Goal: Task Accomplishment & Management: Use online tool/utility

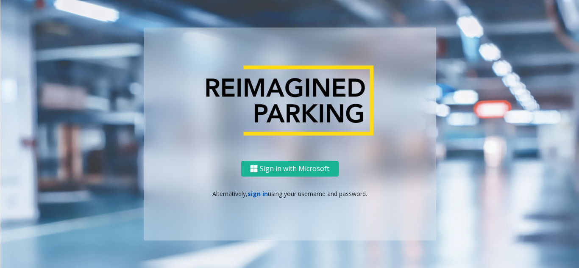
click at [258, 197] on link "sign in" at bounding box center [257, 194] width 20 height 8
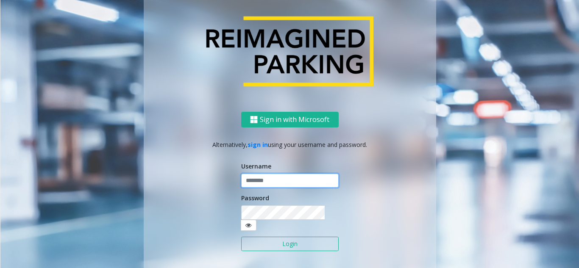
click at [264, 188] on input "text" at bounding box center [289, 181] width 97 height 14
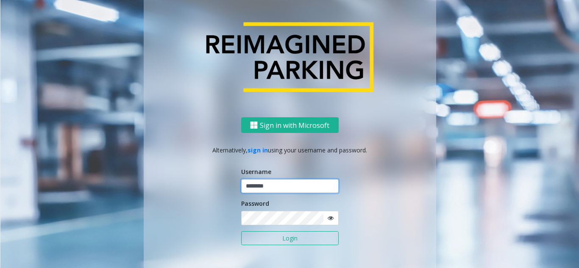
type input "********"
click at [327, 219] on icon at bounding box center [330, 218] width 6 height 6
click at [296, 240] on button "Login" at bounding box center [289, 238] width 97 height 14
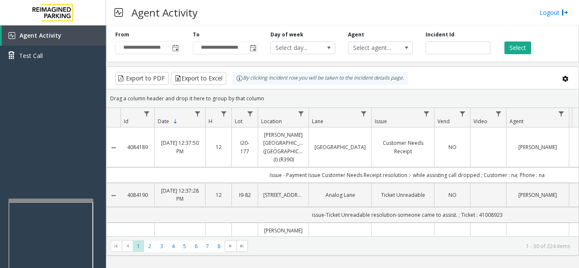
click at [46, 201] on div at bounding box center [50, 200] width 85 height 3
click at [48, 175] on div at bounding box center [52, 175] width 85 height 3
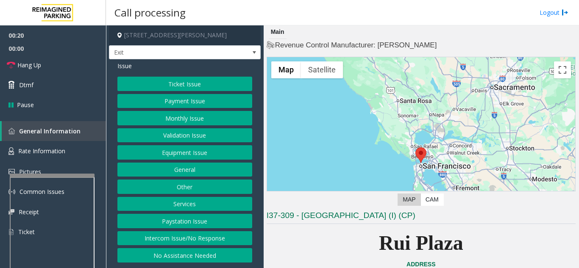
click at [194, 119] on button "Monthly Issue" at bounding box center [184, 118] width 135 height 14
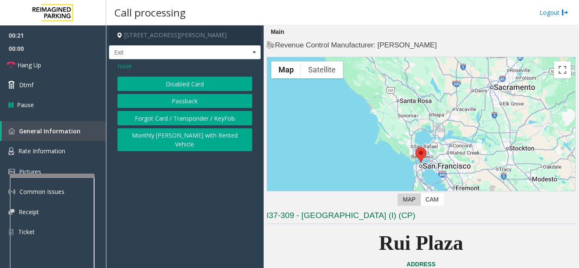
click at [190, 85] on button "Disabled Card" at bounding box center [184, 84] width 135 height 14
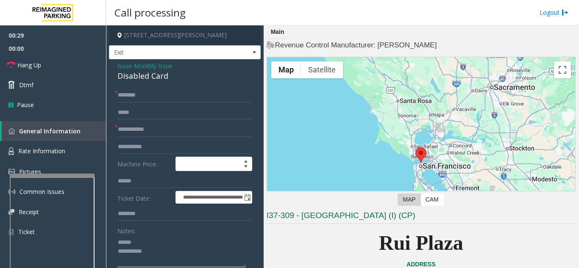
click at [146, 242] on textarea at bounding box center [181, 252] width 128 height 32
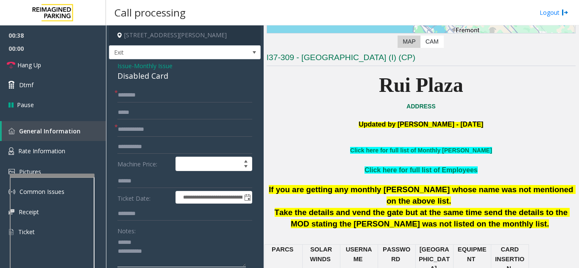
scroll to position [169, 0]
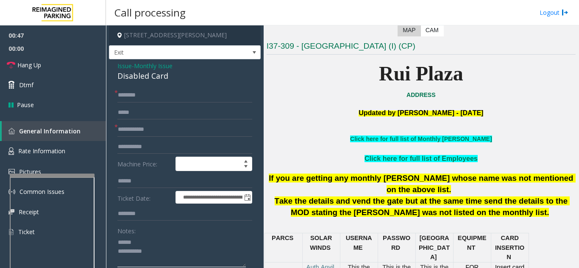
type textarea "**********"
click at [155, 97] on input "text" at bounding box center [184, 95] width 135 height 14
type input "**"
click at [148, 133] on input "text" at bounding box center [184, 129] width 135 height 14
type input "**"
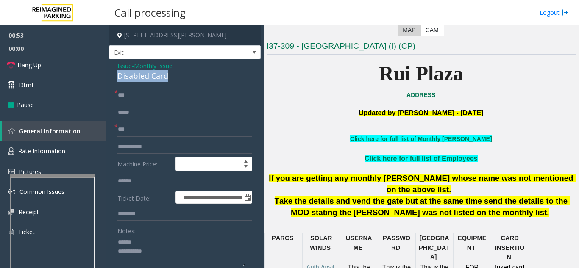
drag, startPoint x: 117, startPoint y: 78, endPoint x: 172, endPoint y: 77, distance: 55.1
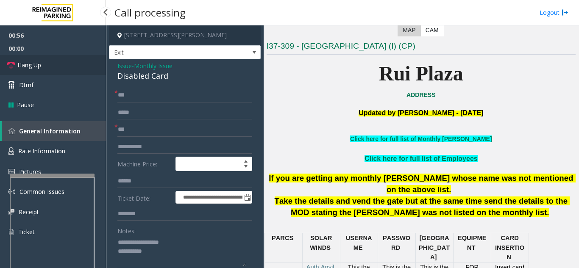
click at [58, 73] on link "Hang Up" at bounding box center [53, 65] width 106 height 20
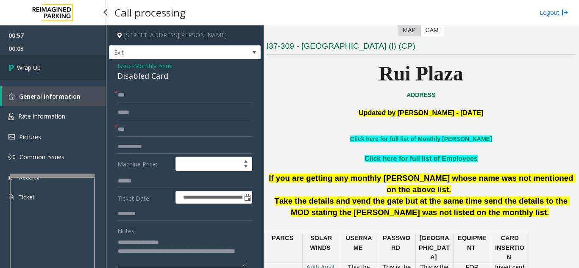
type textarea "**********"
click at [37, 73] on link "Wrap Up" at bounding box center [53, 67] width 106 height 25
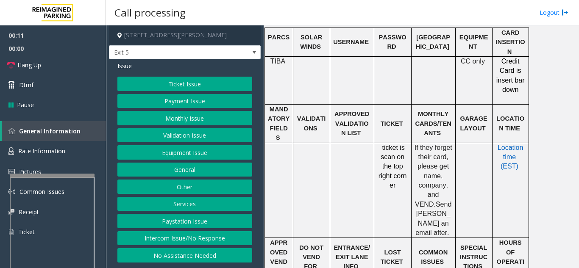
scroll to position [254, 0]
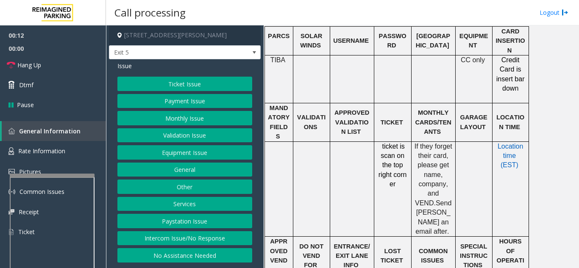
click at [222, 239] on button "Intercom Issue/No Response" at bounding box center [184, 238] width 135 height 14
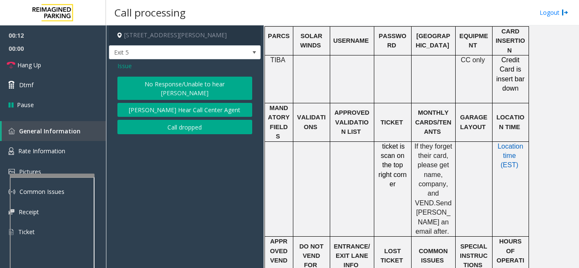
click at [220, 80] on button "No Response/Unable to hear [PERSON_NAME]" at bounding box center [184, 88] width 135 height 23
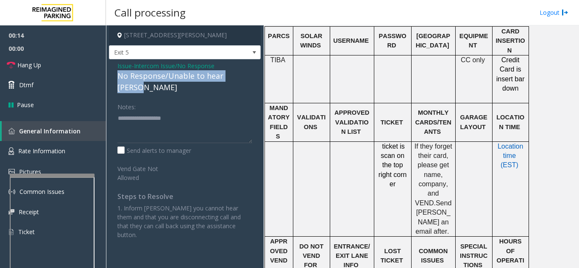
drag, startPoint x: 112, startPoint y: 75, endPoint x: 247, endPoint y: 78, distance: 135.2
click at [251, 78] on div "Issue - Intercom Issue/No Response No Response/Unable to hear [PERSON_NAME] Not…" at bounding box center [185, 153] width 152 height 189
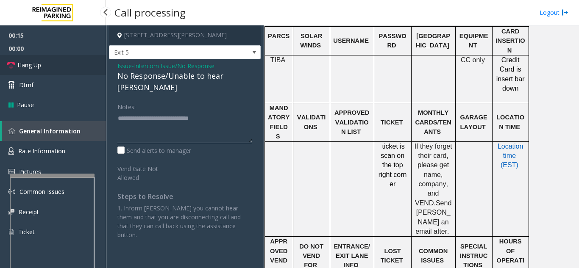
type textarea "**********"
click at [79, 70] on link "Hang Up" at bounding box center [53, 65] width 106 height 20
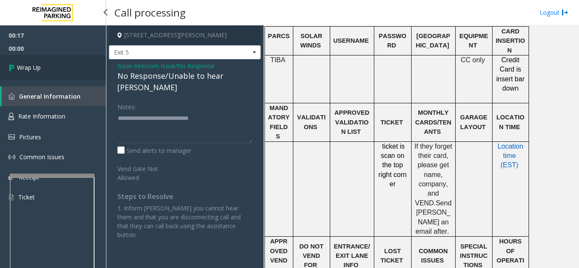
click at [79, 70] on link "Wrap Up" at bounding box center [53, 67] width 106 height 25
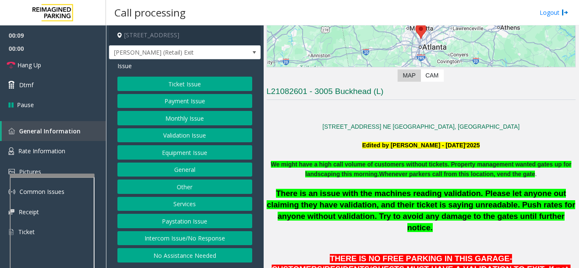
scroll to position [127, 0]
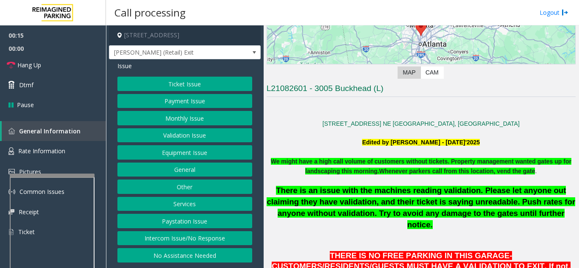
click at [174, 241] on button "Intercom Issue/No Response" at bounding box center [184, 238] width 135 height 14
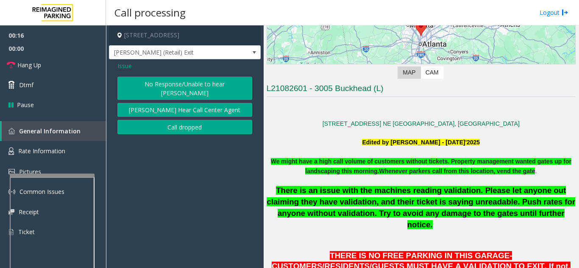
click at [170, 85] on button "No Response/Unable to hear [PERSON_NAME]" at bounding box center [184, 88] width 135 height 23
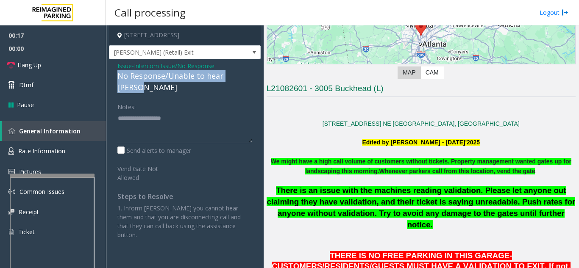
drag, startPoint x: 116, startPoint y: 75, endPoint x: 247, endPoint y: 79, distance: 131.4
click at [248, 79] on div "Issue - Intercom Issue/No Response No Response/Unable to hear [PERSON_NAME] Not…" at bounding box center [185, 153] width 152 height 189
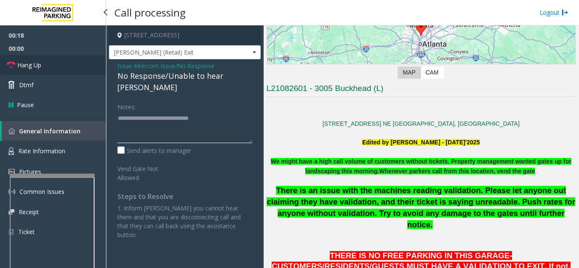
type textarea "**********"
click at [88, 71] on link "Hang Up" at bounding box center [53, 65] width 106 height 20
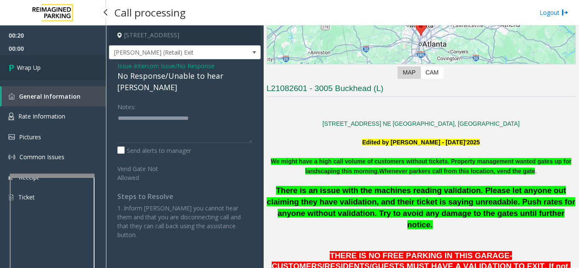
click at [69, 71] on link "Wrap Up" at bounding box center [53, 67] width 106 height 25
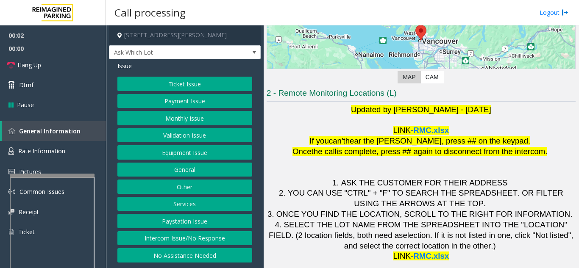
scroll to position [125, 0]
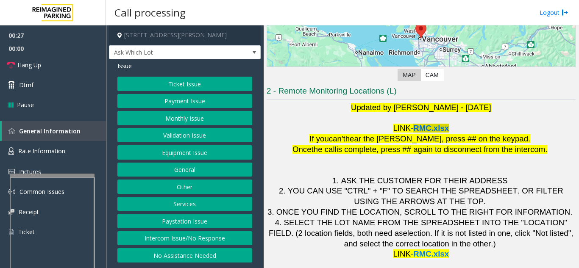
click at [433, 132] on span "RMC.xlsx" at bounding box center [431, 128] width 36 height 9
click at [180, 155] on button "Equipment Issue" at bounding box center [184, 152] width 135 height 14
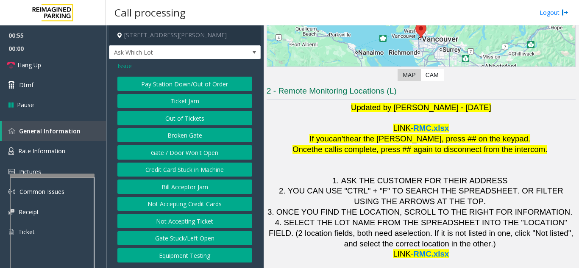
click at [190, 102] on button "Ticket Jam" at bounding box center [184, 101] width 135 height 14
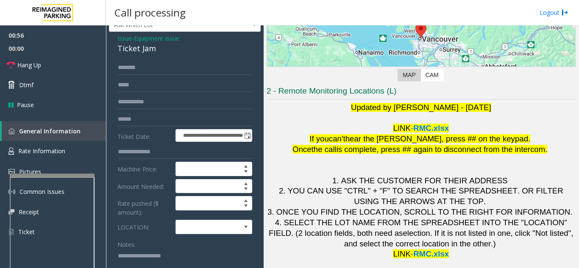
scroll to position [42, 0]
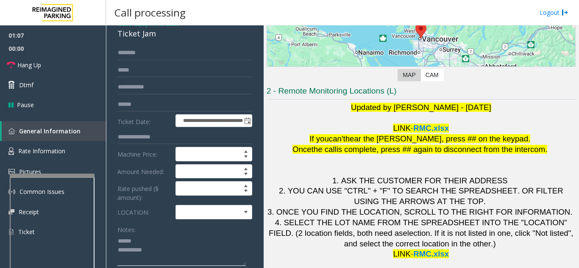
click at [148, 240] on textarea at bounding box center [181, 250] width 128 height 32
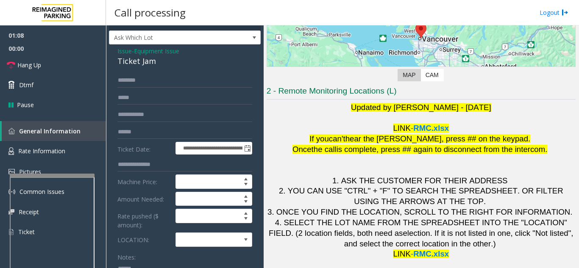
scroll to position [0, 0]
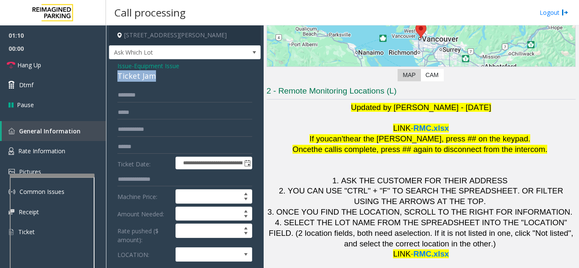
drag, startPoint x: 115, startPoint y: 75, endPoint x: 157, endPoint y: 74, distance: 41.9
click at [157, 74] on div "**********" at bounding box center [185, 272] width 152 height 427
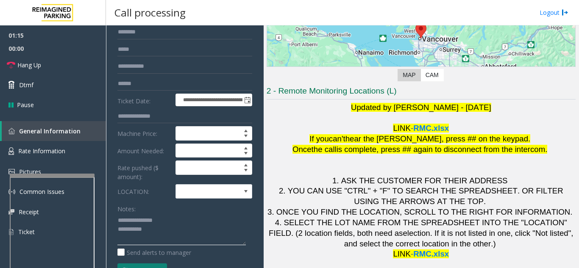
scroll to position [21, 0]
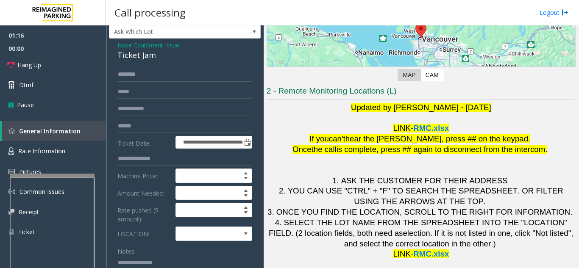
type textarea "**********"
click at [175, 78] on input "text" at bounding box center [184, 74] width 135 height 14
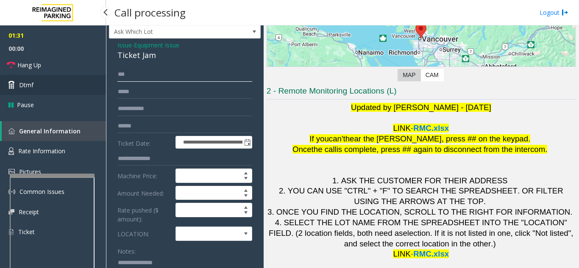
type input "***"
click at [64, 81] on link "Dtmf" at bounding box center [53, 85] width 106 height 20
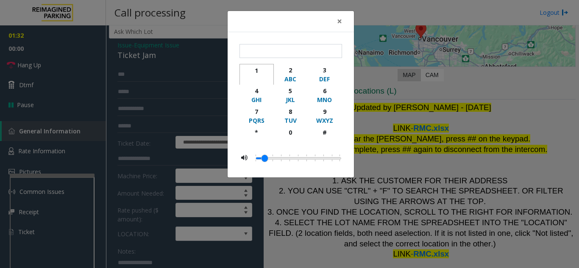
click at [252, 75] on div "button" at bounding box center [256, 79] width 23 height 8
type input "*"
click at [336, 21] on button "×" at bounding box center [339, 21] width 17 height 21
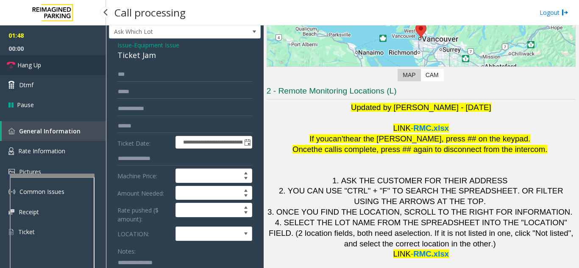
click at [33, 62] on span "Hang Up" at bounding box center [29, 65] width 24 height 9
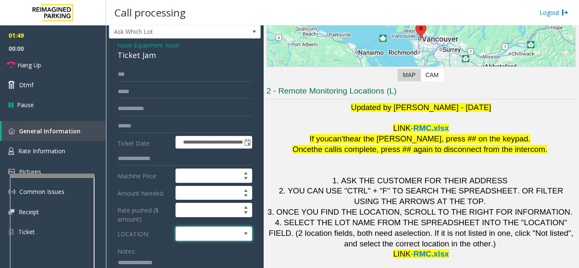
click at [199, 237] on span at bounding box center [206, 234] width 61 height 14
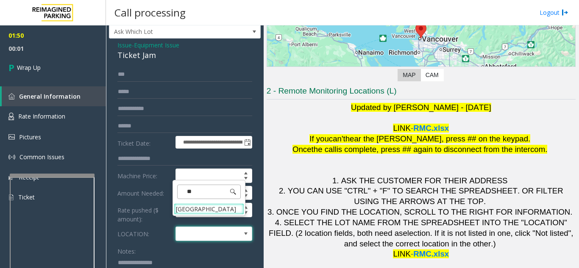
type input "***"
click at [198, 215] on Hospital "[GEOGRAPHIC_DATA]" at bounding box center [209, 208] width 70 height 11
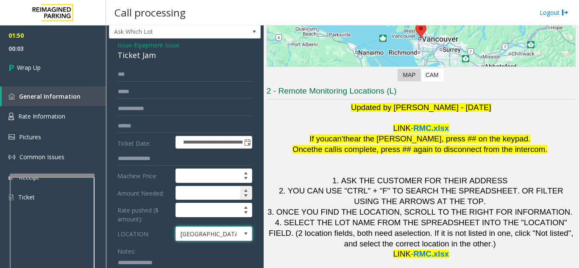
scroll to position [63, 0]
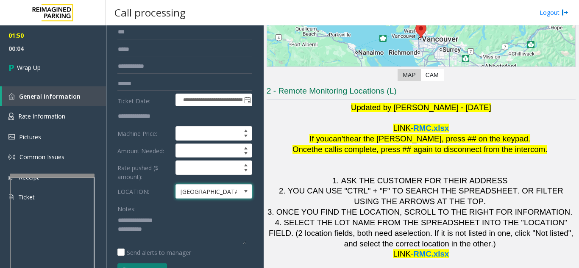
click at [172, 233] on textarea at bounding box center [181, 230] width 128 height 32
type textarea "**********"
click at [37, 54] on span "00:12" at bounding box center [53, 48] width 106 height 13
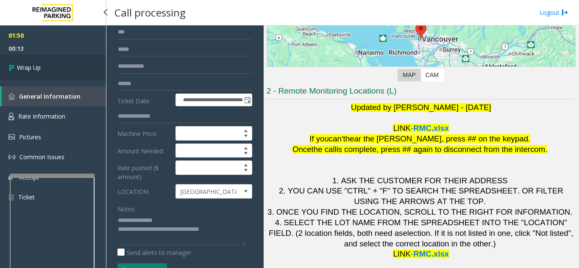
click at [37, 61] on link "Wrap Up" at bounding box center [53, 67] width 106 height 25
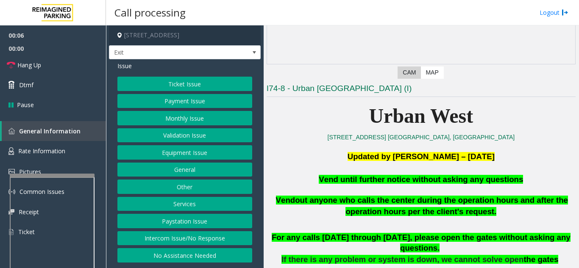
scroll to position [169, 0]
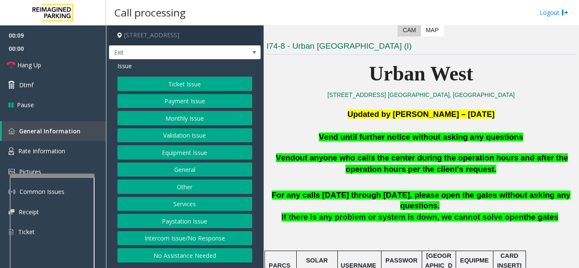
click at [205, 153] on button "Equipment Issue" at bounding box center [184, 152] width 135 height 14
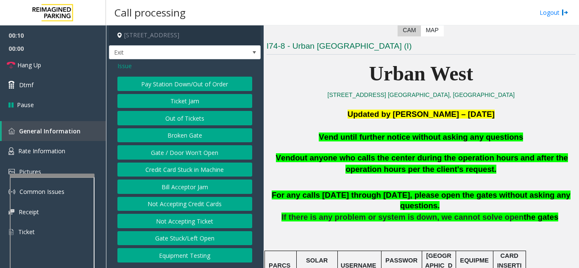
click at [205, 153] on button "Gate / Door Won't Open" at bounding box center [184, 152] width 135 height 14
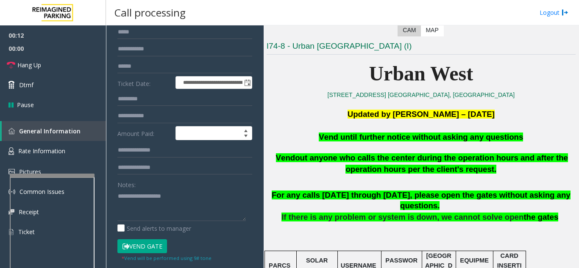
scroll to position [127, 0]
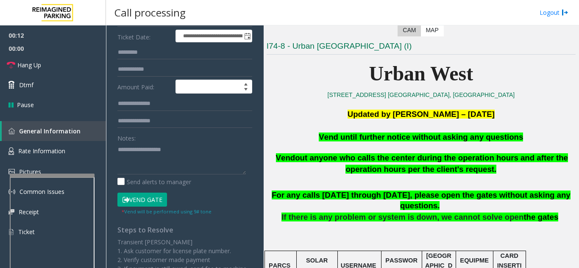
click at [144, 196] on button "Vend Gate" at bounding box center [142, 200] width 50 height 14
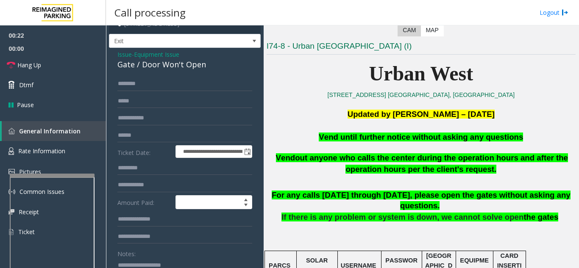
scroll to position [0, 0]
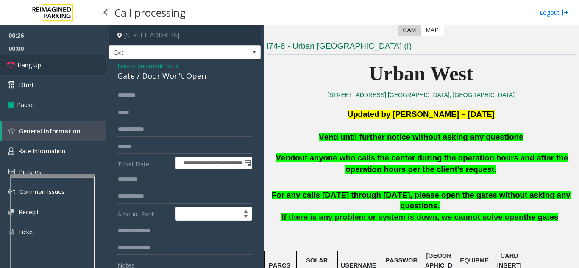
click at [57, 66] on link "Hang Up" at bounding box center [53, 65] width 106 height 20
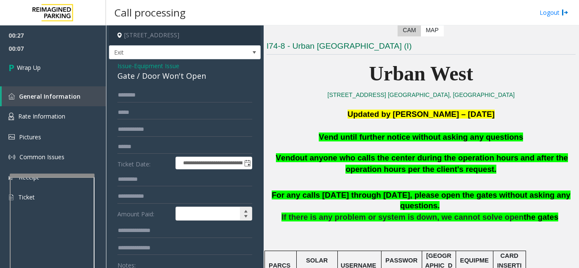
scroll to position [42, 0]
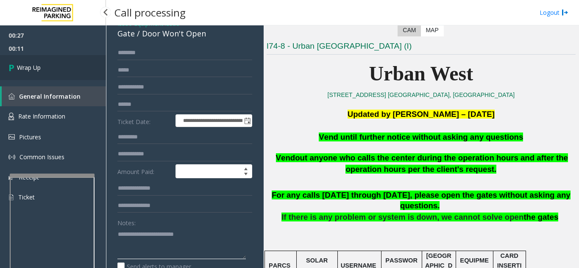
type textarea "**********"
click at [58, 58] on link "Wrap Up" at bounding box center [53, 67] width 106 height 25
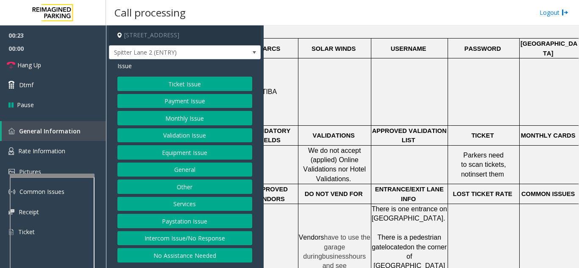
scroll to position [254, 0]
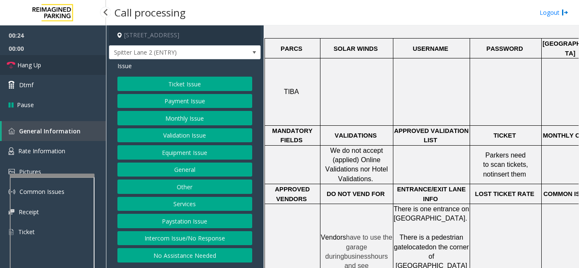
click at [69, 72] on link "Hang Up" at bounding box center [53, 65] width 106 height 20
click at [190, 156] on button "Equipment Issue" at bounding box center [184, 152] width 135 height 14
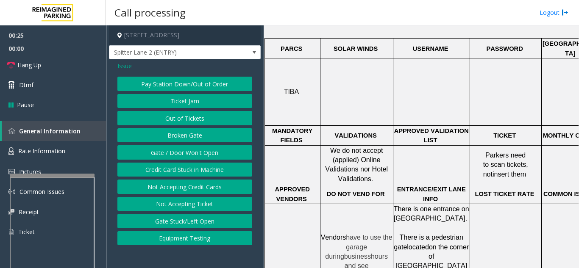
click at [190, 156] on button "Gate / Door Won't Open" at bounding box center [184, 152] width 135 height 14
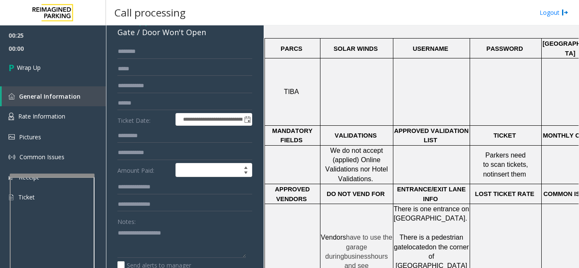
scroll to position [85, 0]
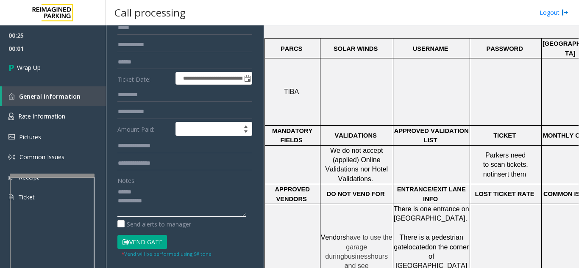
click at [183, 188] on textarea at bounding box center [181, 201] width 128 height 32
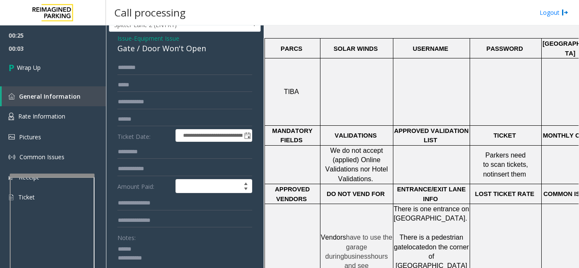
scroll to position [42, 0]
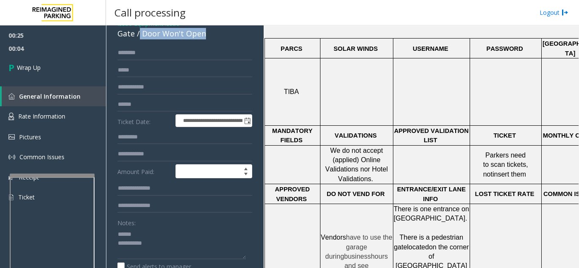
drag, startPoint x: 141, startPoint y: 35, endPoint x: 206, endPoint y: 37, distance: 65.7
click at [206, 37] on div "Gate / Door Won't Open" at bounding box center [184, 33] width 135 height 11
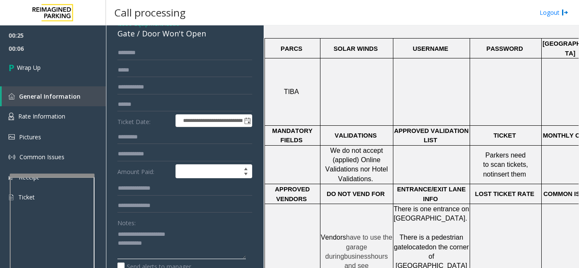
click at [186, 244] on textarea at bounding box center [181, 244] width 128 height 32
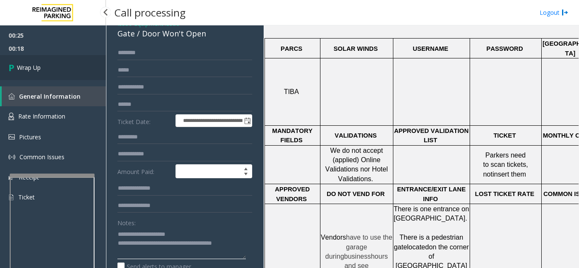
type textarea "**********"
click at [61, 72] on link "Wrap Up" at bounding box center [53, 67] width 106 height 25
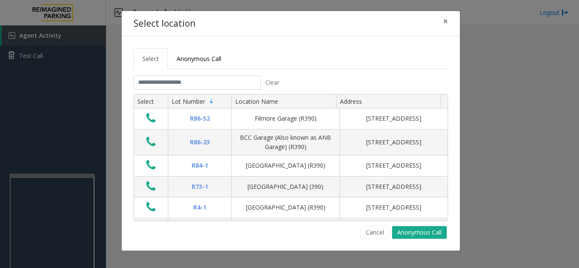
click at [198, 73] on tabset "Select Anonymous Call Clear Select Lot Number Location Name Address R86-52 Film…" at bounding box center [290, 143] width 314 height 191
click at [198, 81] on input "text" at bounding box center [196, 82] width 127 height 14
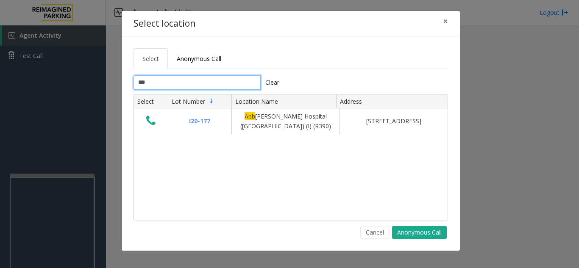
type input "***"
click at [443, 22] on span "×" at bounding box center [445, 21] width 5 height 12
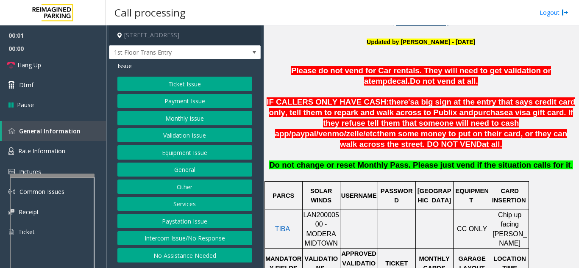
scroll to position [254, 0]
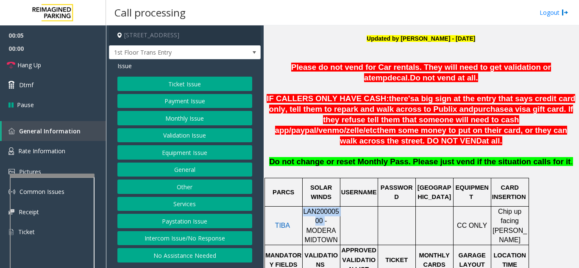
drag, startPoint x: 309, startPoint y: 211, endPoint x: 304, endPoint y: 204, distance: 8.2
click at [304, 208] on span "LAN20000500 - MODERA MIDTOWN" at bounding box center [321, 226] width 36 height 36
copy span "LAN20000500"
click at [57, 59] on link "Hang Up" at bounding box center [53, 65] width 106 height 20
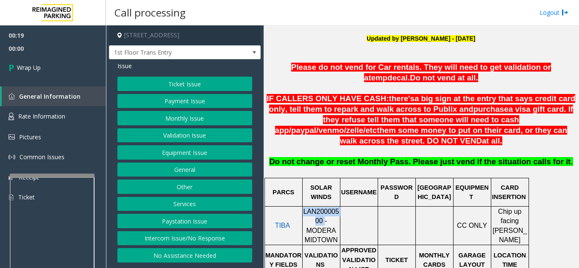
click at [203, 239] on button "Intercom Issue/No Response" at bounding box center [184, 238] width 135 height 14
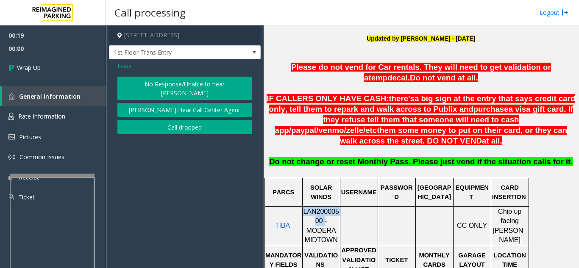
click at [198, 80] on button "No Response/Unable to hear [PERSON_NAME]" at bounding box center [184, 88] width 135 height 23
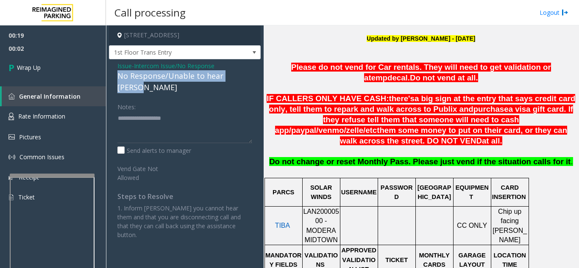
drag, startPoint x: 117, startPoint y: 76, endPoint x: 243, endPoint y: 78, distance: 126.3
click at [246, 79] on div "Issue - Intercom Issue/No Response No Response/Unable to hear [PERSON_NAME] Not…" at bounding box center [185, 153] width 152 height 189
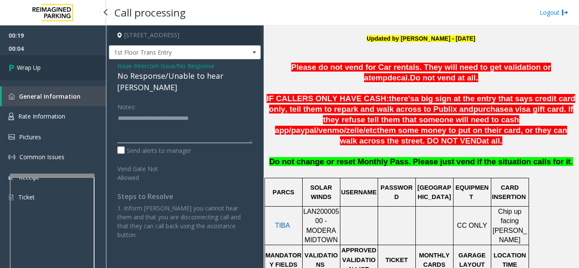
type textarea "**********"
click at [50, 64] on link "Wrap Up" at bounding box center [53, 67] width 106 height 25
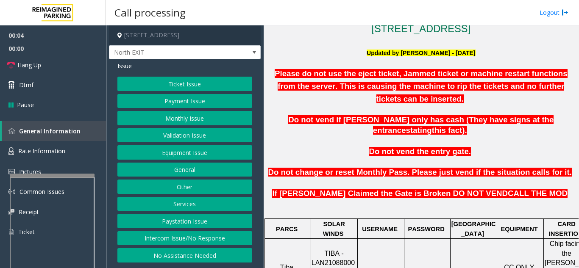
scroll to position [212, 0]
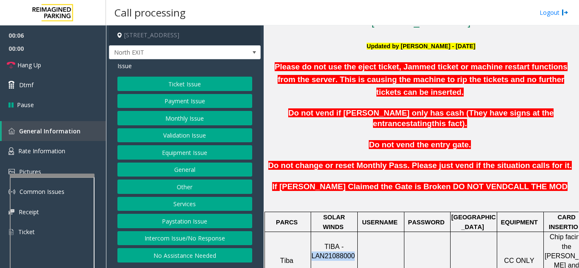
drag, startPoint x: 353, startPoint y: 225, endPoint x: 313, endPoint y: 228, distance: 40.4
click at [313, 242] on p "TIBA - LAN21088000 TB - Server" at bounding box center [333, 261] width 45 height 38
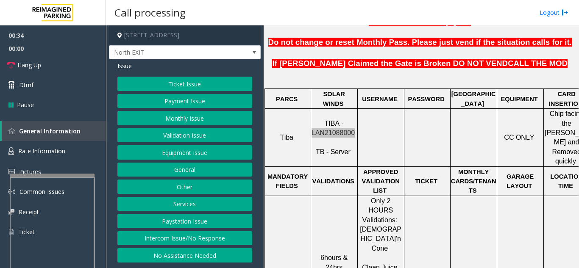
scroll to position [381, 0]
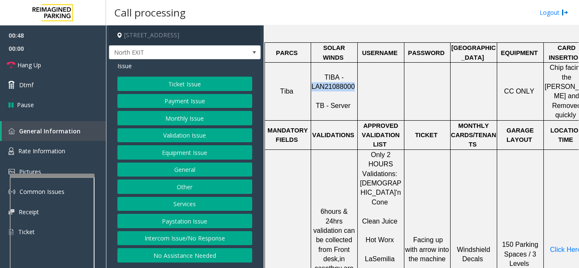
click at [179, 82] on button "Ticket Issue" at bounding box center [184, 84] width 135 height 14
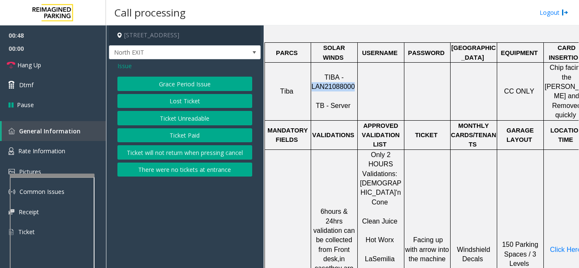
click at [180, 118] on button "Ticket Unreadable" at bounding box center [184, 118] width 135 height 14
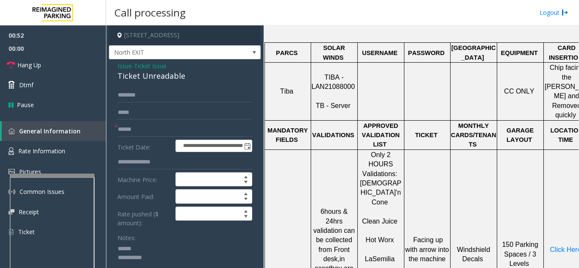
click at [155, 244] on textarea at bounding box center [181, 258] width 128 height 32
drag, startPoint x: 120, startPoint y: 77, endPoint x: 186, endPoint y: 77, distance: 66.5
click at [186, 77] on div "**********" at bounding box center [185, 237] width 152 height 357
type textarea "**********"
click at [147, 129] on input "text" at bounding box center [184, 129] width 135 height 14
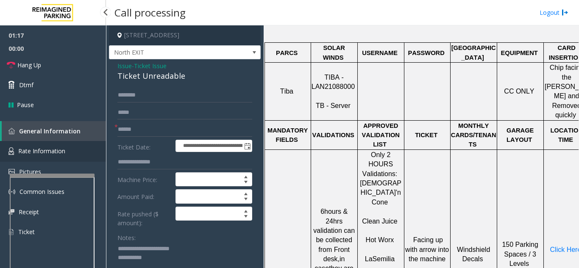
click at [9, 155] on link "Rate Information" at bounding box center [53, 151] width 106 height 21
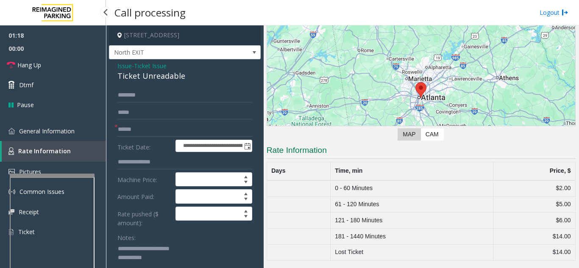
scroll to position [65, 0]
click at [49, 132] on span "General Information" at bounding box center [46, 131] width 55 height 8
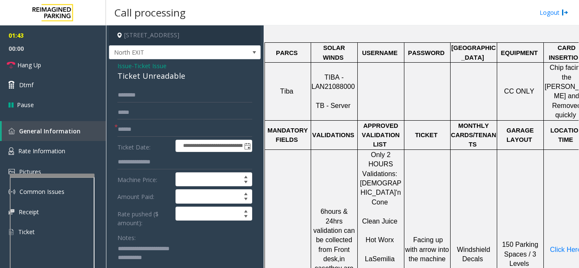
click at [127, 65] on span "Issue" at bounding box center [124, 65] width 14 height 9
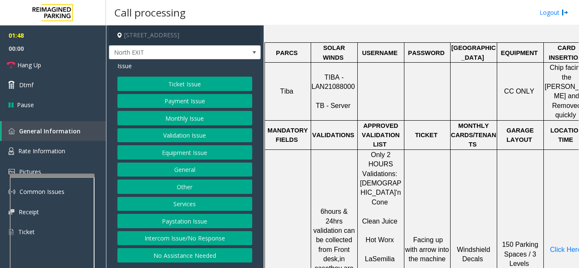
click at [192, 124] on button "Monthly Issue" at bounding box center [184, 118] width 135 height 14
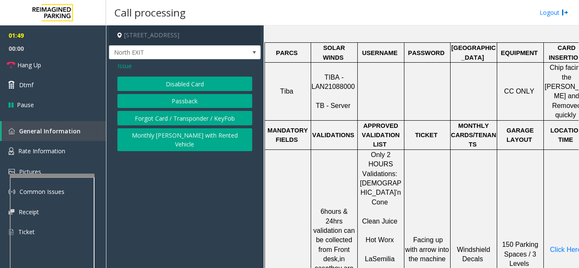
click at [130, 66] on span "Issue" at bounding box center [124, 65] width 14 height 9
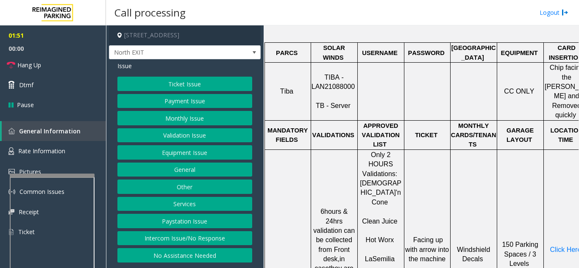
click at [182, 153] on button "Equipment Issue" at bounding box center [184, 152] width 135 height 14
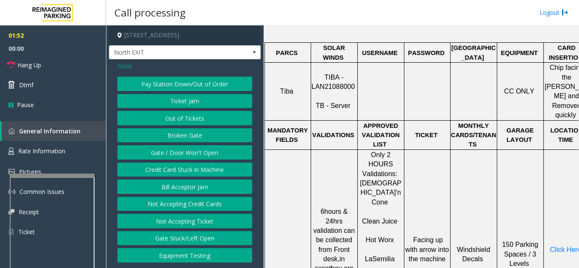
click at [172, 100] on button "Ticket Jam" at bounding box center [184, 101] width 135 height 14
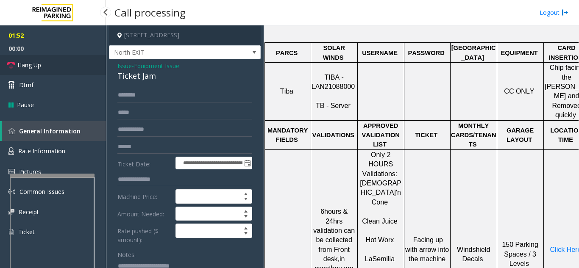
click at [64, 69] on link "Hang Up" at bounding box center [53, 65] width 106 height 20
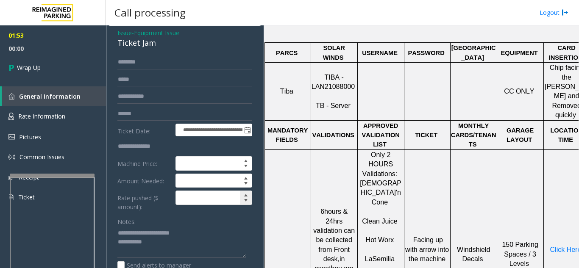
scroll to position [42, 0]
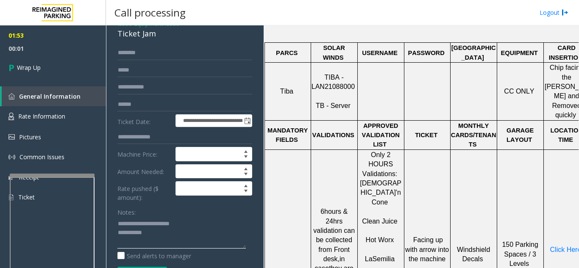
drag, startPoint x: 155, startPoint y: 225, endPoint x: 188, endPoint y: 223, distance: 32.3
click at [188, 223] on textarea at bounding box center [181, 233] width 128 height 32
click at [173, 236] on textarea at bounding box center [181, 233] width 128 height 32
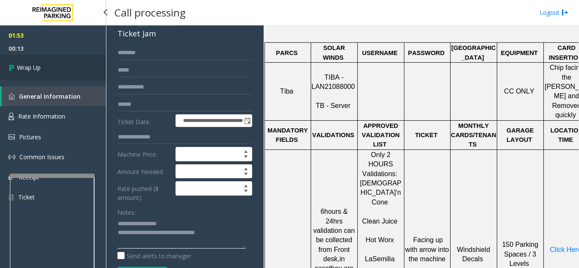
type textarea "**********"
click at [52, 65] on link "Wrap Up" at bounding box center [53, 67] width 106 height 25
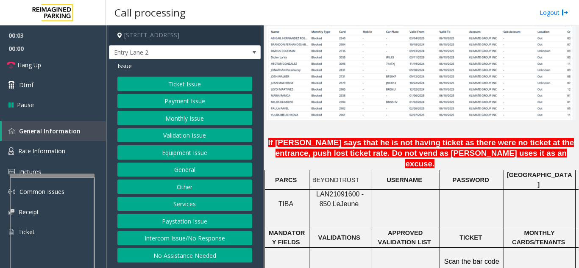
scroll to position [635, 0]
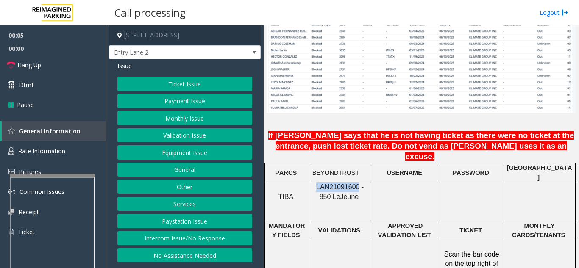
drag, startPoint x: 352, startPoint y: 162, endPoint x: 312, endPoint y: 164, distance: 40.3
click at [312, 183] on p "LAN21091600 - 850 Le Jeune" at bounding box center [339, 192] width 55 height 19
copy span "LAN21091600"
click at [222, 237] on button "Intercom Issue/No Response" at bounding box center [184, 238] width 135 height 14
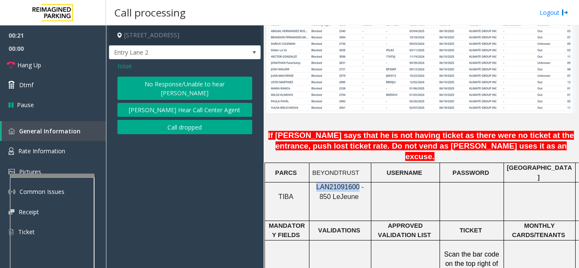
click at [192, 85] on button "No Response/Unable to hear [PERSON_NAME]" at bounding box center [184, 88] width 135 height 23
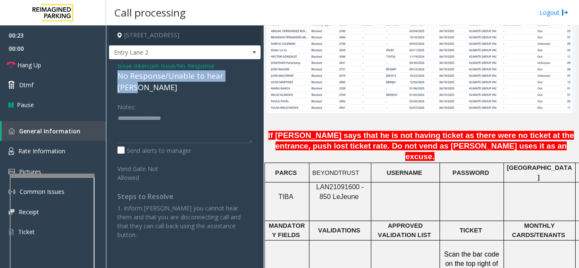
drag, startPoint x: 139, startPoint y: 77, endPoint x: 243, endPoint y: 73, distance: 103.9
click at [243, 73] on div "Issue - Intercom Issue/No Response No Response/Unable to hear [PERSON_NAME] Not…" at bounding box center [185, 153] width 152 height 189
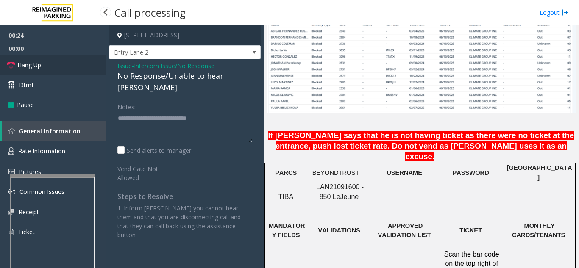
type textarea "**********"
click at [91, 69] on link "Hang Up" at bounding box center [53, 65] width 106 height 20
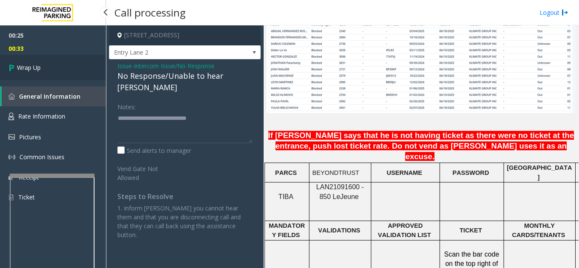
click at [36, 71] on span "Wrap Up" at bounding box center [29, 67] width 24 height 9
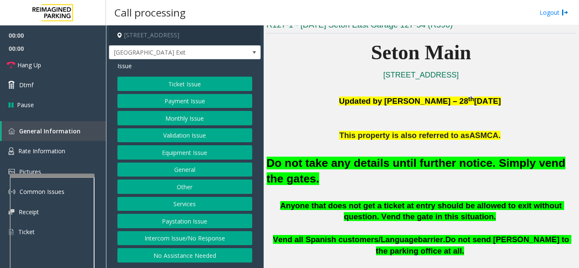
scroll to position [212, 0]
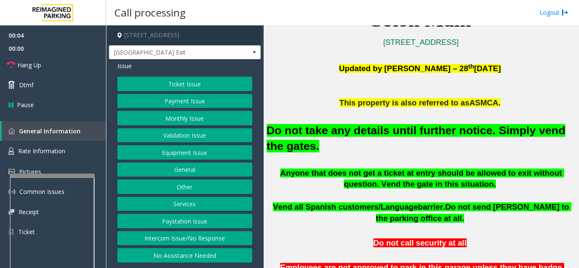
click at [204, 153] on button "Equipment Issue" at bounding box center [184, 152] width 135 height 14
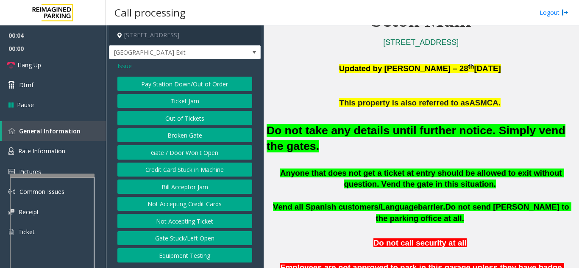
click at [204, 153] on button "Gate / Door Won't Open" at bounding box center [184, 152] width 135 height 14
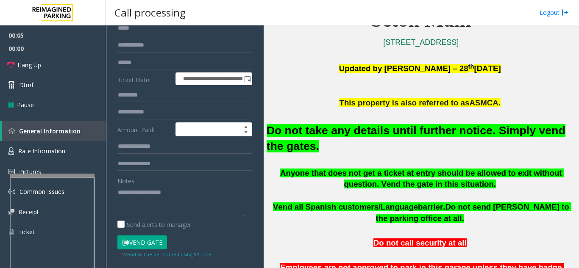
scroll to position [85, 0]
click at [161, 247] on button "Vend Gate" at bounding box center [142, 242] width 50 height 14
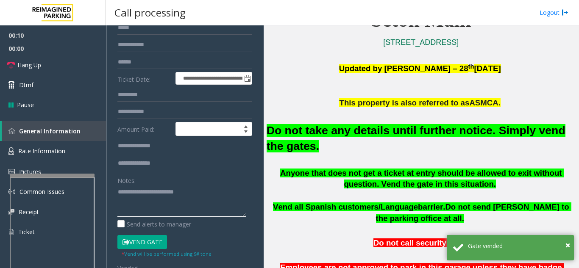
scroll to position [0, 0]
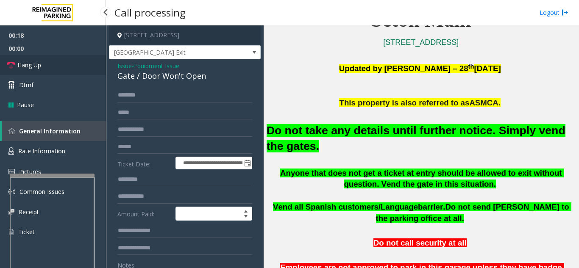
type textarea "**********"
click at [72, 67] on link "Hang Up" at bounding box center [53, 65] width 106 height 20
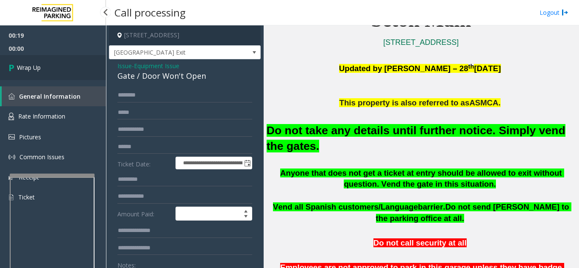
click at [72, 67] on link "Wrap Up" at bounding box center [53, 67] width 106 height 25
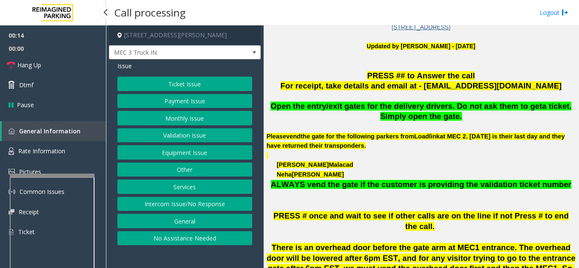
scroll to position [254, 0]
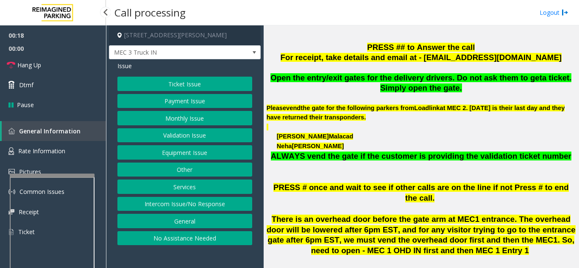
click at [200, 153] on button "Equipment Issue" at bounding box center [184, 152] width 135 height 14
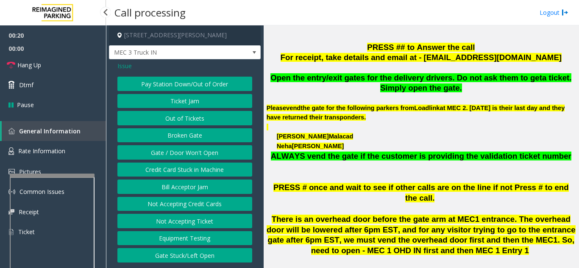
click at [127, 67] on span "Issue" at bounding box center [124, 65] width 14 height 9
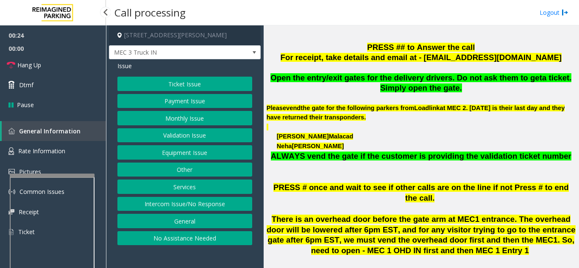
click at [185, 186] on button "Services" at bounding box center [184, 187] width 135 height 14
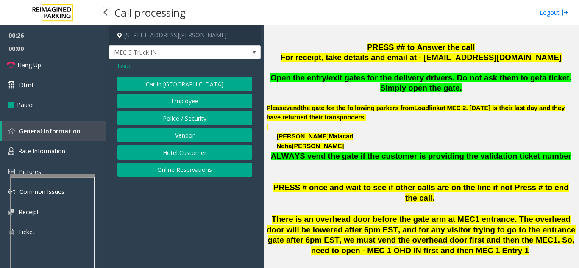
click at [189, 138] on button "Vendor" at bounding box center [184, 135] width 135 height 14
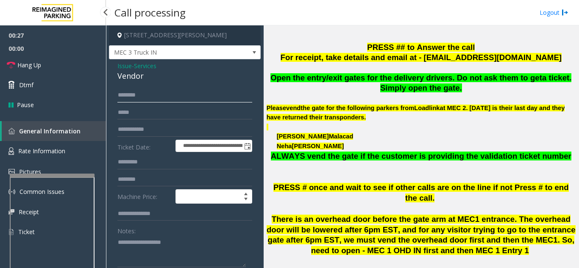
click at [184, 93] on input "text" at bounding box center [184, 95] width 135 height 14
type textarea "**********"
click at [154, 99] on input "text" at bounding box center [184, 95] width 135 height 14
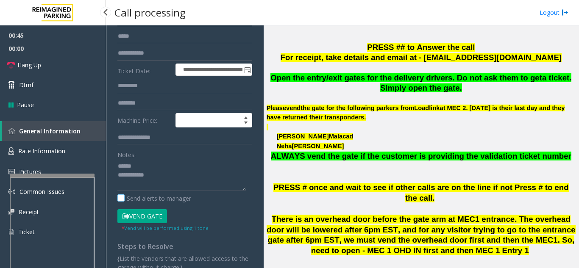
scroll to position [85, 0]
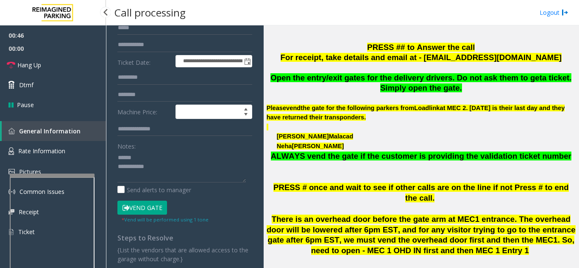
type input "*******"
click at [140, 208] on button "Vend Gate" at bounding box center [142, 208] width 50 height 14
click at [158, 156] on textarea at bounding box center [181, 167] width 128 height 32
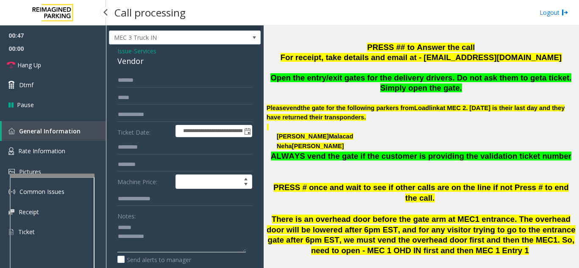
scroll to position [0, 0]
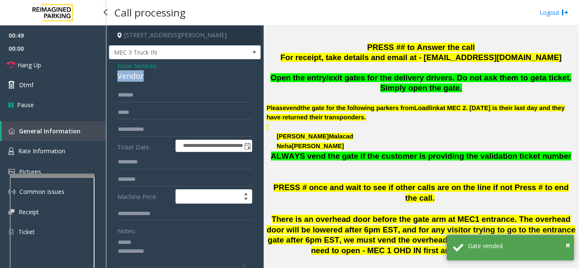
drag, startPoint x: 115, startPoint y: 76, endPoint x: 147, endPoint y: 74, distance: 31.9
click at [147, 74] on div "**********" at bounding box center [185, 228] width 152 height 338
click at [164, 251] on textarea at bounding box center [181, 252] width 128 height 32
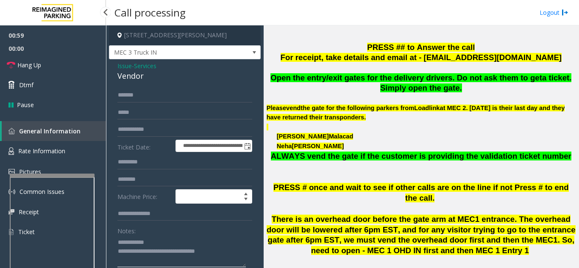
click at [233, 250] on textarea at bounding box center [181, 252] width 128 height 32
type textarea "**********"
click at [80, 64] on link "Hang Up" at bounding box center [53, 65] width 106 height 20
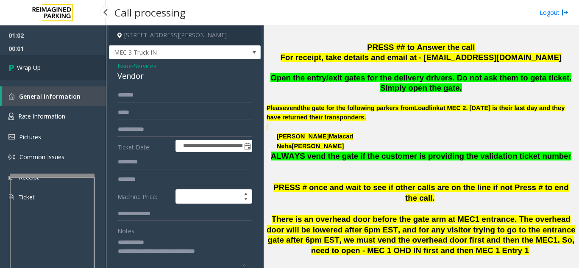
click at [80, 64] on link "Wrap Up" at bounding box center [53, 67] width 106 height 25
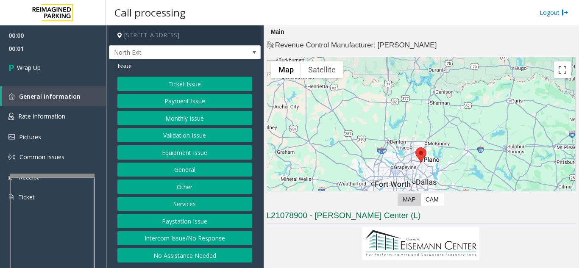
click at [184, 239] on button "Intercom Issue/No Response" at bounding box center [184, 238] width 135 height 14
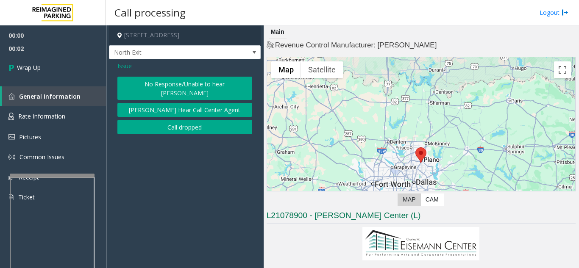
click at [183, 120] on button "Call dropped" at bounding box center [184, 127] width 135 height 14
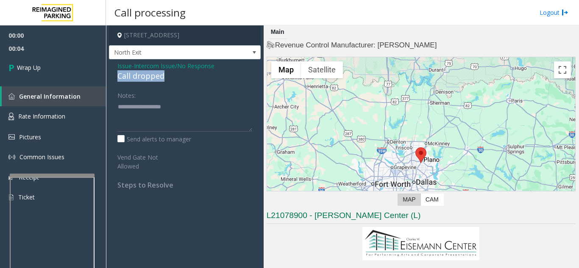
drag, startPoint x: 117, startPoint y: 75, endPoint x: 166, endPoint y: 75, distance: 49.6
click at [166, 75] on div "Issue - Intercom Issue/No Response Call dropped Notes: Send alerts to manager V…" at bounding box center [185, 128] width 152 height 139
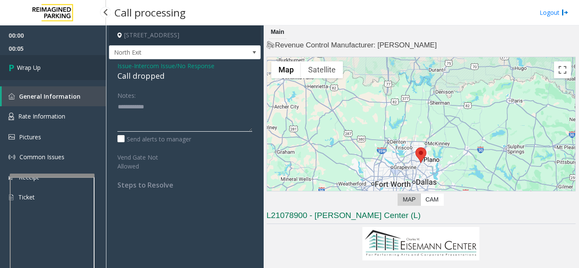
type textarea "**********"
drag, startPoint x: 80, startPoint y: 74, endPoint x: 91, endPoint y: 76, distance: 11.2
click at [80, 74] on link "Wrap Up" at bounding box center [53, 67] width 106 height 25
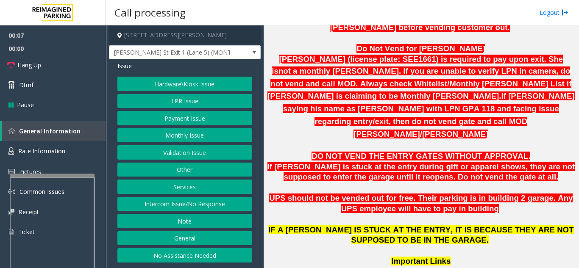
scroll to position [508, 0]
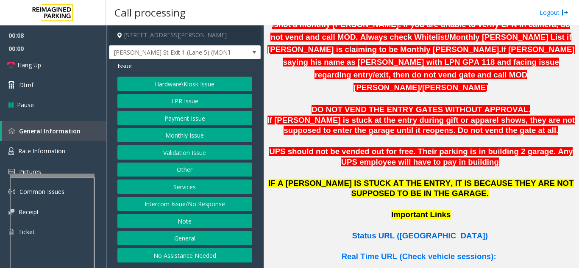
click at [440, 231] on span "Status URL (Vend Gate)" at bounding box center [420, 235] width 136 height 9
click at [204, 100] on button "LPR Issue" at bounding box center [184, 101] width 135 height 14
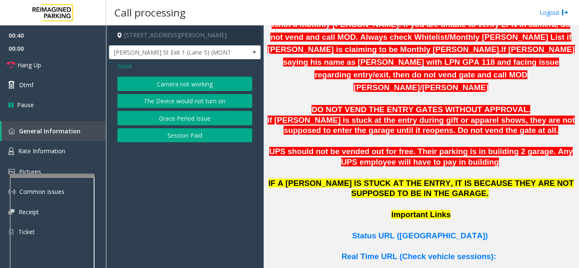
click at [203, 91] on button "Camera not working" at bounding box center [184, 84] width 135 height 14
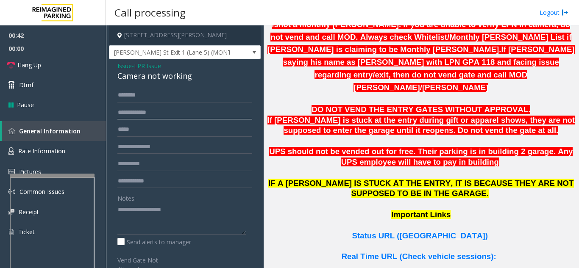
click at [191, 113] on input "text" at bounding box center [184, 112] width 135 height 14
click at [424, 231] on span "Status URL (Vend Gate)" at bounding box center [420, 235] width 136 height 9
click at [138, 211] on textarea at bounding box center [181, 219] width 128 height 32
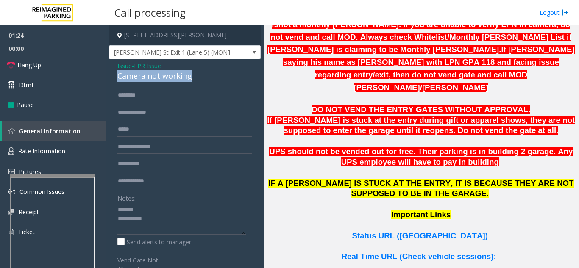
drag, startPoint x: 117, startPoint y: 75, endPoint x: 201, endPoint y: 78, distance: 84.4
click at [201, 78] on div "Issue - LPR Issue Camera not working Notes: Send alerts to manager Vend Gate No…" at bounding box center [185, 230] width 152 height 342
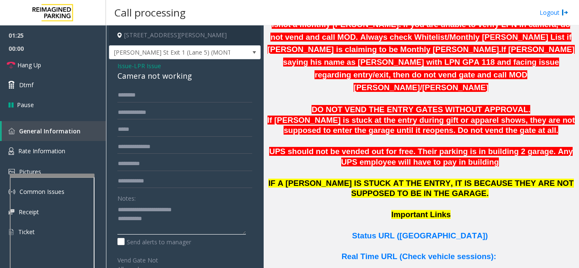
click at [184, 216] on textarea at bounding box center [181, 219] width 128 height 32
click at [57, 61] on link "Hang Up" at bounding box center [53, 65] width 106 height 20
click at [206, 225] on textarea at bounding box center [181, 219] width 128 height 32
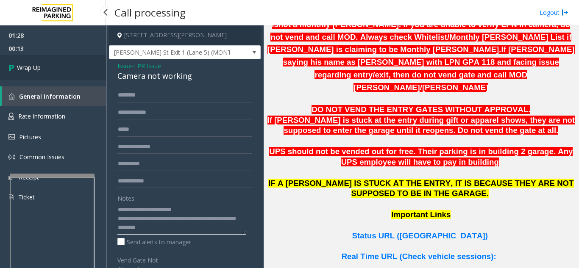
type textarea "**********"
click at [50, 69] on link "Wrap Up" at bounding box center [53, 67] width 106 height 25
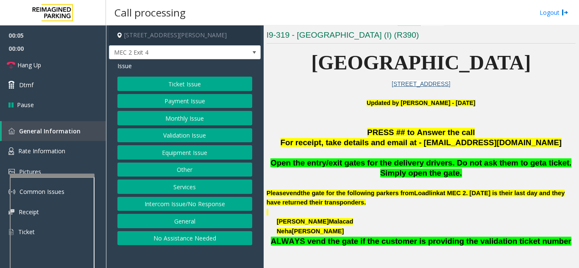
scroll to position [169, 0]
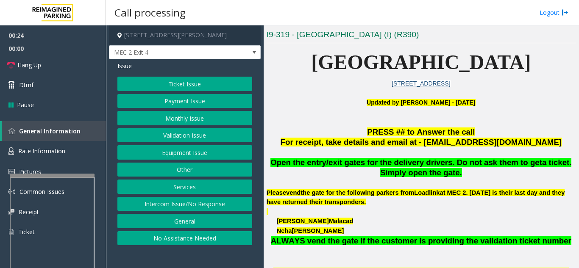
click at [193, 153] on button "Equipment Issue" at bounding box center [184, 152] width 135 height 14
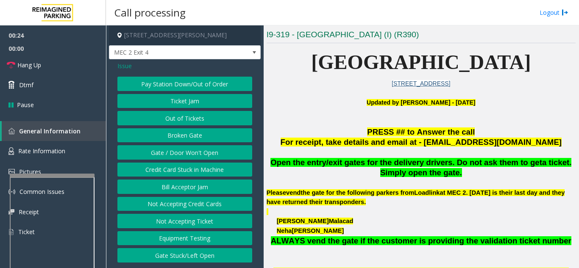
click at [193, 153] on button "Gate / Door Won't Open" at bounding box center [184, 152] width 135 height 14
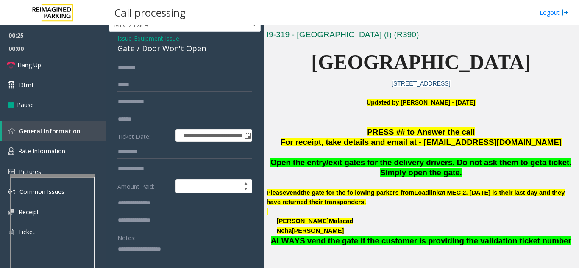
scroll to position [42, 0]
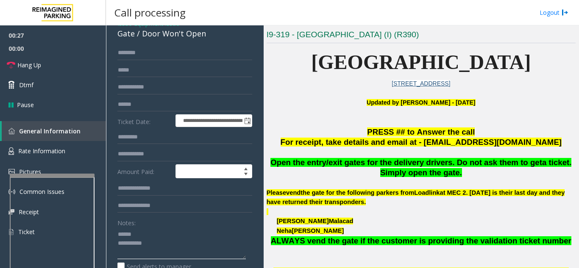
click at [158, 241] on textarea at bounding box center [181, 244] width 128 height 32
click at [158, 229] on textarea at bounding box center [181, 244] width 128 height 32
type textarea "**********"
click at [167, 53] on input "text" at bounding box center [184, 53] width 135 height 14
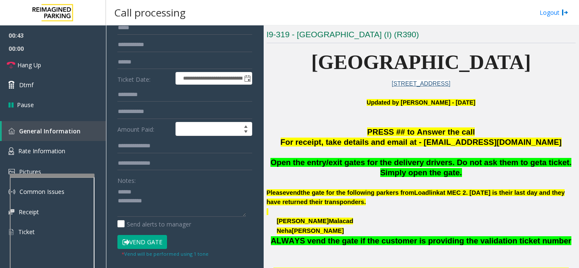
type input "****"
click at [141, 241] on button "Vend Gate" at bounding box center [142, 242] width 50 height 14
click at [164, 189] on textarea at bounding box center [181, 201] width 128 height 32
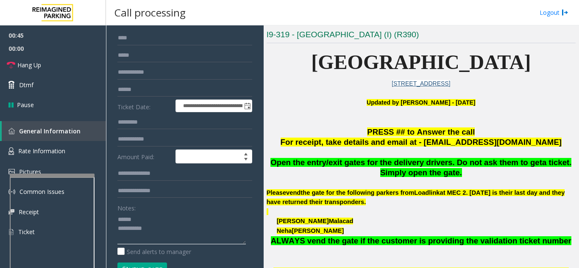
scroll to position [42, 0]
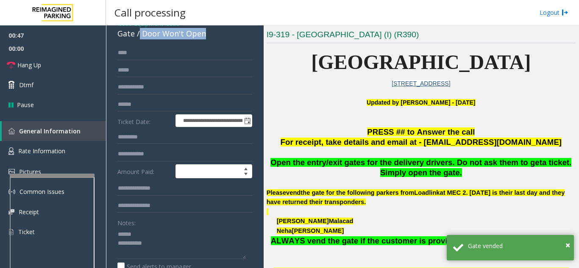
drag, startPoint x: 139, startPoint y: 36, endPoint x: 207, endPoint y: 36, distance: 67.8
click at [207, 36] on div "Gate / Door Won't Open" at bounding box center [184, 33] width 135 height 11
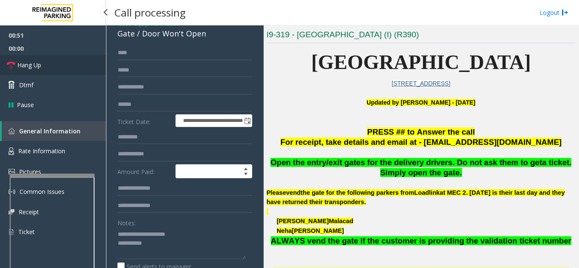
click at [71, 64] on link "Hang Up" at bounding box center [53, 65] width 106 height 20
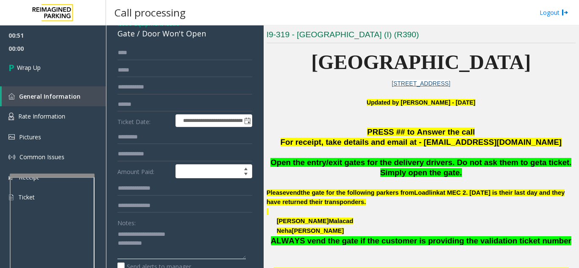
click at [175, 244] on textarea at bounding box center [181, 244] width 128 height 32
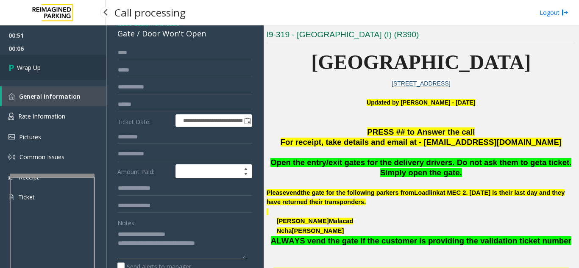
type textarea "**********"
click at [72, 71] on link "Wrap Up" at bounding box center [53, 67] width 106 height 25
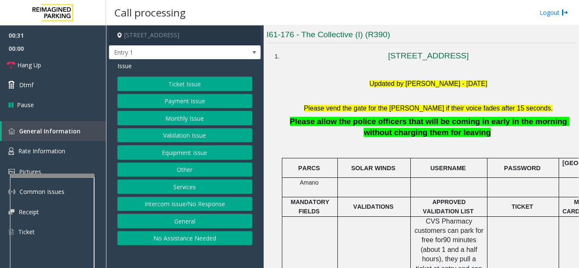
scroll to position [254, 0]
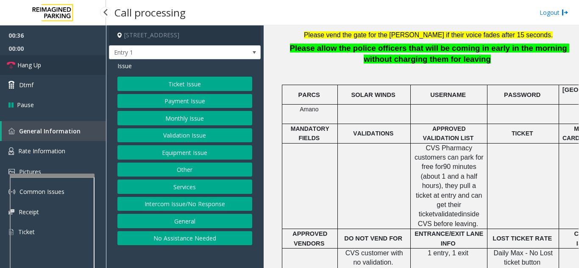
click at [58, 69] on link "Hang Up" at bounding box center [53, 65] width 106 height 20
click at [165, 152] on button "Equipment Issue" at bounding box center [184, 152] width 135 height 14
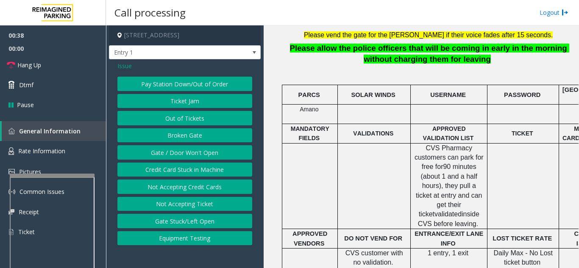
click at [169, 153] on button "Gate / Door Won't Open" at bounding box center [184, 152] width 135 height 14
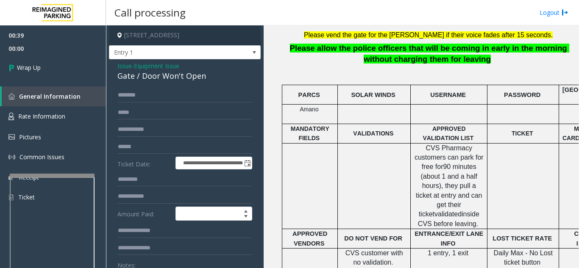
scroll to position [42, 0]
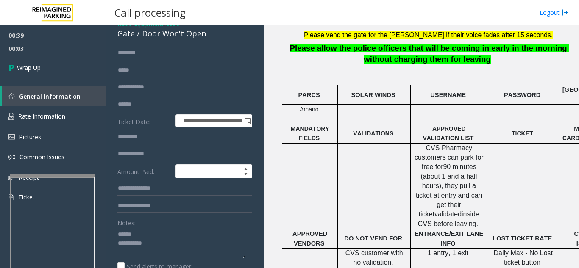
click at [143, 233] on textarea at bounding box center [181, 244] width 128 height 32
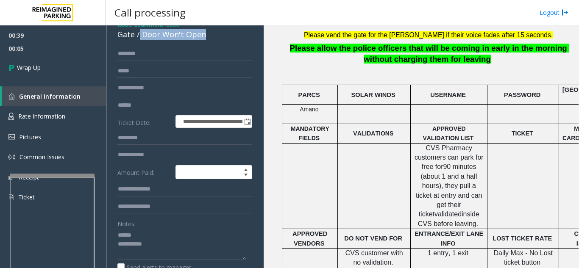
drag, startPoint x: 139, startPoint y: 33, endPoint x: 210, endPoint y: 38, distance: 70.9
click at [210, 38] on div "Gate / Door Won't Open" at bounding box center [184, 34] width 135 height 11
click at [201, 242] on textarea at bounding box center [181, 244] width 128 height 32
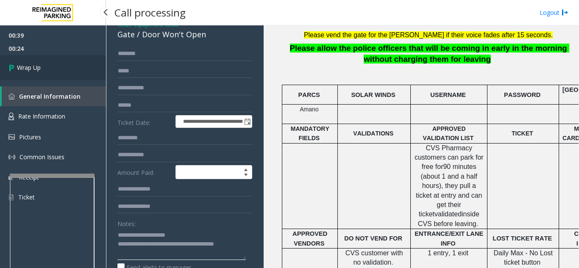
type textarea "**********"
click at [41, 57] on link "Wrap Up" at bounding box center [53, 67] width 106 height 25
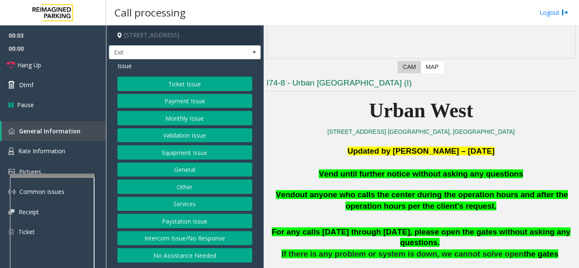
scroll to position [169, 0]
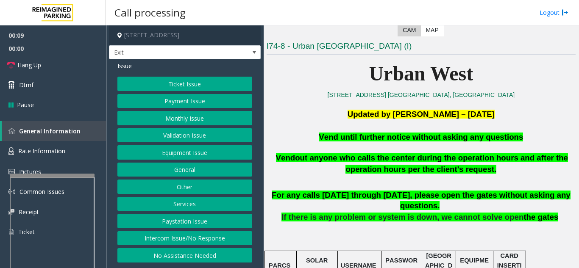
click at [166, 155] on button "Equipment Issue" at bounding box center [184, 152] width 135 height 14
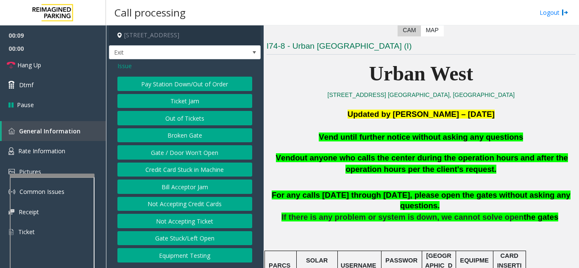
click at [166, 155] on button "Gate / Door Won't Open" at bounding box center [184, 152] width 135 height 14
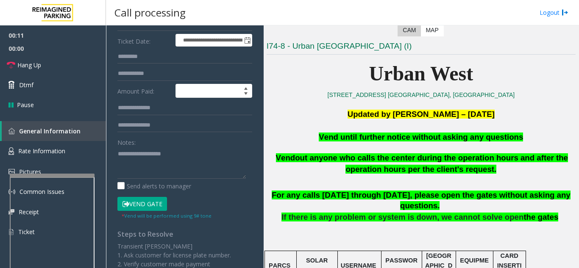
scroll to position [127, 0]
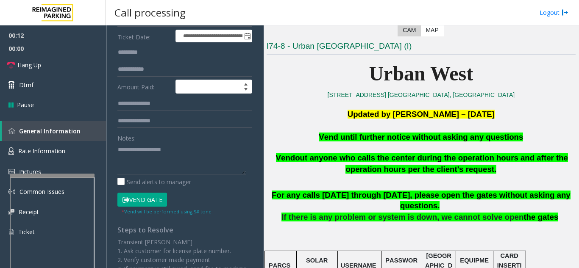
click at [155, 197] on button "Vend Gate" at bounding box center [142, 200] width 50 height 14
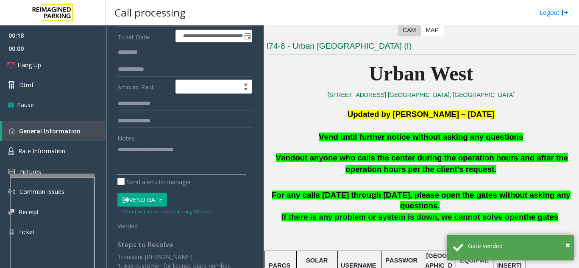
click at [196, 158] on textarea at bounding box center [181, 159] width 128 height 32
type textarea "**********"
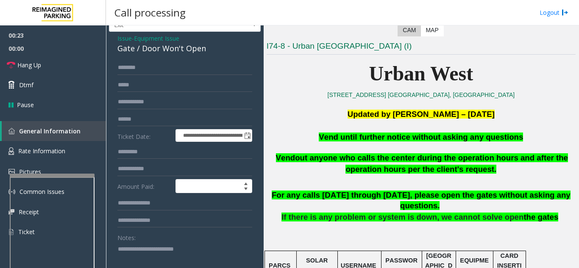
scroll to position [0, 0]
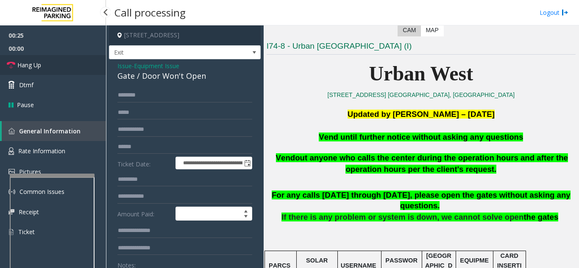
click at [58, 71] on link "Hang Up" at bounding box center [53, 65] width 106 height 20
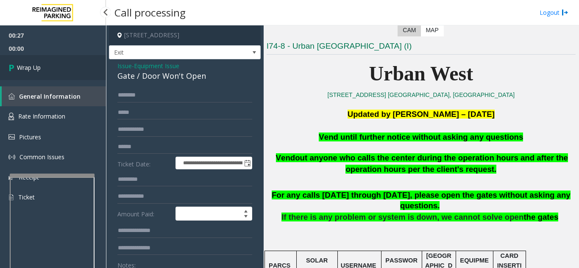
click at [58, 71] on link "Wrap Up" at bounding box center [53, 67] width 106 height 25
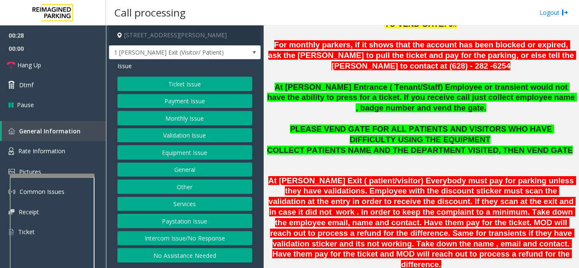
scroll to position [254, 0]
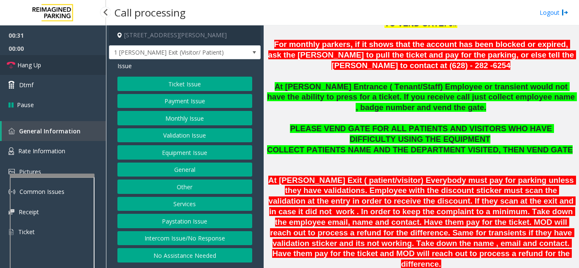
click at [19, 64] on span "Hang Up" at bounding box center [29, 65] width 24 height 9
click at [197, 154] on button "Equipment Issue" at bounding box center [184, 152] width 135 height 14
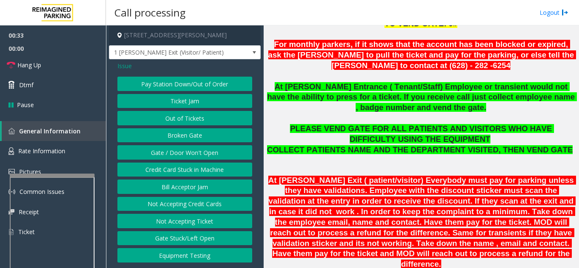
click at [197, 154] on button "Gate / Door Won't Open" at bounding box center [184, 152] width 135 height 14
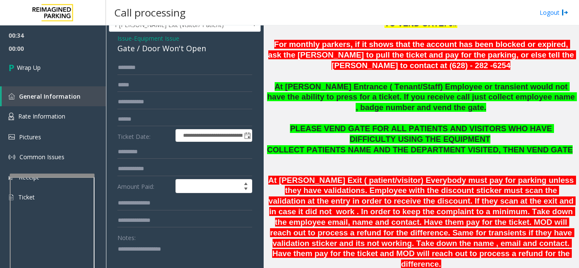
scroll to position [42, 0]
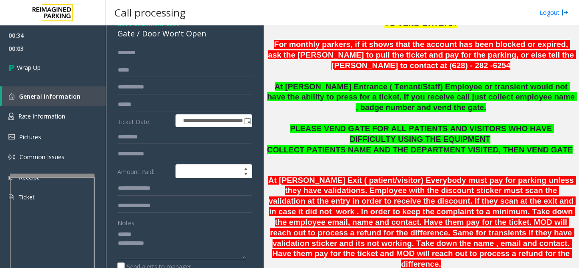
click at [147, 236] on textarea at bounding box center [181, 244] width 128 height 32
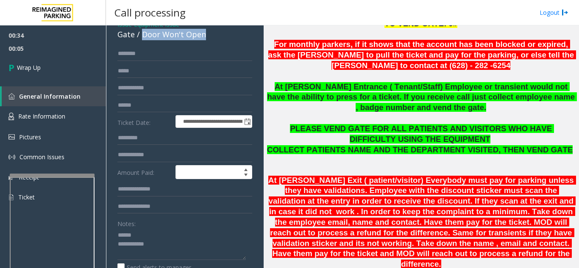
scroll to position [38, 0]
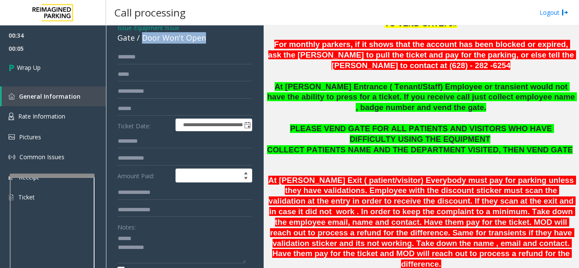
drag, startPoint x: 141, startPoint y: 33, endPoint x: 210, endPoint y: 33, distance: 69.1
click at [210, 33] on div "Gate / Door Won't Open" at bounding box center [184, 37] width 135 height 11
click at [189, 245] on textarea at bounding box center [181, 248] width 128 height 32
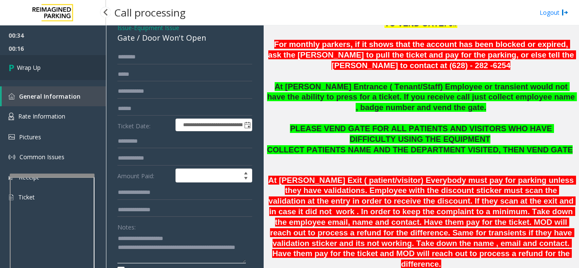
type textarea "**********"
click at [36, 73] on link "Wrap Up" at bounding box center [53, 67] width 106 height 25
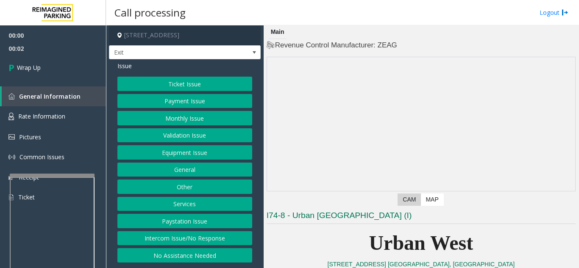
drag, startPoint x: 220, startPoint y: 235, endPoint x: 216, endPoint y: 225, distance: 11.0
click at [220, 235] on button "Intercom Issue/No Response" at bounding box center [184, 238] width 135 height 14
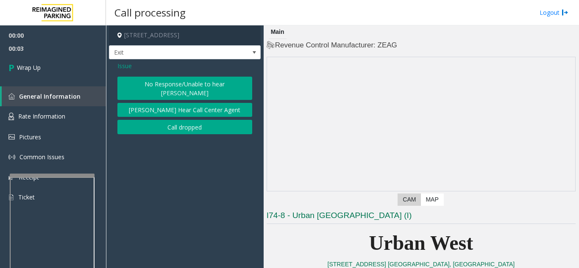
click at [184, 120] on button "Call dropped" at bounding box center [184, 127] width 135 height 14
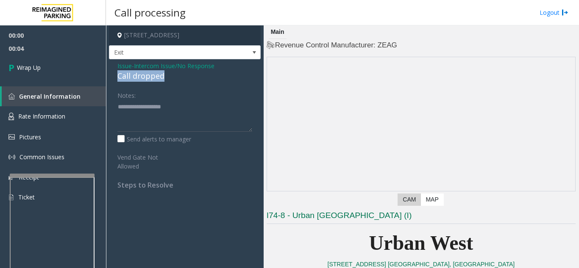
drag, startPoint x: 118, startPoint y: 76, endPoint x: 168, endPoint y: 77, distance: 50.4
click at [168, 77] on div "Call dropped" at bounding box center [184, 75] width 135 height 11
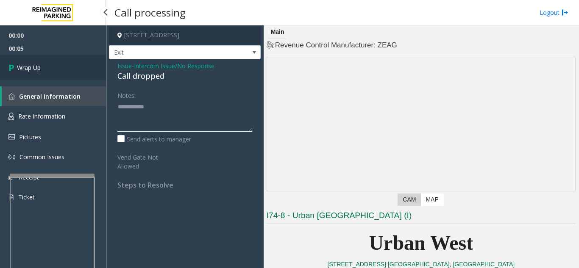
type textarea "**********"
click at [83, 76] on link "Wrap Up" at bounding box center [53, 67] width 106 height 25
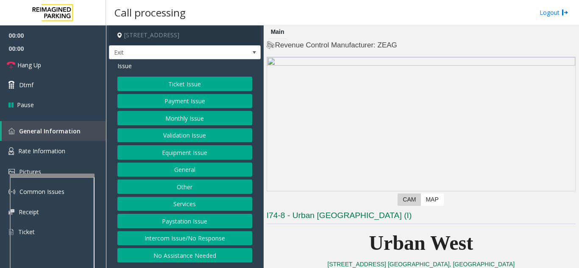
click at [174, 150] on button "Equipment Issue" at bounding box center [184, 152] width 135 height 14
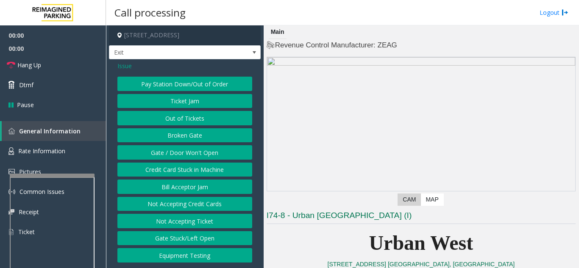
click at [174, 150] on button "Gate / Door Won't Open" at bounding box center [184, 152] width 135 height 14
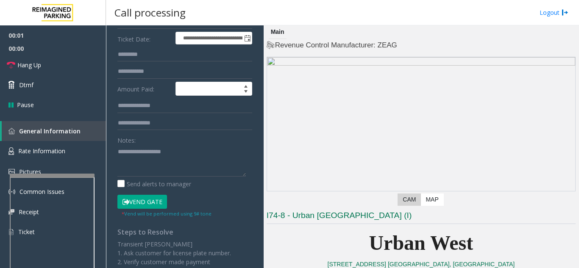
scroll to position [127, 0]
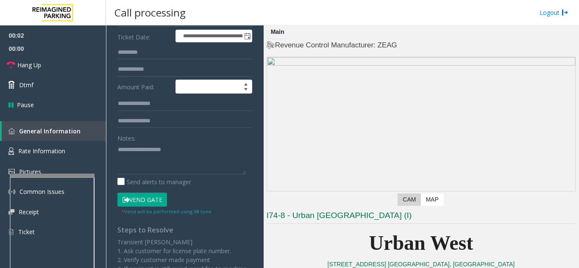
click at [161, 199] on button "Vend Gate" at bounding box center [142, 200] width 50 height 14
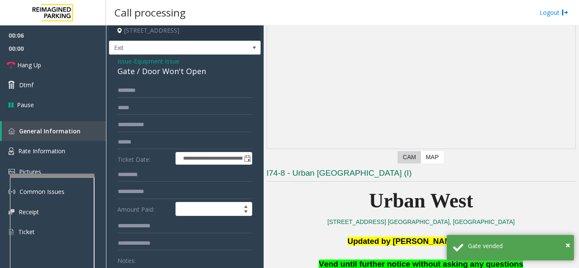
scroll to position [0, 0]
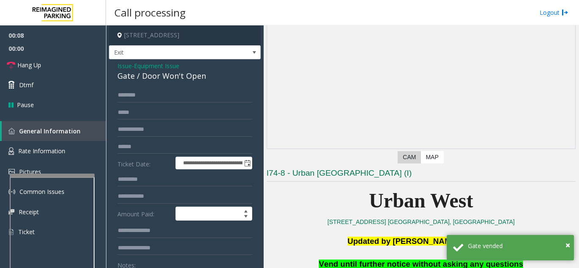
click at [122, 67] on span "Issue" at bounding box center [124, 65] width 14 height 9
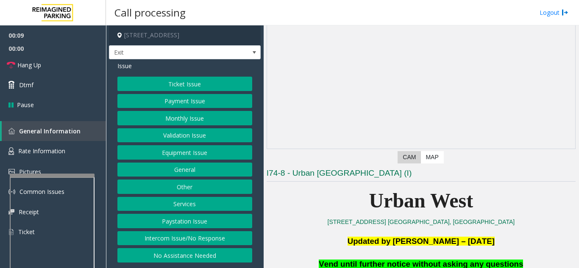
click at [180, 151] on button "Equipment Issue" at bounding box center [184, 152] width 135 height 14
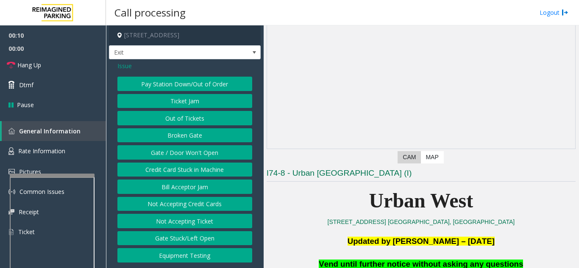
click at [181, 99] on button "Ticket Jam" at bounding box center [184, 101] width 135 height 14
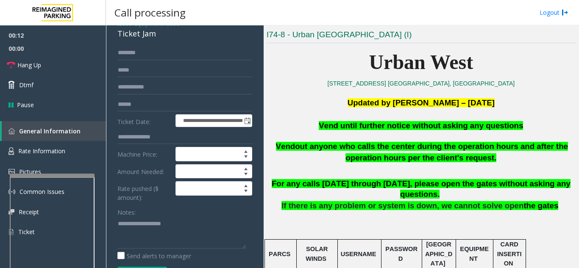
scroll to position [212, 0]
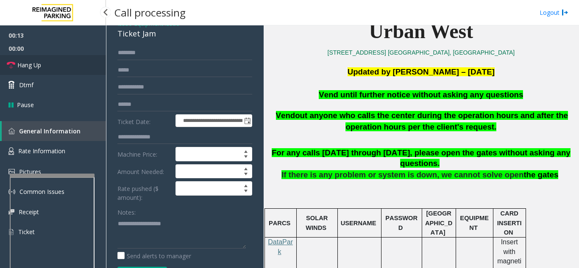
click at [73, 70] on link "Hang Up" at bounding box center [53, 65] width 106 height 20
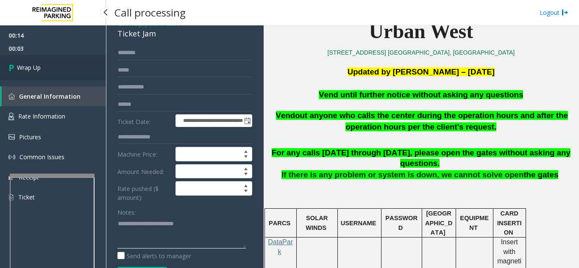
type textarea "**********"
click at [47, 74] on link "Wrap Up" at bounding box center [53, 67] width 106 height 25
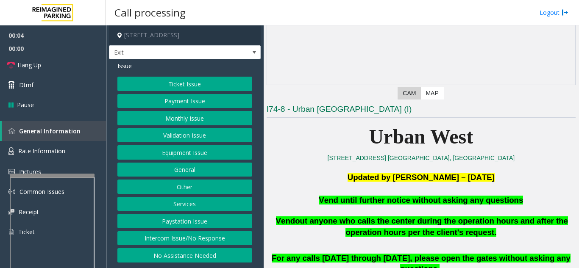
scroll to position [127, 0]
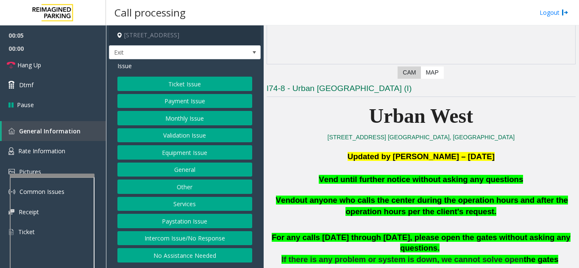
click at [188, 136] on button "Validation Issue" at bounding box center [184, 135] width 135 height 14
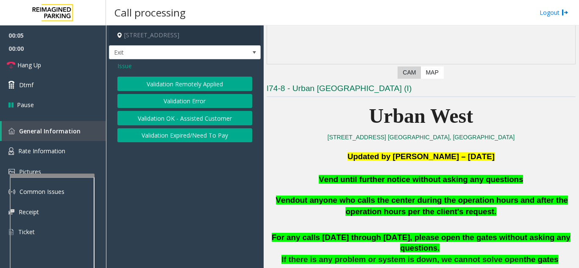
click at [188, 136] on button "Validation Expired/Need To Pay" at bounding box center [184, 135] width 135 height 14
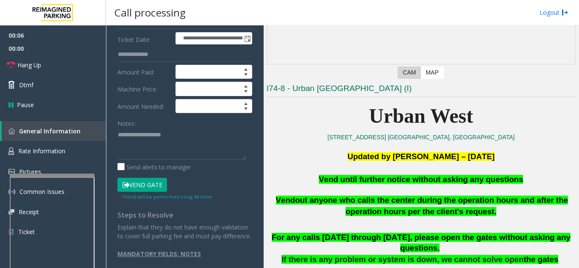
scroll to position [124, 0]
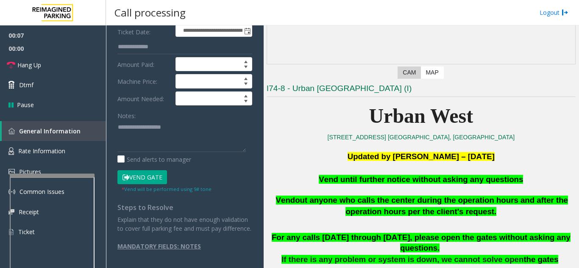
click at [138, 173] on button "Vend Gate" at bounding box center [142, 177] width 50 height 14
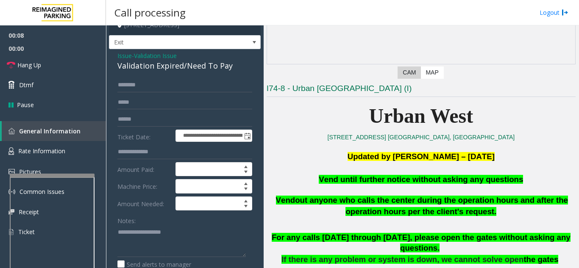
scroll to position [0, 0]
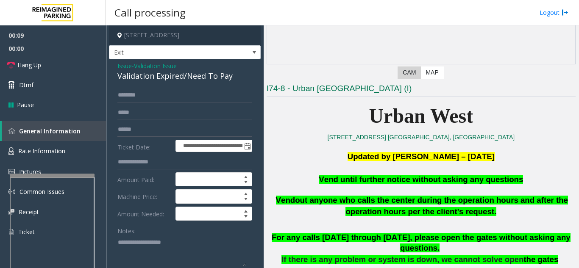
click at [122, 68] on span "Issue" at bounding box center [124, 65] width 14 height 9
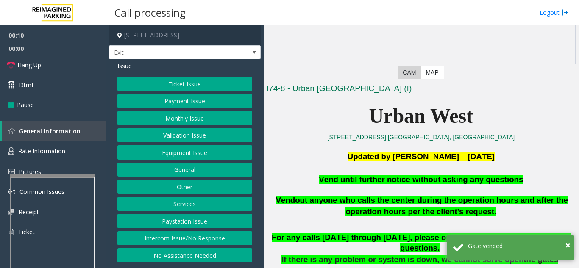
click at [182, 153] on button "Equipment Issue" at bounding box center [184, 152] width 135 height 14
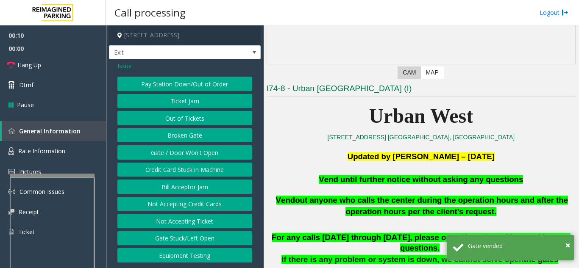
click at [182, 153] on button "Gate / Door Won't Open" at bounding box center [184, 152] width 135 height 14
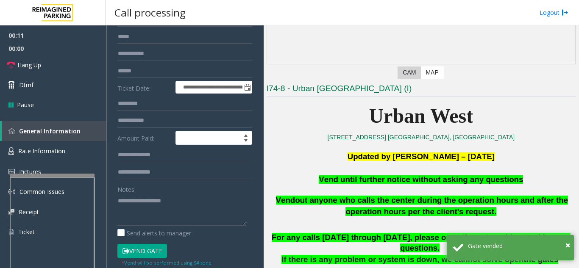
scroll to position [85, 0]
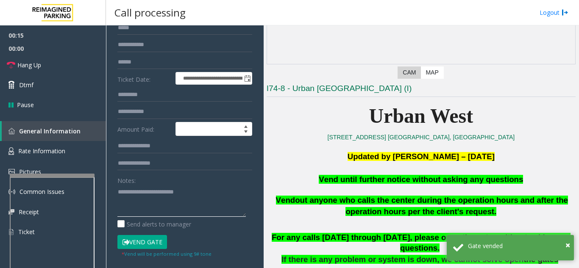
click at [225, 195] on textarea at bounding box center [181, 201] width 128 height 32
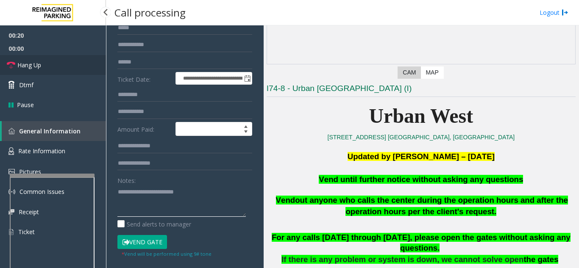
type textarea "**********"
click at [54, 56] on link "Hang Up" at bounding box center [53, 65] width 106 height 20
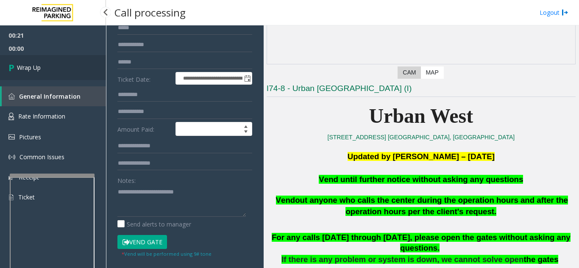
click at [62, 76] on link "Wrap Up" at bounding box center [53, 67] width 106 height 25
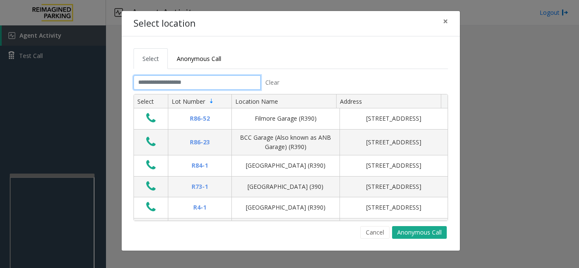
click at [239, 85] on input "text" at bounding box center [196, 82] width 127 height 14
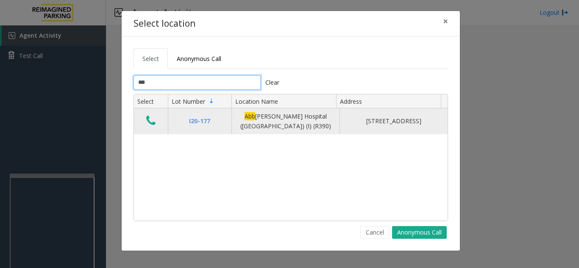
type input "***"
click at [153, 118] on icon "Data table" at bounding box center [150, 121] width 9 height 12
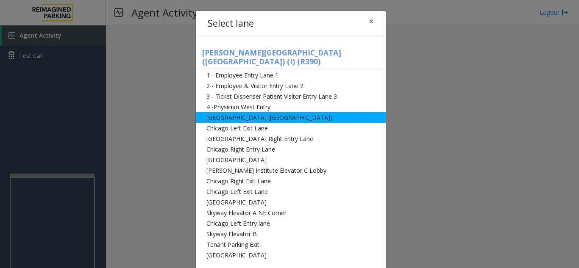
click at [373, 112] on li "[GEOGRAPHIC_DATA] ([GEOGRAPHIC_DATA])" at bounding box center [291, 117] width 190 height 11
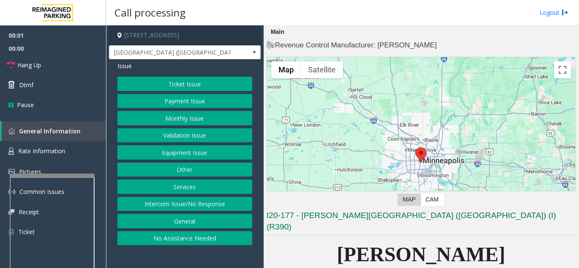
click at [200, 158] on button "Equipment Issue" at bounding box center [184, 152] width 135 height 14
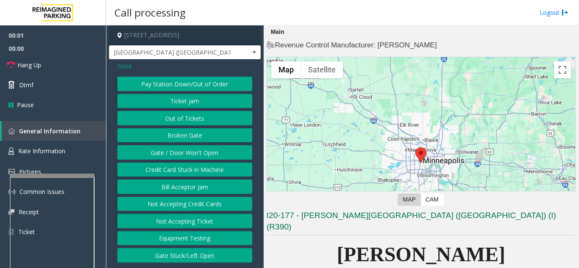
click at [200, 158] on button "Gate / Door Won't Open" at bounding box center [184, 152] width 135 height 14
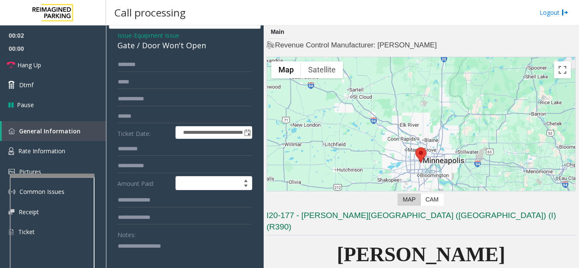
scroll to position [42, 0]
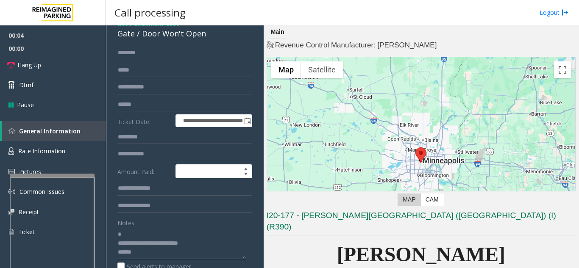
click at [149, 231] on textarea at bounding box center [181, 244] width 128 height 32
drag, startPoint x: 118, startPoint y: 241, endPoint x: 199, endPoint y: 245, distance: 81.0
click at [199, 245] on textarea at bounding box center [181, 244] width 128 height 32
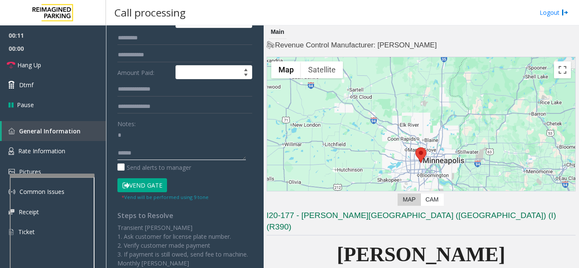
scroll to position [169, 0]
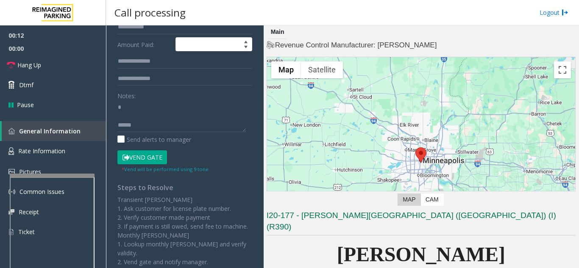
click at [152, 158] on button "Vend Gate" at bounding box center [142, 157] width 50 height 14
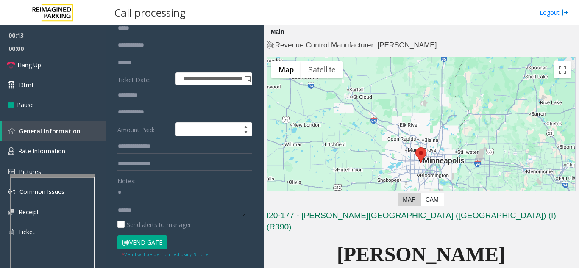
scroll to position [42, 0]
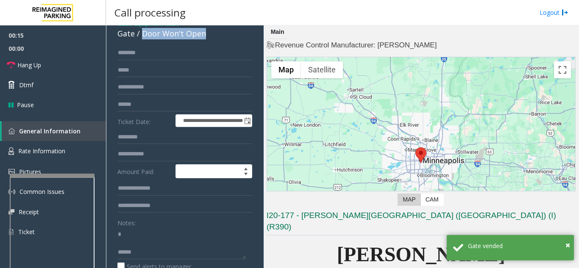
drag, startPoint x: 141, startPoint y: 35, endPoint x: 212, endPoint y: 36, distance: 71.2
click at [212, 36] on div "Gate / Door Won't Open" at bounding box center [184, 33] width 135 height 11
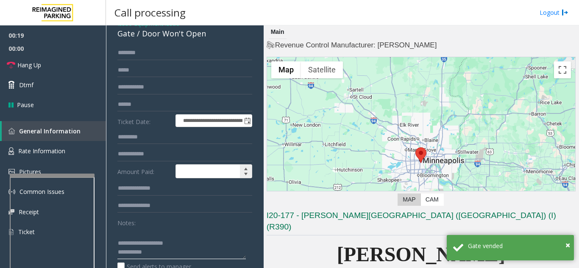
scroll to position [85, 0]
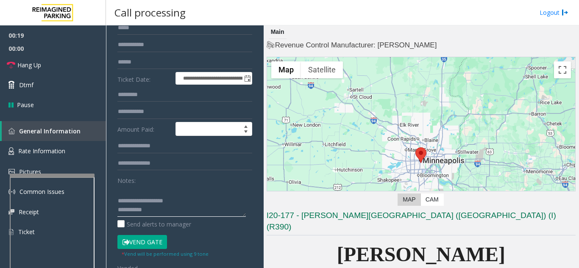
click at [196, 208] on textarea at bounding box center [181, 201] width 128 height 32
click at [82, 57] on link "Hang Up" at bounding box center [53, 65] width 106 height 20
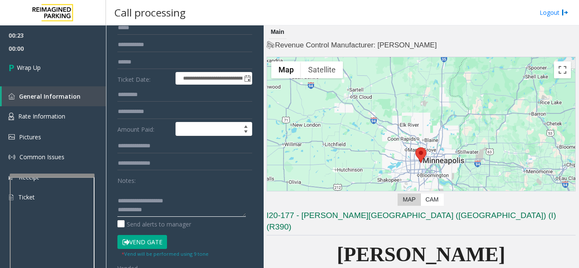
click at [198, 213] on textarea at bounding box center [181, 201] width 128 height 32
type textarea "**********"
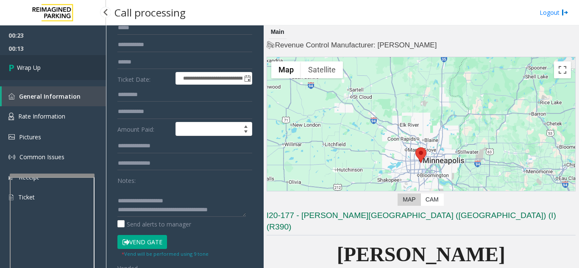
click at [53, 76] on link "Wrap Up" at bounding box center [53, 67] width 106 height 25
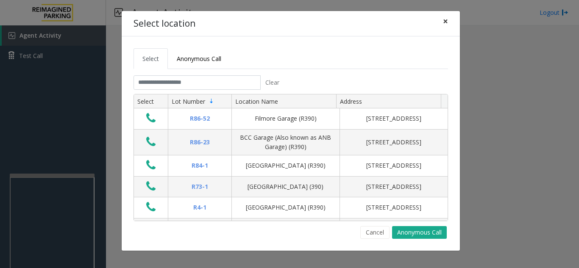
click at [443, 22] on span "×" at bounding box center [445, 21] width 5 height 12
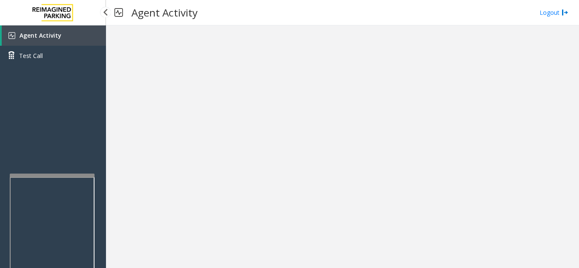
drag, startPoint x: 47, startPoint y: 172, endPoint x: 48, endPoint y: 154, distance: 17.9
click at [49, 154] on div "Agent Activity Test Call" at bounding box center [53, 159] width 106 height 268
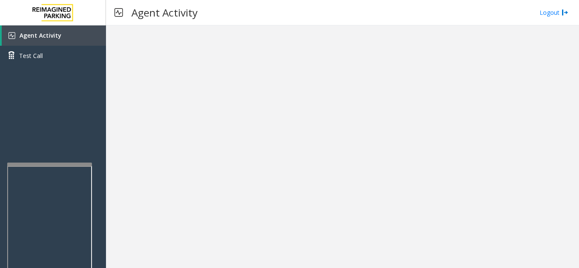
click at [50, 163] on div at bounding box center [49, 164] width 85 height 3
click at [88, 42] on link "Agent Activity" at bounding box center [54, 35] width 104 height 20
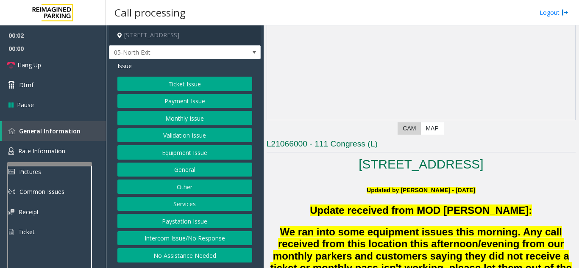
scroll to position [127, 0]
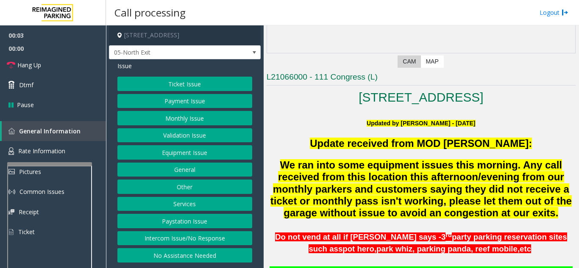
click at [184, 121] on button "Monthly Issue" at bounding box center [184, 118] width 135 height 14
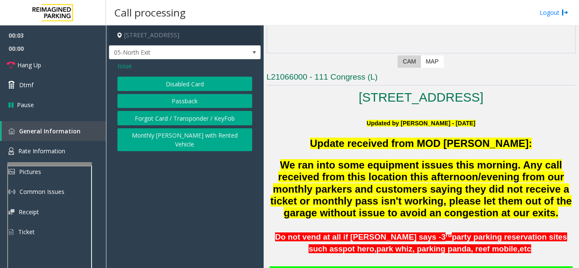
click at [183, 83] on button "Disabled Card" at bounding box center [184, 84] width 135 height 14
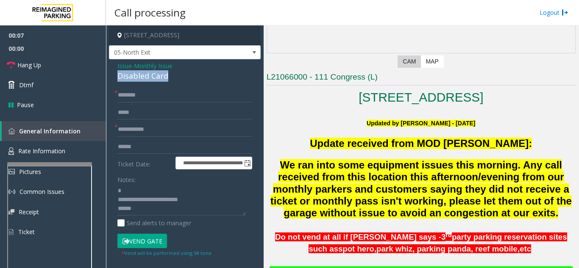
drag, startPoint x: 112, startPoint y: 76, endPoint x: 180, endPoint y: 79, distance: 68.3
click at [187, 80] on div "**********" at bounding box center [185, 208] width 152 height 299
type textarea "**********"
click at [156, 130] on input "text" at bounding box center [184, 129] width 135 height 14
type input "*******"
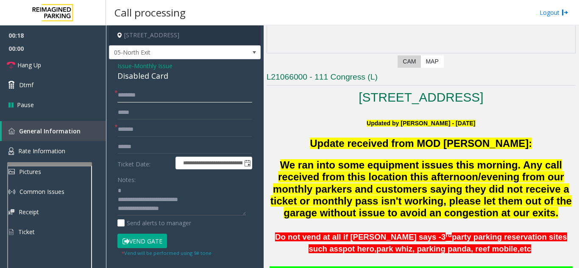
click at [158, 96] on input "text" at bounding box center [184, 95] width 135 height 14
type input "*****"
click at [136, 236] on button "Vend Gate" at bounding box center [142, 241] width 50 height 14
drag, startPoint x: 114, startPoint y: 196, endPoint x: 182, endPoint y: 200, distance: 68.3
click at [198, 203] on div "**********" at bounding box center [184, 219] width 147 height 262
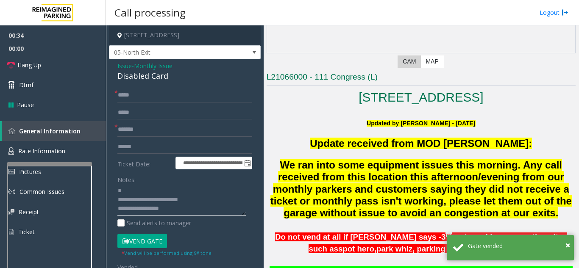
drag, startPoint x: 196, startPoint y: 198, endPoint x: 118, endPoint y: 199, distance: 77.5
click at [118, 199] on textarea at bounding box center [181, 200] width 128 height 32
click at [156, 212] on textarea at bounding box center [181, 200] width 128 height 32
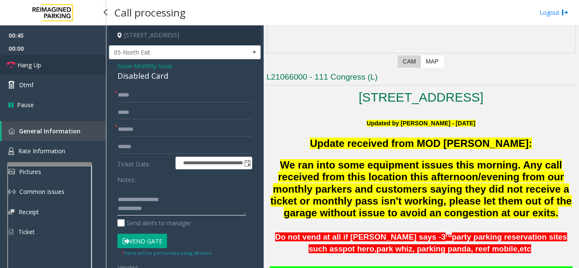
type textarea "**********"
click at [64, 69] on link "Hang Up" at bounding box center [53, 65] width 106 height 20
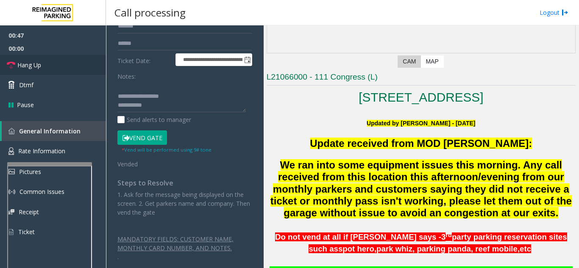
scroll to position [105, 0]
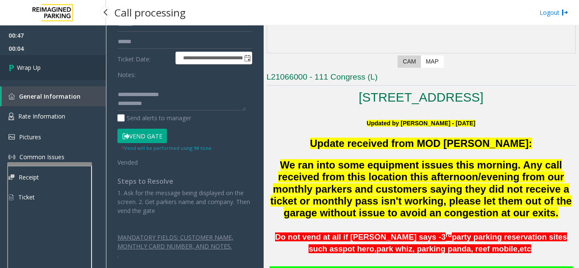
click at [64, 73] on link "Wrap Up" at bounding box center [53, 67] width 106 height 25
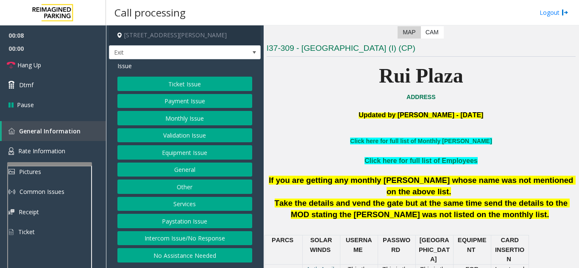
scroll to position [169, 0]
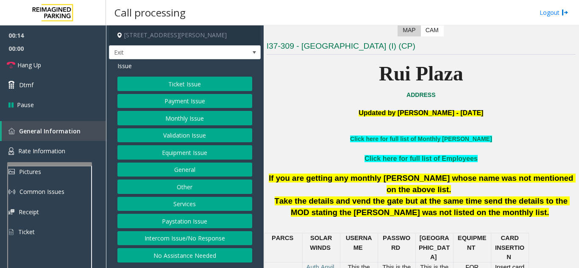
click at [182, 155] on button "Equipment Issue" at bounding box center [184, 152] width 135 height 14
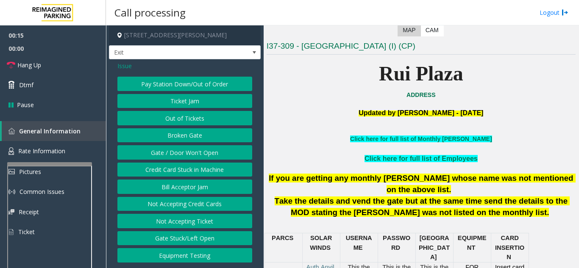
click at [184, 105] on button "Ticket Jam" at bounding box center [184, 101] width 135 height 14
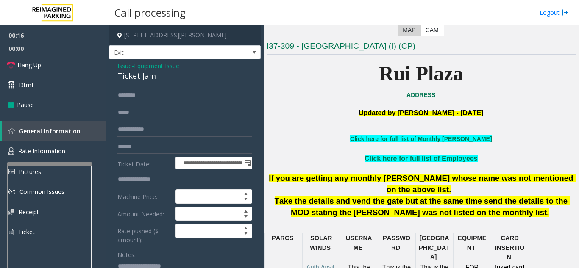
scroll to position [42, 0]
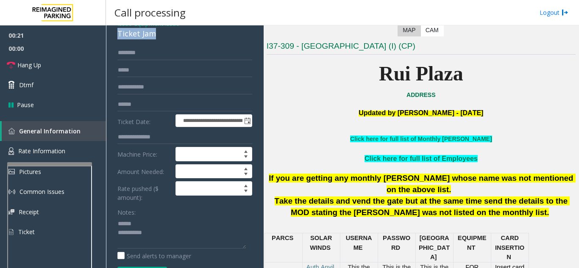
drag, startPoint x: 114, startPoint y: 34, endPoint x: 169, endPoint y: 39, distance: 55.3
click at [169, 39] on div "**********" at bounding box center [185, 230] width 152 height 427
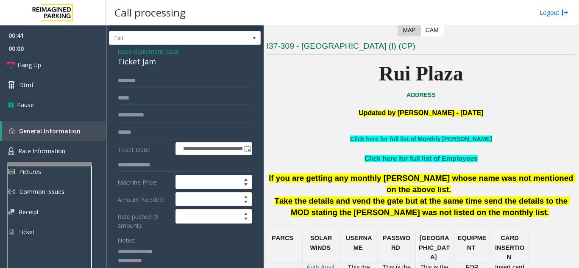
scroll to position [0, 0]
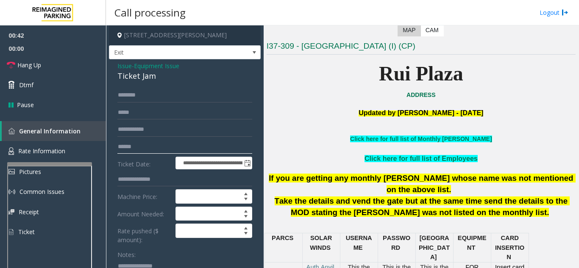
click at [155, 144] on input "text" at bounding box center [184, 147] width 135 height 14
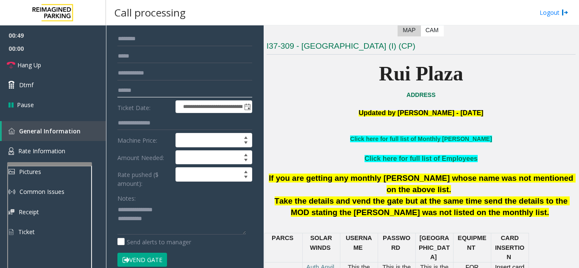
scroll to position [85, 0]
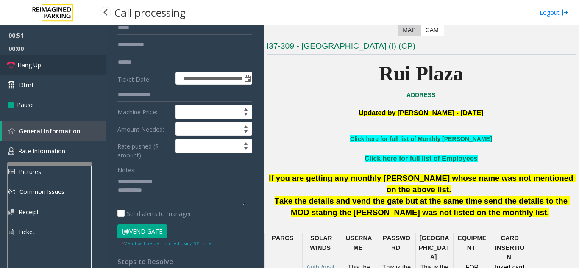
click at [67, 63] on link "Hang Up" at bounding box center [53, 65] width 106 height 20
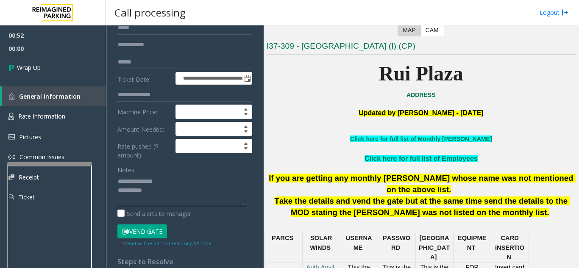
click at [174, 189] on textarea at bounding box center [181, 191] width 128 height 32
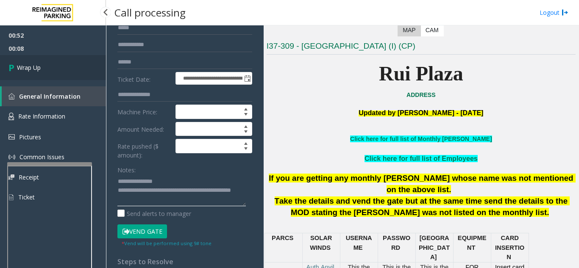
type textarea "**********"
click at [50, 71] on link "Wrap Up" at bounding box center [53, 67] width 106 height 25
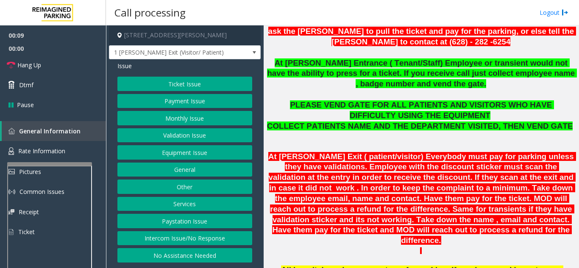
scroll to position [297, 0]
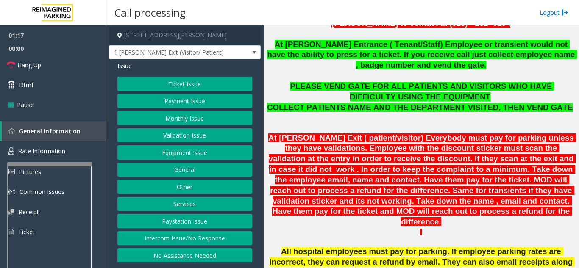
click at [158, 86] on button "Ticket Issue" at bounding box center [184, 84] width 135 height 14
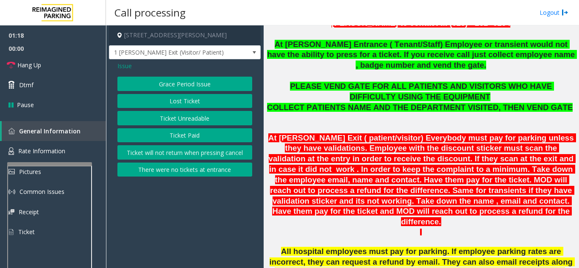
click at [159, 119] on button "Ticket Unreadable" at bounding box center [184, 118] width 135 height 14
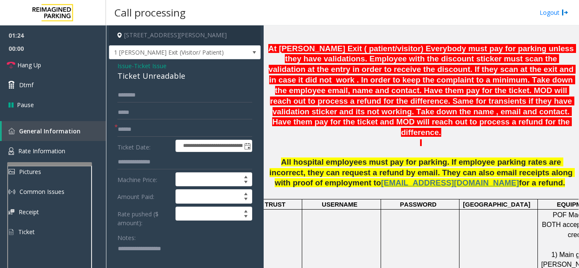
scroll to position [381, 0]
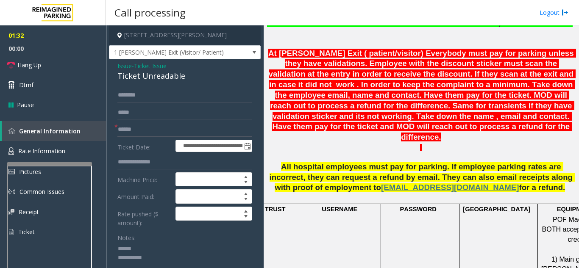
click at [150, 250] on textarea at bounding box center [181, 258] width 128 height 32
type textarea "**********"
click at [129, 65] on span "Issue" at bounding box center [124, 65] width 14 height 9
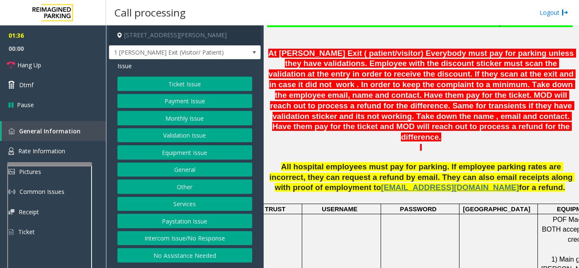
click at [234, 154] on button "Equipment Issue" at bounding box center [184, 152] width 135 height 14
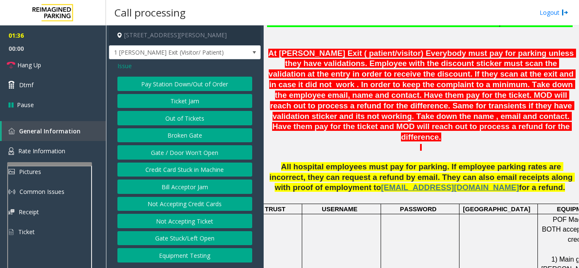
click at [234, 154] on button "Gate / Door Won't Open" at bounding box center [184, 152] width 135 height 14
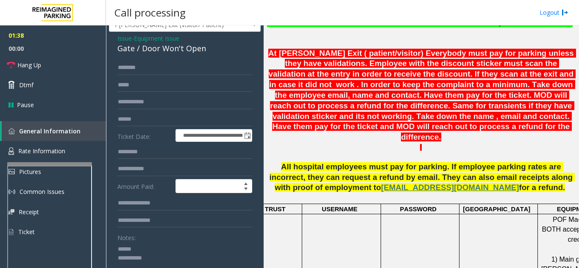
scroll to position [42, 0]
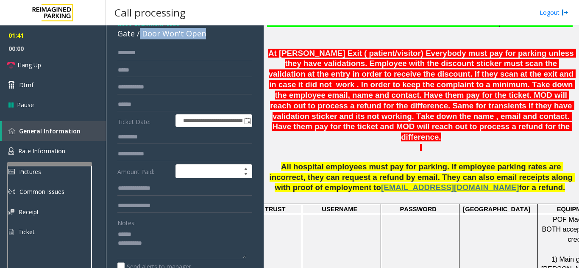
drag, startPoint x: 138, startPoint y: 36, endPoint x: 210, endPoint y: 40, distance: 71.7
click at [210, 40] on div "**********" at bounding box center [185, 236] width 152 height 438
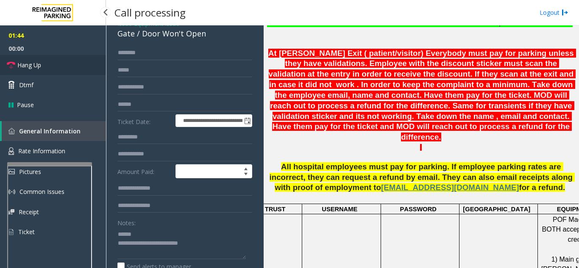
click at [53, 65] on link "Hang Up" at bounding box center [53, 65] width 106 height 20
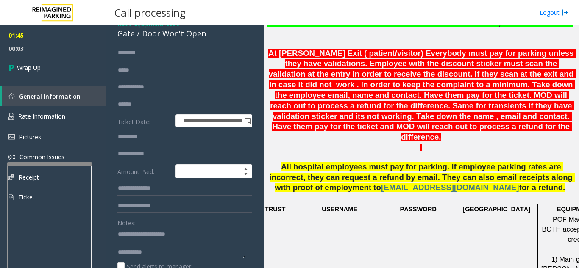
click at [173, 257] on textarea at bounding box center [181, 244] width 128 height 32
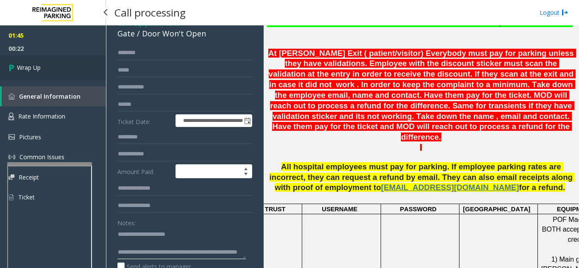
type textarea "**********"
click at [51, 75] on link "Wrap Up" at bounding box center [53, 67] width 106 height 25
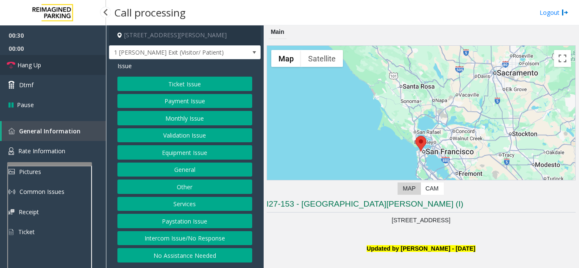
click at [70, 65] on link "Hang Up" at bounding box center [53, 65] width 106 height 20
click at [210, 235] on button "Intercom Issue/No Response" at bounding box center [184, 238] width 135 height 14
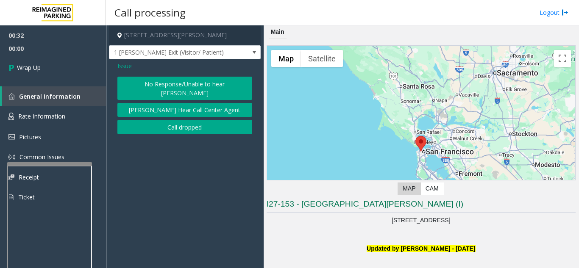
click at [181, 89] on button "No Response/Unable to hear [PERSON_NAME]" at bounding box center [184, 88] width 135 height 23
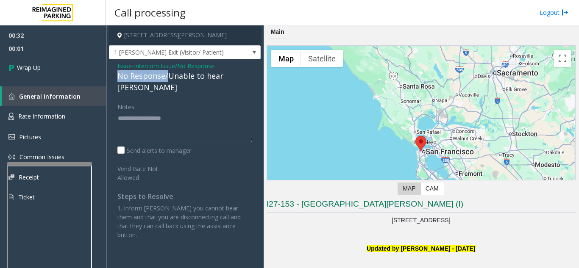
drag, startPoint x: 114, startPoint y: 75, endPoint x: 166, endPoint y: 75, distance: 52.5
click at [166, 75] on div "Issue - Intercom Issue/No Response No Response/Unable to hear [PERSON_NAME] Not…" at bounding box center [185, 153] width 152 height 189
type textarea "**********"
click at [64, 82] on div "00:32 00:03 Wrap Up General Information Rate Information Pictures Common Issues…" at bounding box center [53, 119] width 106 height 189
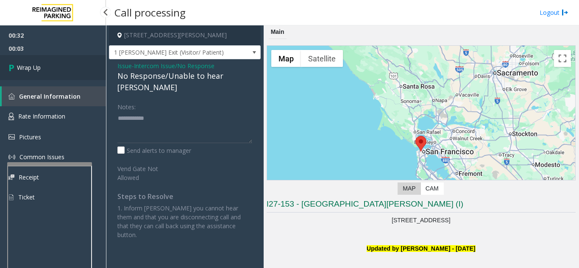
click at [61, 75] on link "Wrap Up" at bounding box center [53, 67] width 106 height 25
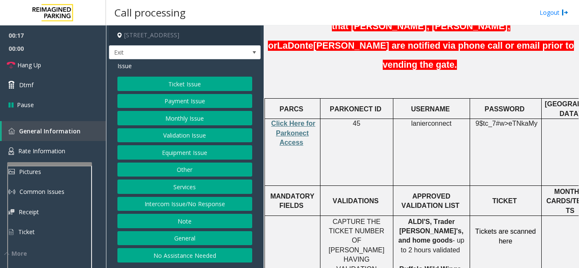
scroll to position [297, 0]
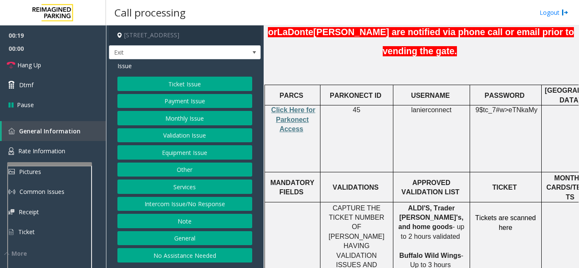
click at [200, 88] on button "Ticket Issue" at bounding box center [184, 84] width 135 height 14
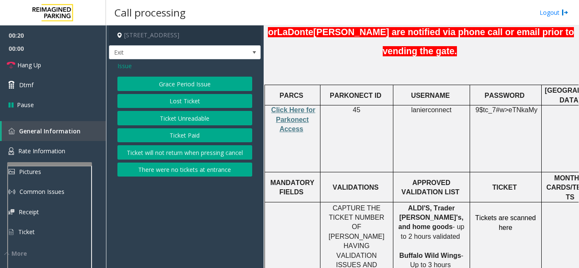
click at [203, 119] on button "Ticket Unreadable" at bounding box center [184, 118] width 135 height 14
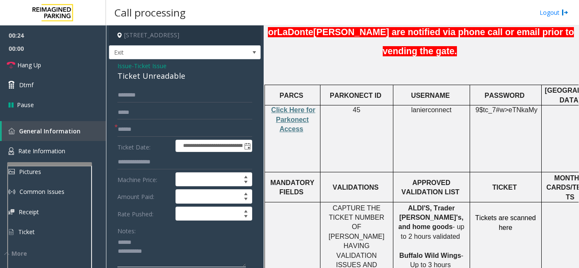
click at [162, 245] on textarea at bounding box center [181, 252] width 128 height 32
drag, startPoint x: 108, startPoint y: 76, endPoint x: 190, endPoint y: 77, distance: 82.2
click at [190, 77] on app-call-processing-form "**********" at bounding box center [185, 146] width 158 height 243
type textarea "**********"
click at [158, 132] on input "text" at bounding box center [184, 129] width 135 height 14
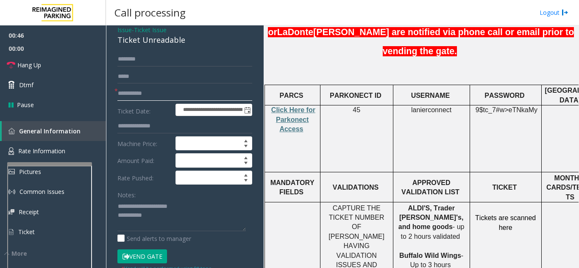
scroll to position [85, 0]
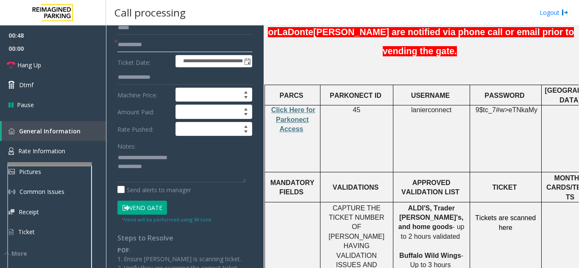
type input "**********"
click at [150, 208] on button "Vend Gate" at bounding box center [142, 208] width 50 height 14
click at [170, 170] on textarea at bounding box center [181, 167] width 128 height 32
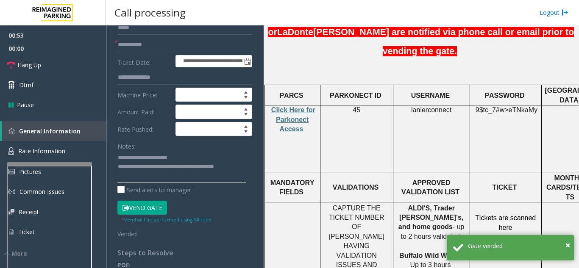
type textarea "**********"
click at [180, 147] on div "Notes:" at bounding box center [184, 161] width 135 height 44
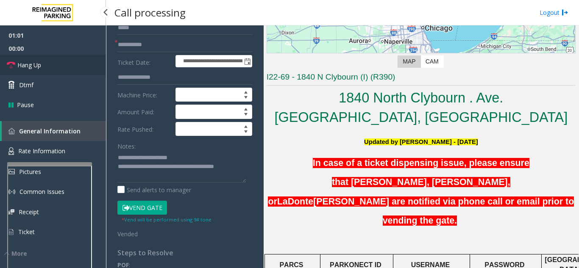
click at [65, 61] on link "Hang Up" at bounding box center [53, 65] width 106 height 20
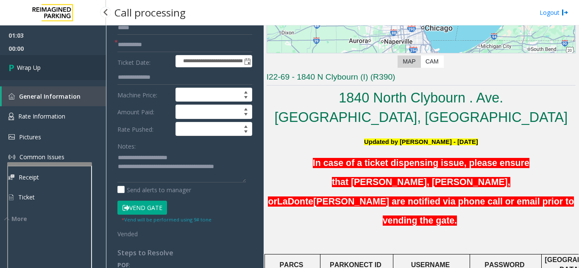
click at [72, 72] on link "Wrap Up" at bounding box center [53, 67] width 106 height 25
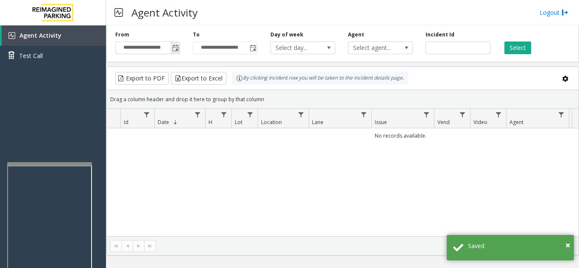
click at [175, 50] on span "Toggle popup" at bounding box center [175, 48] width 7 height 7
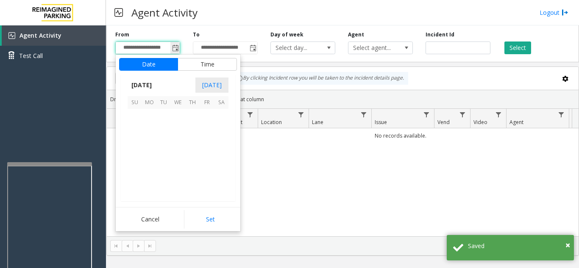
scroll to position [152050, 0]
click at [163, 156] on span "23" at bounding box center [163, 159] width 14 height 14
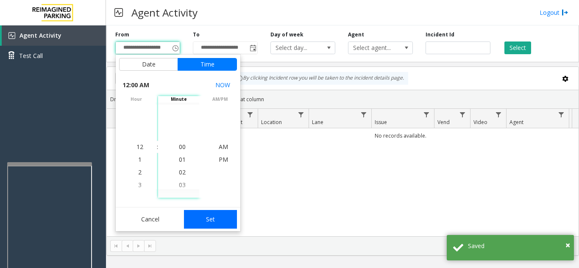
click at [212, 222] on button "Set" at bounding box center [210, 219] width 53 height 19
type input "**********"
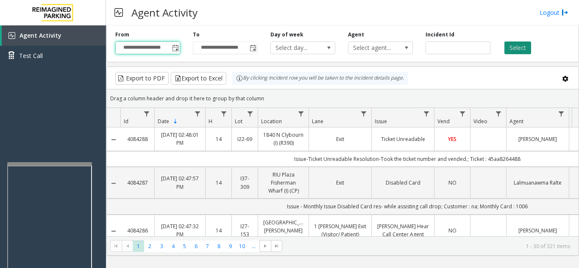
click at [522, 54] on button "Select" at bounding box center [517, 48] width 27 height 13
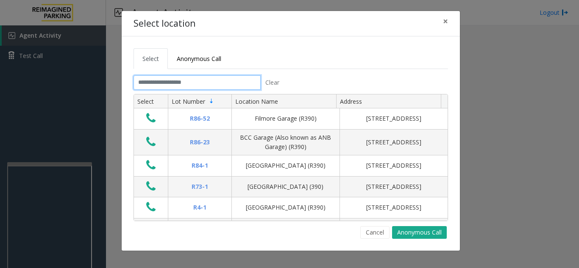
click at [190, 81] on input "text" at bounding box center [196, 82] width 127 height 14
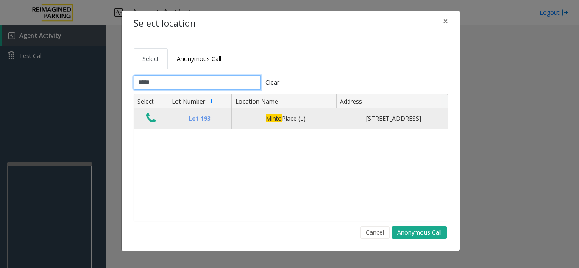
type input "*****"
click at [151, 124] on icon "Data table" at bounding box center [150, 118] width 9 height 12
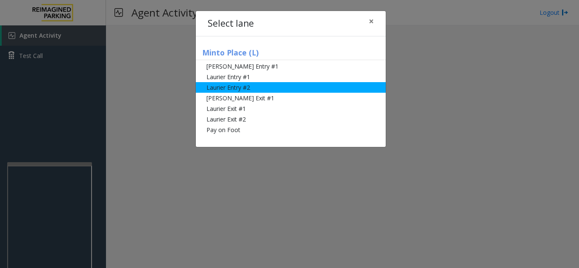
click at [237, 88] on li "Laurier Entry #2" at bounding box center [291, 87] width 190 height 11
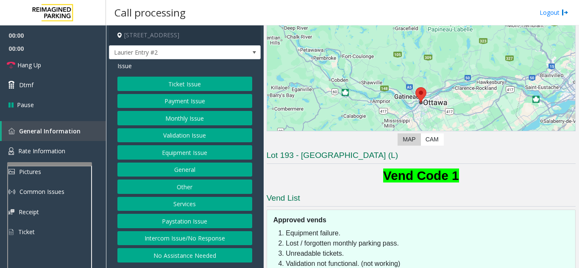
scroll to position [115, 0]
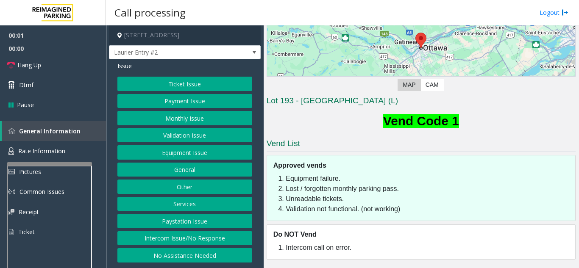
click at [190, 146] on button "Equipment Issue" at bounding box center [184, 152] width 135 height 14
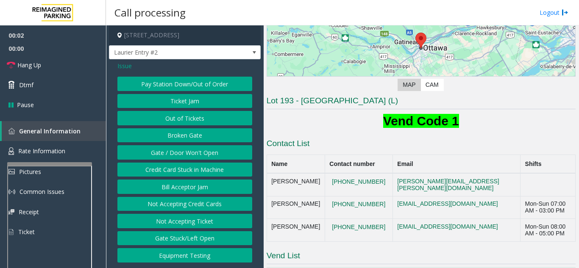
click at [189, 149] on button "Gate / Door Won't Open" at bounding box center [184, 152] width 135 height 14
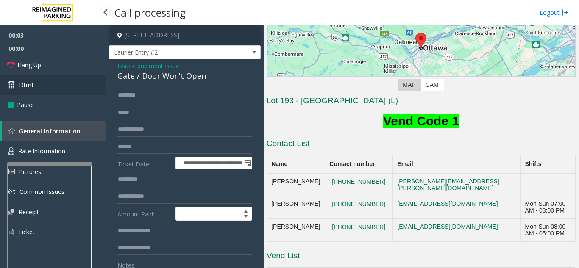
click at [50, 77] on link "Dtmf" at bounding box center [53, 85] width 106 height 20
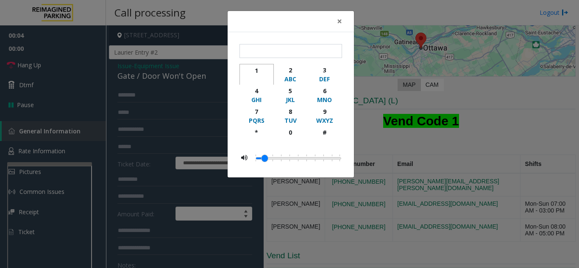
click at [262, 71] on div "1" at bounding box center [256, 70] width 23 height 9
type input "*"
click at [344, 21] on button "×" at bounding box center [339, 21] width 17 height 21
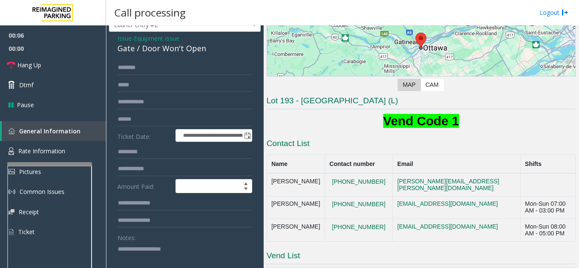
scroll to position [42, 0]
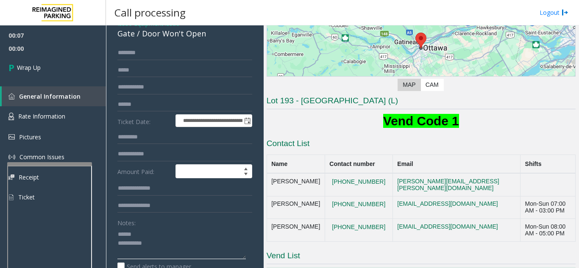
click at [144, 233] on textarea at bounding box center [181, 244] width 128 height 32
drag, startPoint x: 140, startPoint y: 36, endPoint x: 206, endPoint y: 38, distance: 66.6
click at [206, 38] on div "Gate / Door Won't Open" at bounding box center [184, 33] width 135 height 11
click at [177, 244] on textarea at bounding box center [181, 244] width 128 height 32
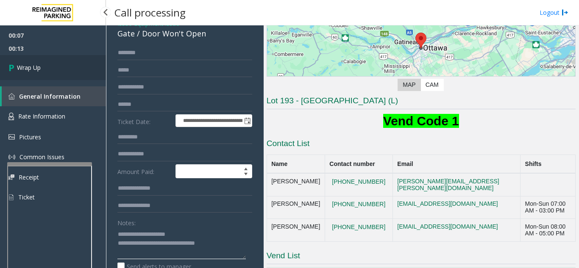
type textarea "**********"
click at [52, 63] on link "Wrap Up" at bounding box center [53, 67] width 106 height 25
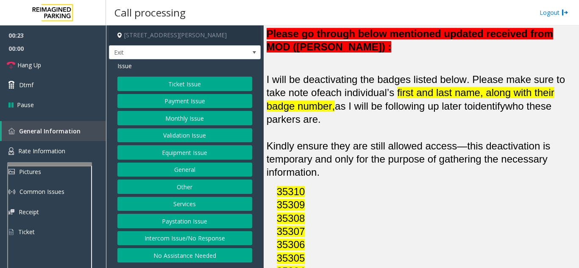
scroll to position [847, 0]
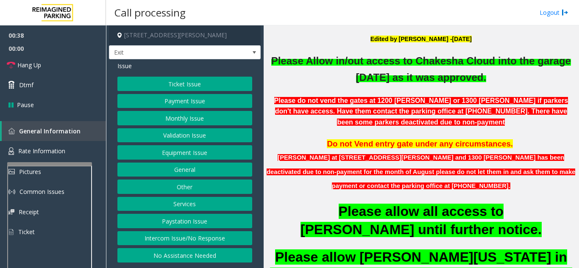
scroll to position [254, 0]
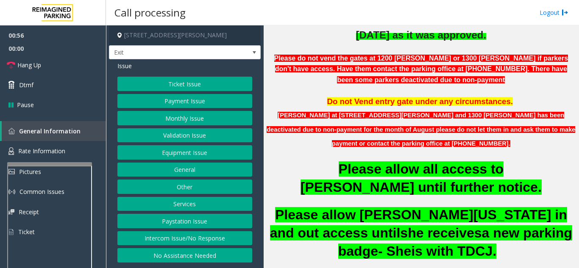
click at [181, 153] on button "Equipment Issue" at bounding box center [184, 152] width 135 height 14
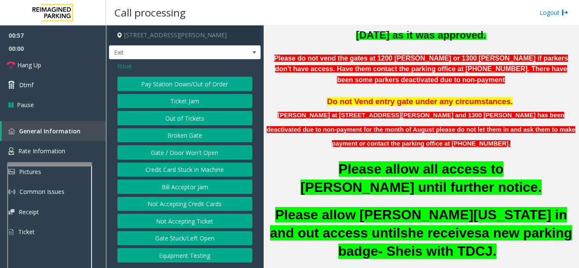
click at [122, 67] on span "Issue" at bounding box center [124, 65] width 14 height 9
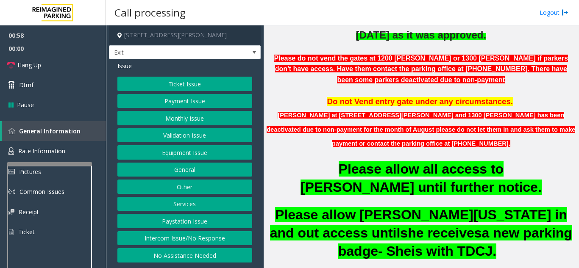
click at [191, 100] on button "Payment Issue" at bounding box center [184, 101] width 135 height 14
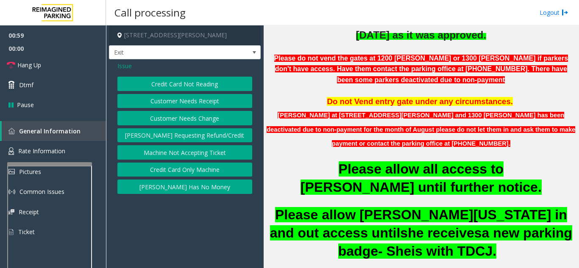
click at [131, 68] on span "Issue" at bounding box center [124, 65] width 14 height 9
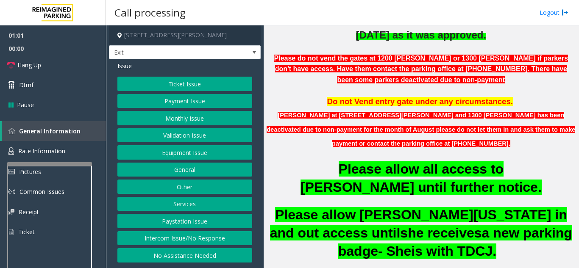
click at [191, 122] on button "Monthly Issue" at bounding box center [184, 118] width 135 height 14
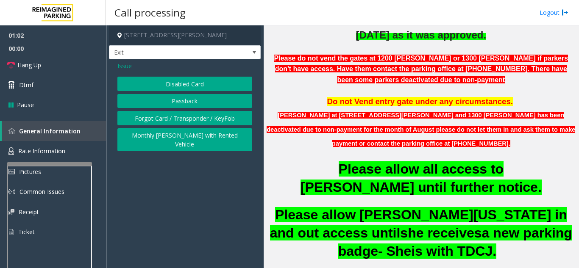
click at [191, 86] on button "Disabled Card" at bounding box center [184, 84] width 135 height 14
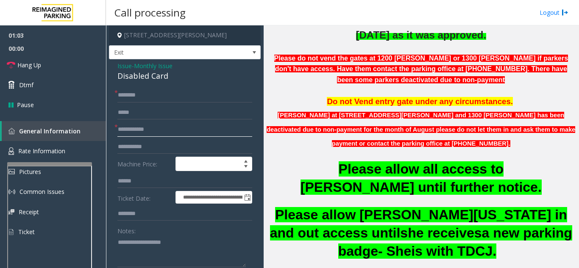
click at [180, 134] on input "text" at bounding box center [184, 129] width 135 height 14
click at [152, 252] on textarea at bounding box center [181, 252] width 128 height 32
click at [153, 241] on textarea at bounding box center [181, 252] width 128 height 32
type textarea "**********"
click at [180, 128] on input "text" at bounding box center [184, 129] width 135 height 14
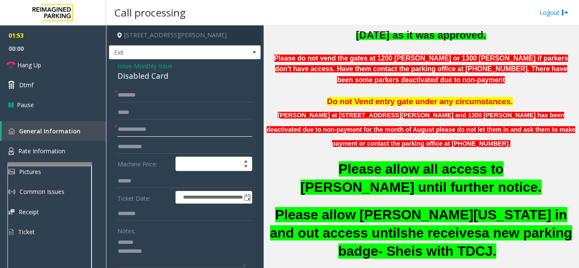
type input "**********"
click at [155, 95] on input "text" at bounding box center [184, 95] width 135 height 14
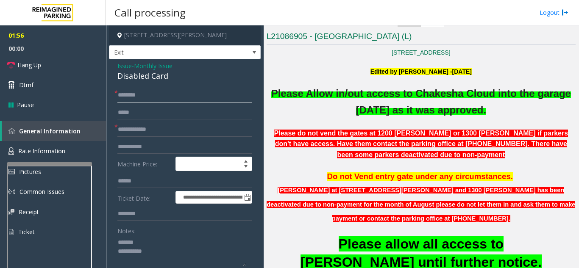
scroll to position [127, 0]
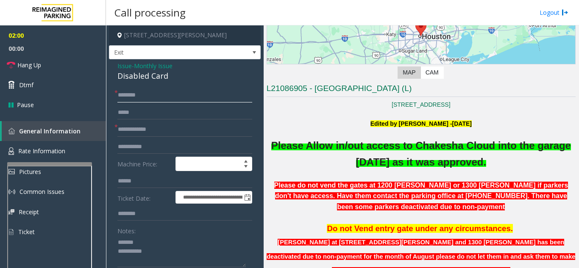
type input "*"
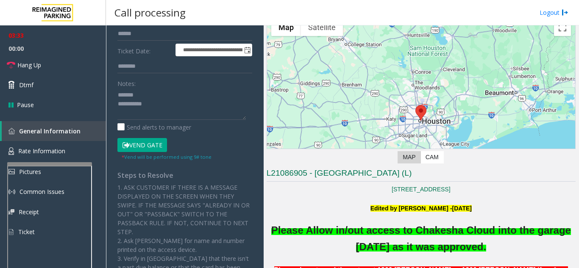
scroll to position [169, 0]
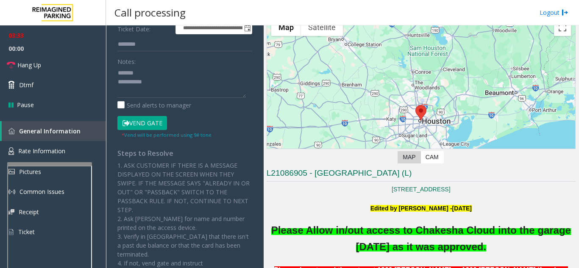
type input "*******"
click at [125, 126] on icon at bounding box center [125, 123] width 7 height 6
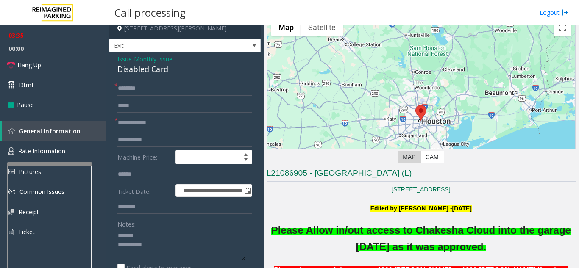
scroll to position [0, 0]
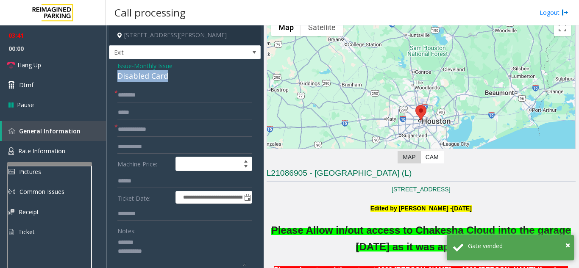
drag, startPoint x: 114, startPoint y: 75, endPoint x: 172, endPoint y: 78, distance: 57.7
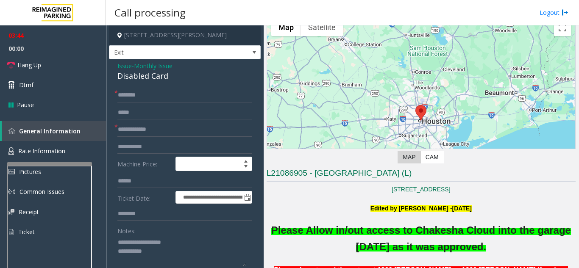
click at [168, 251] on textarea at bounding box center [181, 252] width 128 height 32
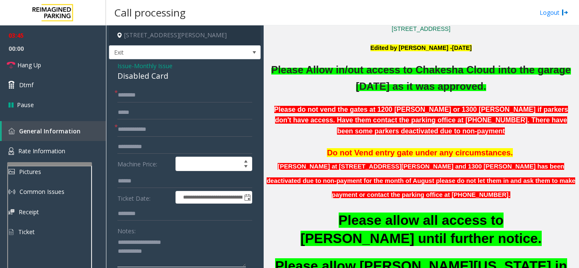
scroll to position [212, 0]
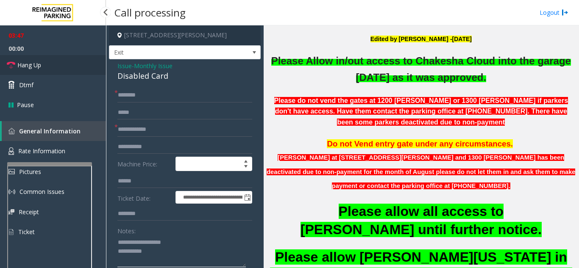
type textarea "**********"
click at [41, 65] on span "Hang Up" at bounding box center [29, 65] width 24 height 9
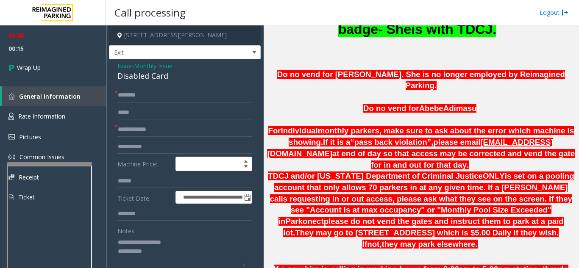
scroll to position [593, 0]
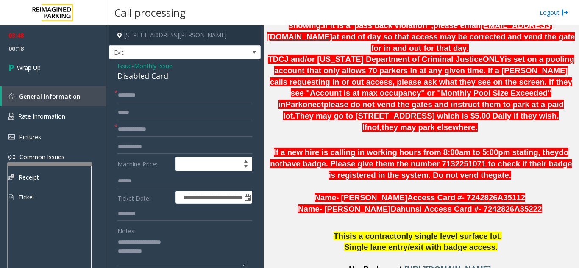
click at [422, 265] on span "[URL][DOMAIN_NAME]" at bounding box center [447, 269] width 86 height 9
drag, startPoint x: 142, startPoint y: 96, endPoint x: 127, endPoint y: 101, distance: 15.7
click at [127, 101] on input "*******" at bounding box center [184, 95] width 135 height 14
type input "****"
click at [182, 250] on textarea at bounding box center [181, 252] width 128 height 32
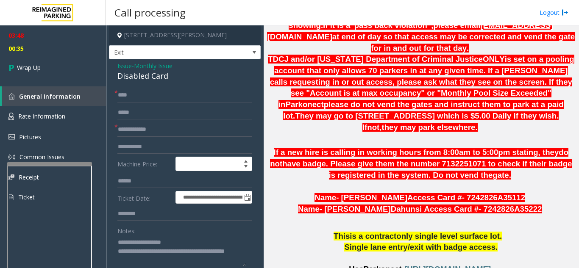
click at [200, 237] on textarea at bounding box center [181, 252] width 128 height 32
type textarea "**********"
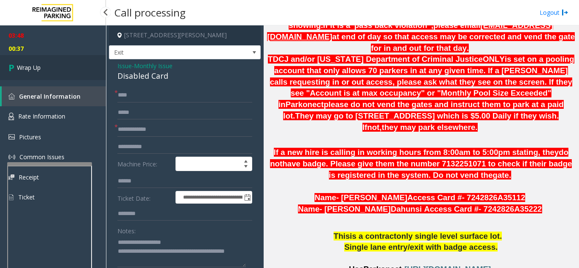
click at [64, 71] on link "Wrap Up" at bounding box center [53, 67] width 106 height 25
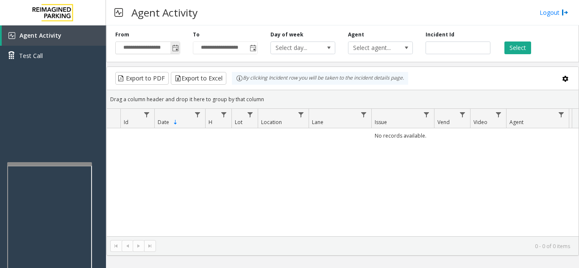
click at [173, 45] on span "Toggle popup" at bounding box center [175, 48] width 7 height 7
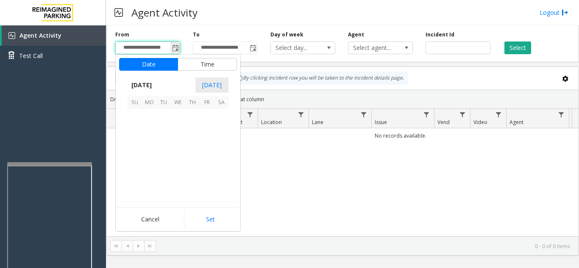
scroll to position [152050, 0]
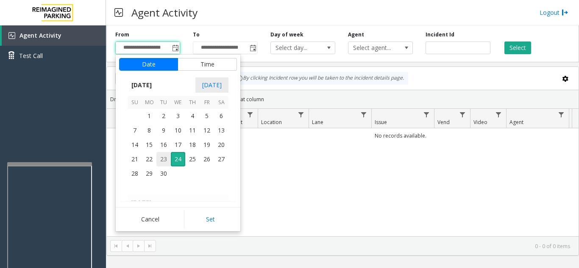
click at [164, 158] on span "23" at bounding box center [163, 159] width 14 height 14
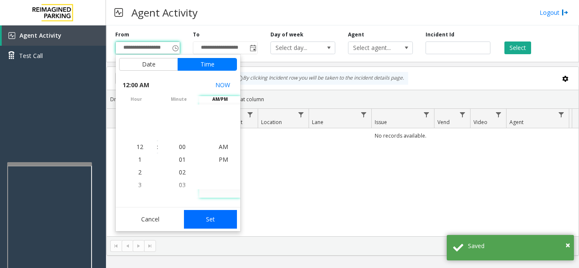
click at [212, 214] on button "Set" at bounding box center [210, 219] width 53 height 19
type input "**********"
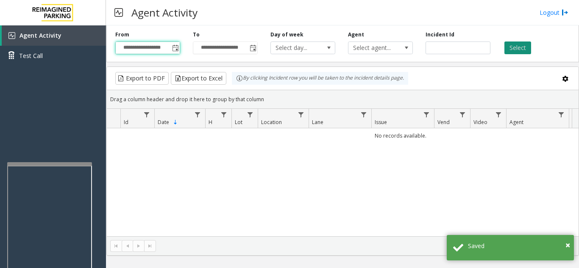
click at [522, 48] on button "Select" at bounding box center [517, 48] width 27 height 13
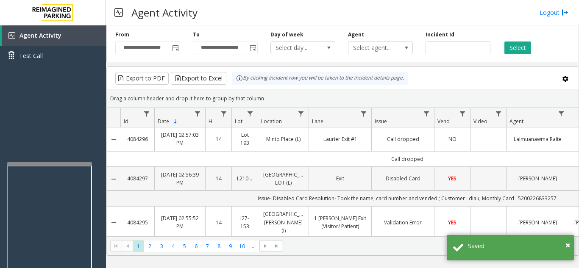
drag, startPoint x: 148, startPoint y: 183, endPoint x: 121, endPoint y: 188, distance: 28.0
click at [121, 188] on td "4084297" at bounding box center [137, 179] width 34 height 24
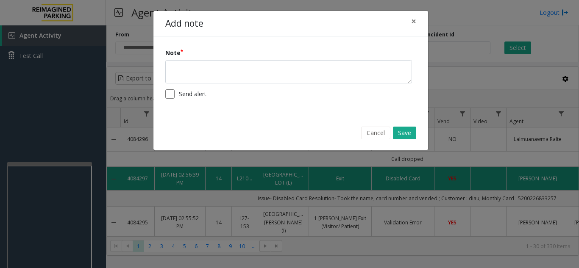
copy link "4084297"
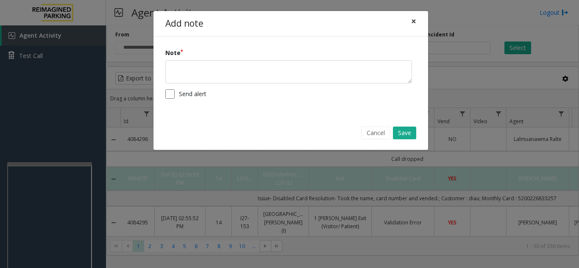
click at [410, 22] on button "×" at bounding box center [413, 21] width 17 height 21
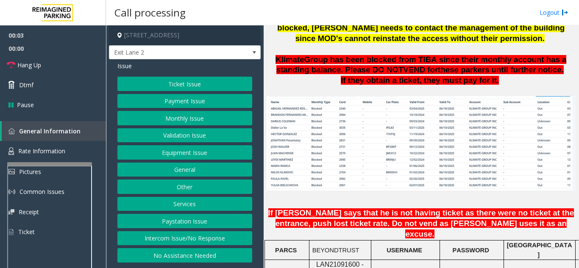
scroll to position [635, 0]
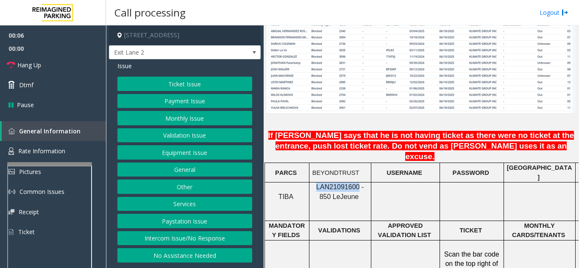
drag, startPoint x: 351, startPoint y: 163, endPoint x: 313, endPoint y: 163, distance: 37.7
click at [316, 183] on span "LAN21091600 - 850 Le" at bounding box center [339, 191] width 47 height 17
copy span "LAN21091600"
click at [177, 103] on button "Payment Issue" at bounding box center [184, 101] width 135 height 14
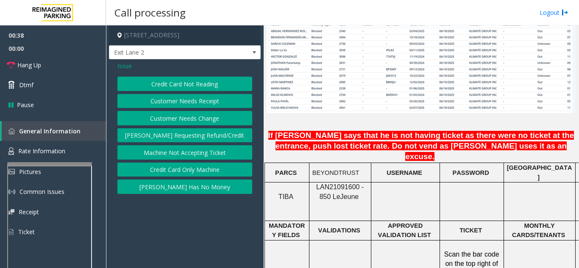
click at [131, 66] on span "Issue" at bounding box center [124, 65] width 14 height 9
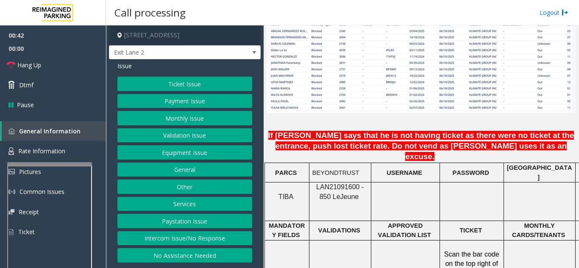
click at [174, 117] on button "Monthly Issue" at bounding box center [184, 118] width 135 height 14
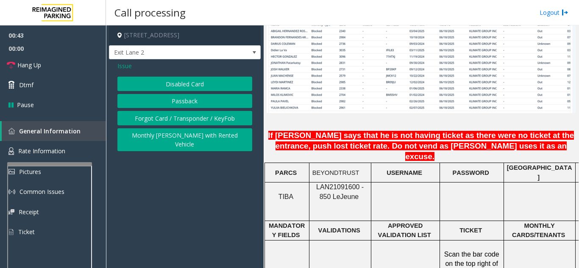
click at [176, 102] on button "Passback" at bounding box center [184, 101] width 135 height 14
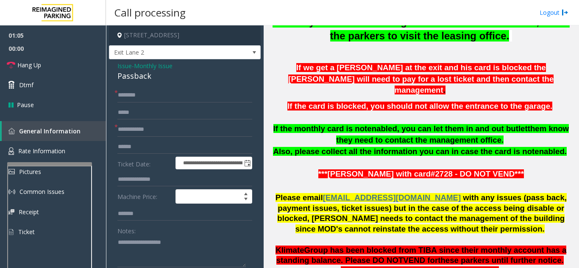
scroll to position [339, 0]
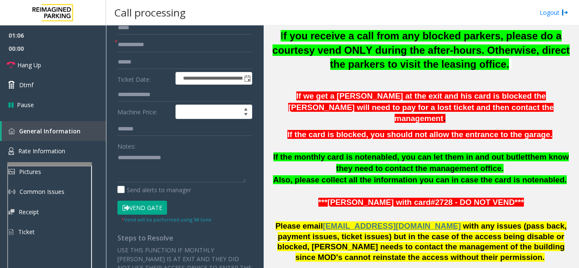
click at [158, 207] on button "Vend Gate" at bounding box center [142, 208] width 50 height 14
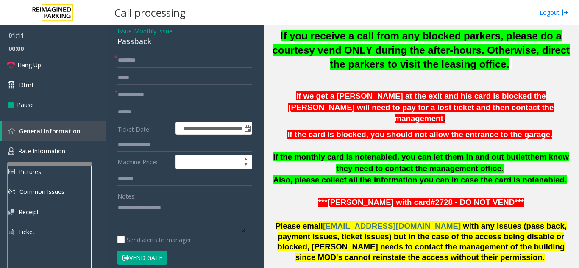
scroll to position [20, 0]
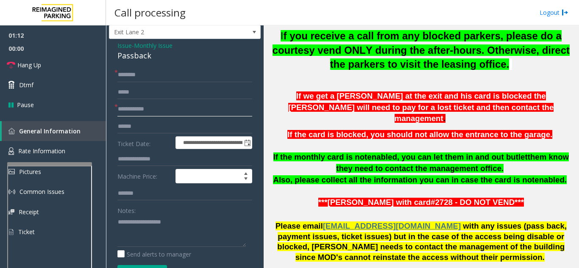
click at [152, 110] on input "text" at bounding box center [184, 109] width 135 height 14
click at [62, 70] on link "Hang Up" at bounding box center [53, 65] width 106 height 20
click at [201, 115] on input "text" at bounding box center [184, 109] width 135 height 14
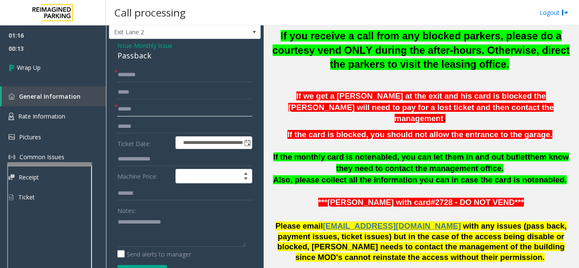
type input "******"
click at [197, 69] on input "text" at bounding box center [184, 75] width 135 height 14
type input "**********"
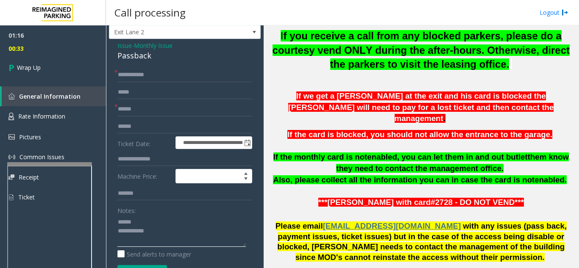
click at [138, 219] on textarea at bounding box center [181, 231] width 128 height 32
drag, startPoint x: 112, startPoint y: 56, endPoint x: 161, endPoint y: 56, distance: 49.6
click at [161, 56] on div "**********" at bounding box center [185, 261] width 152 height 445
click at [163, 233] on textarea at bounding box center [181, 231] width 128 height 32
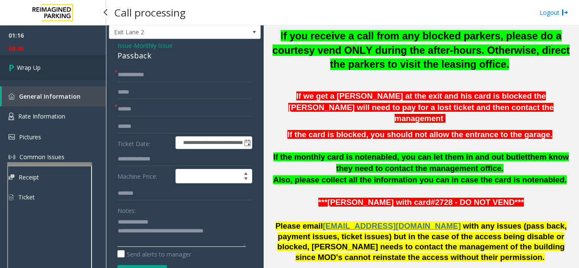
type textarea "**********"
click at [35, 57] on link "Wrap Up" at bounding box center [53, 67] width 106 height 25
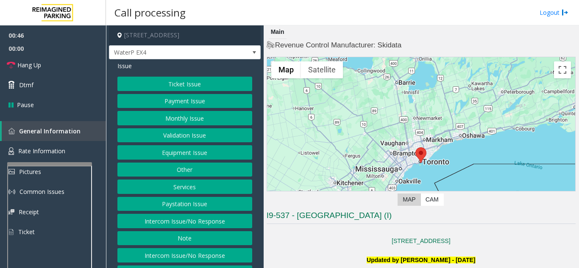
click at [186, 154] on button "Equipment Issue" at bounding box center [184, 152] width 135 height 14
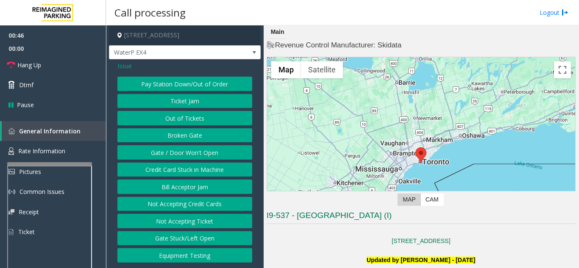
click at [186, 154] on button "Gate / Door Won't Open" at bounding box center [184, 152] width 135 height 14
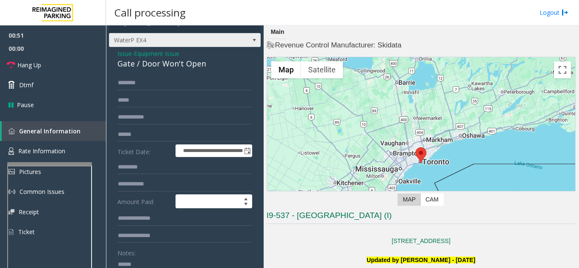
scroll to position [3, 0]
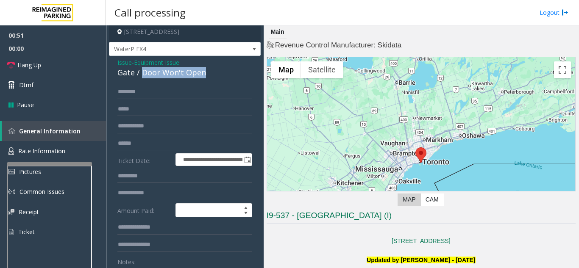
drag, startPoint x: 142, startPoint y: 33, endPoint x: 214, endPoint y: 72, distance: 82.7
click at [214, 72] on div "Gate / Door Won't Open" at bounding box center [184, 72] width 135 height 11
click at [48, 64] on link "Hang Up" at bounding box center [53, 65] width 106 height 20
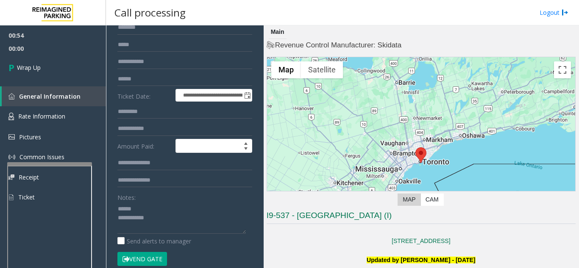
scroll to position [94, 0]
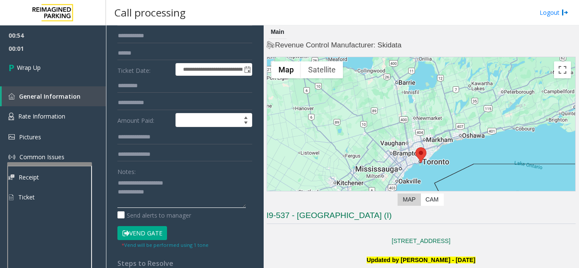
click at [159, 189] on textarea at bounding box center [181, 192] width 128 height 32
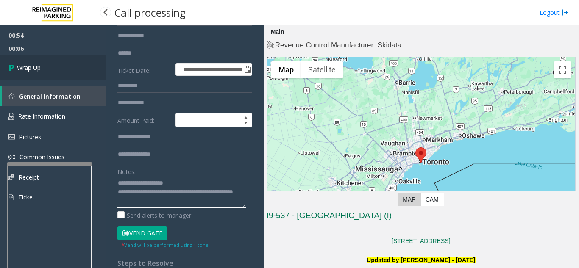
type textarea "**********"
click at [68, 74] on link "Wrap Up" at bounding box center [53, 67] width 106 height 25
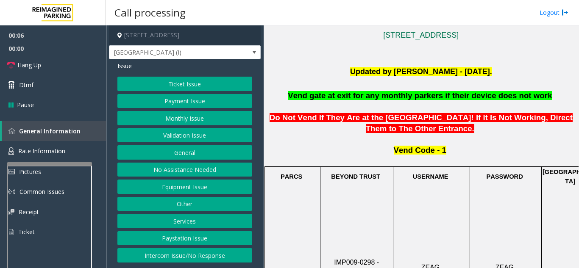
scroll to position [212, 0]
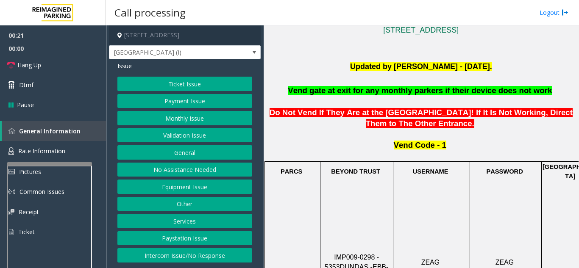
click at [176, 105] on button "Payment Issue" at bounding box center [184, 101] width 135 height 14
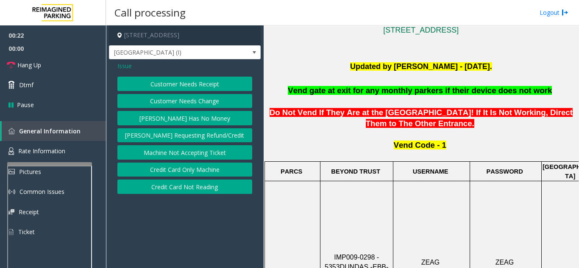
click at [129, 67] on span "Issue" at bounding box center [124, 65] width 14 height 9
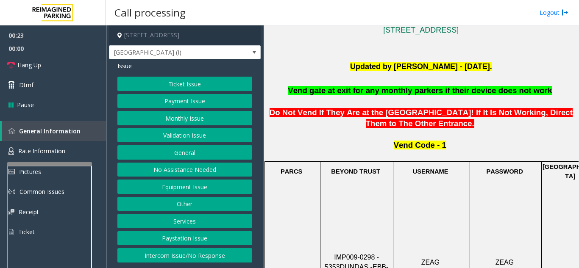
click at [180, 122] on button "Monthly Issue" at bounding box center [184, 118] width 135 height 14
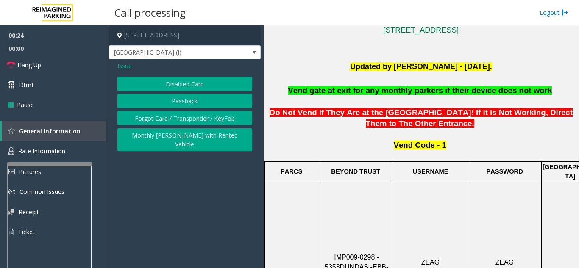
click at [149, 115] on button "Forgot Card / Transponder / KeyFob" at bounding box center [184, 118] width 135 height 14
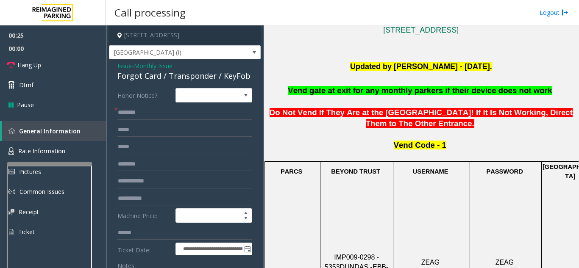
scroll to position [42, 0]
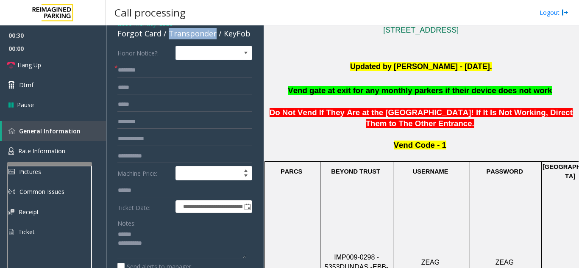
drag, startPoint x: 166, startPoint y: 35, endPoint x: 211, endPoint y: 39, distance: 44.7
click at [211, 39] on div "Forgot Card / Transponder / KeyFob" at bounding box center [184, 33] width 135 height 11
click at [186, 238] on textarea at bounding box center [181, 244] width 128 height 32
drag, startPoint x: 134, startPoint y: 236, endPoint x: 163, endPoint y: 220, distance: 32.6
click at [134, 236] on textarea at bounding box center [181, 244] width 128 height 32
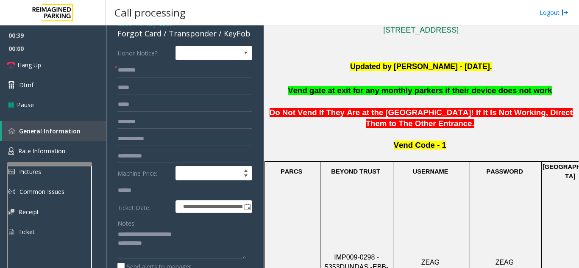
type textarea "**********"
click at [161, 70] on input "text" at bounding box center [184, 70] width 135 height 14
type input "**"
click at [180, 242] on textarea at bounding box center [181, 244] width 128 height 32
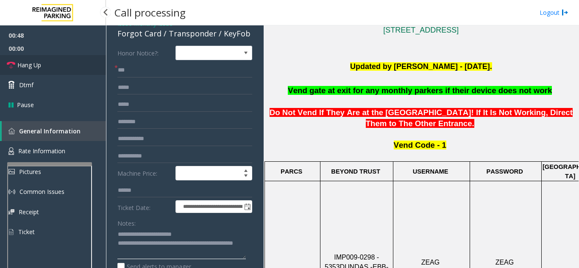
type textarea "**********"
click at [61, 64] on link "Hang Up" at bounding box center [53, 65] width 106 height 20
click at [71, 72] on link "Hang Up" at bounding box center [53, 65] width 106 height 20
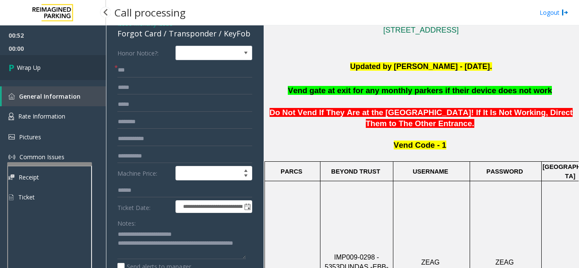
click at [61, 70] on link "Wrap Up" at bounding box center [53, 67] width 106 height 25
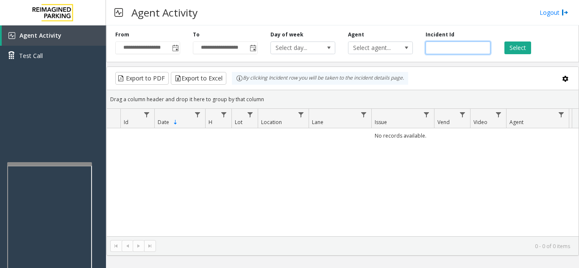
click at [460, 47] on input "number" at bounding box center [457, 48] width 65 height 13
paste input "********"
type input "********"
drag, startPoint x: 459, startPoint y: 47, endPoint x: 422, endPoint y: 51, distance: 37.4
click at [422, 51] on div "Incident Id ********" at bounding box center [458, 42] width 78 height 23
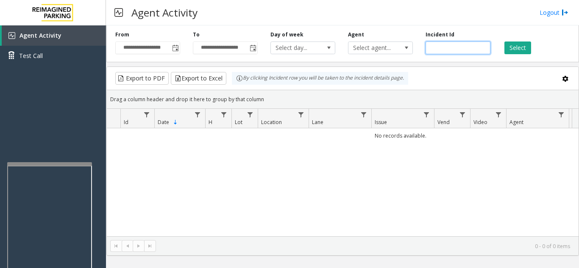
click at [451, 50] on input "number" at bounding box center [457, 48] width 65 height 13
paste input "*******"
type input "*******"
click at [509, 50] on button "Select" at bounding box center [517, 48] width 27 height 13
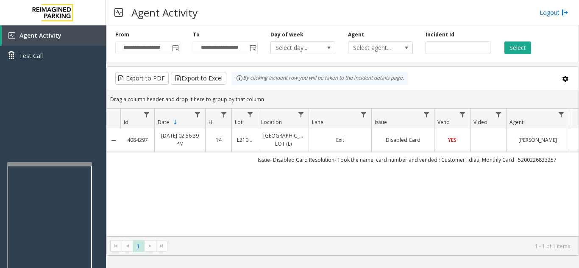
click at [494, 148] on td "Data table" at bounding box center [488, 139] width 36 height 23
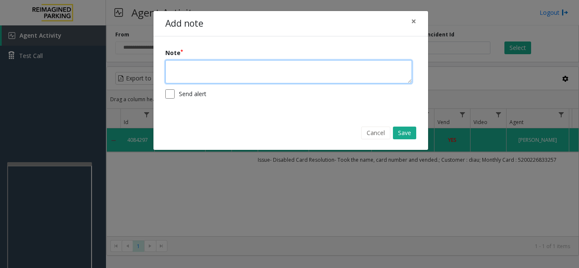
click at [382, 81] on textarea at bounding box center [288, 71] width 247 height 23
type textarea "**********"
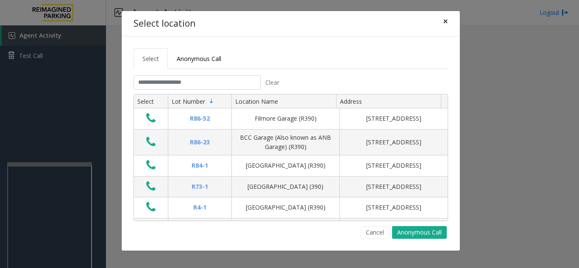
click at [446, 21] on span "×" at bounding box center [445, 21] width 5 height 12
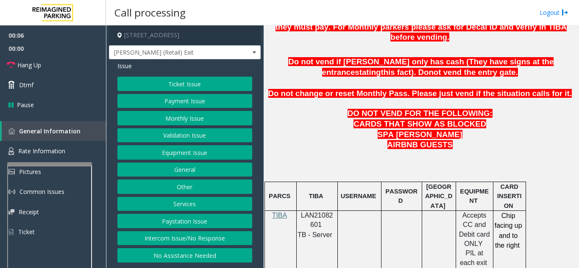
scroll to position [424, 0]
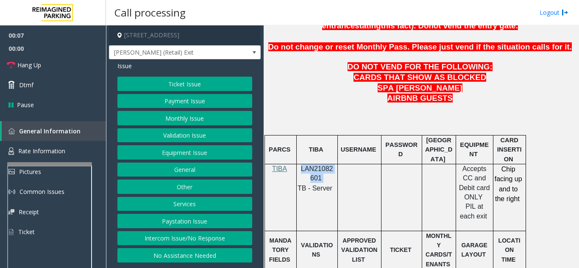
drag, startPoint x: 325, startPoint y: 157, endPoint x: 300, endPoint y: 151, distance: 25.7
click at [300, 164] on p "LAN21082601" at bounding box center [317, 173] width 35 height 19
copy p "LAN21082601"
click at [181, 89] on button "Ticket Issue" at bounding box center [184, 84] width 135 height 14
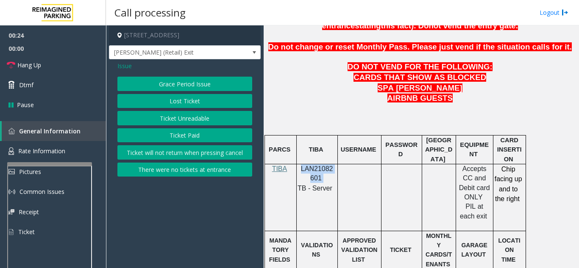
click at [174, 116] on button "Ticket Unreadable" at bounding box center [184, 118] width 135 height 14
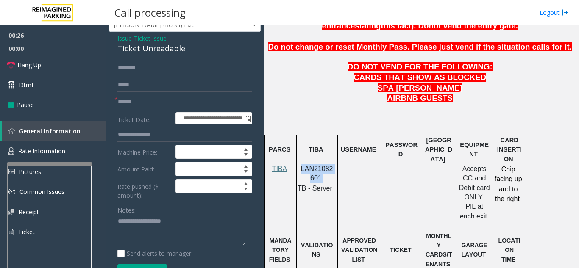
scroll to position [42, 0]
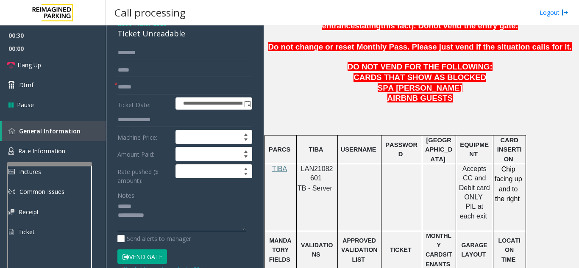
type textarea "**********"
click at [162, 92] on input "text" at bounding box center [184, 87] width 135 height 14
type input "*"
type input "*******"
drag, startPoint x: 113, startPoint y: 40, endPoint x: 184, endPoint y: 41, distance: 70.8
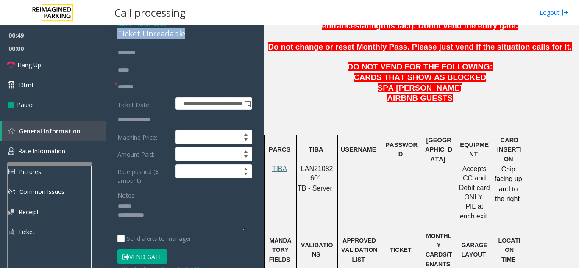
click at [184, 41] on div "**********" at bounding box center [185, 244] width 152 height 455
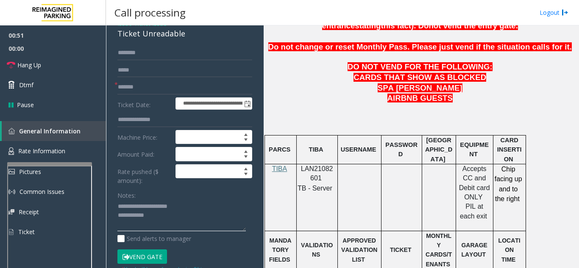
click at [171, 228] on textarea at bounding box center [181, 216] width 128 height 32
click at [171, 222] on textarea at bounding box center [181, 216] width 128 height 32
drag, startPoint x: 38, startPoint y: 150, endPoint x: 58, endPoint y: 131, distance: 28.2
click at [38, 150] on span "Rate Information" at bounding box center [41, 151] width 47 height 8
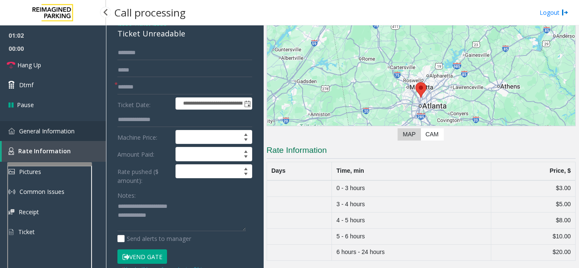
click at [64, 133] on span "General Information" at bounding box center [46, 131] width 55 height 8
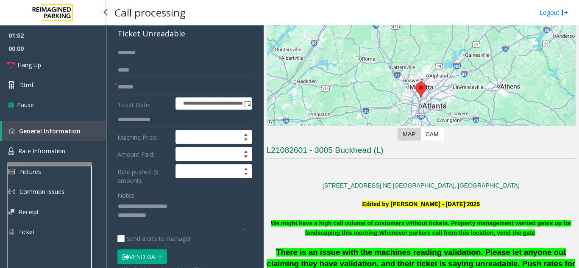
scroll to position [424, 0]
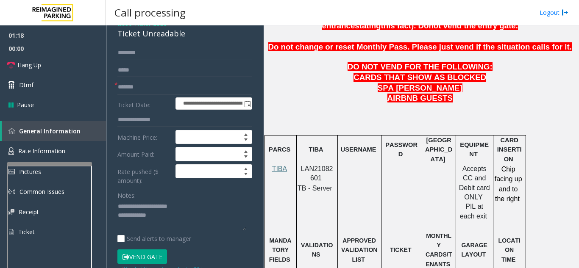
click at [173, 224] on textarea at bounding box center [181, 216] width 128 height 32
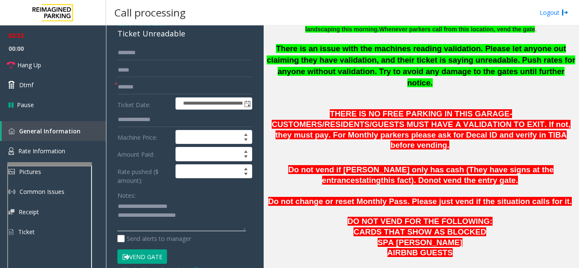
scroll to position [254, 0]
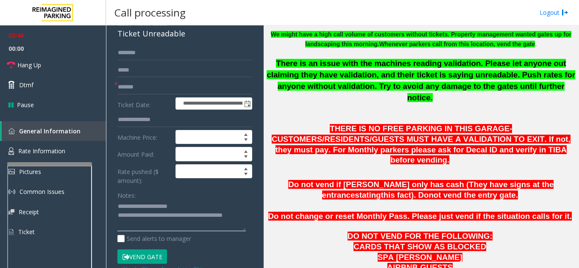
type textarea "**********"
click at [160, 58] on input "text" at bounding box center [184, 53] width 135 height 14
type input "******"
click at [157, 261] on button "Vend Gate" at bounding box center [142, 257] width 50 height 14
click at [158, 232] on textarea at bounding box center [181, 216] width 128 height 32
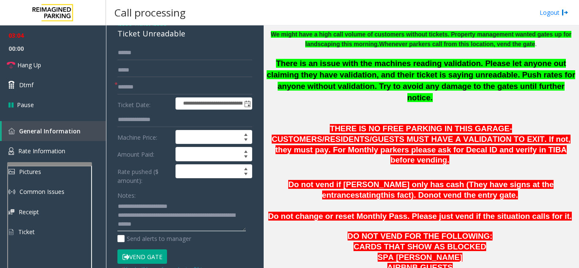
scroll to position [0, 0]
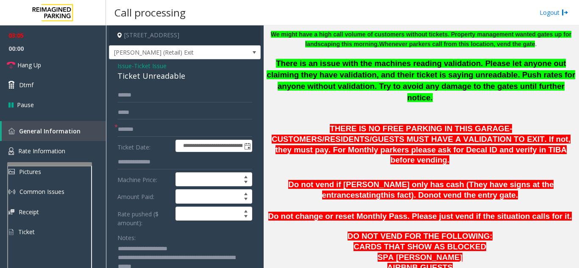
type textarea "**********"
click at [120, 70] on span "Issue" at bounding box center [124, 65] width 14 height 9
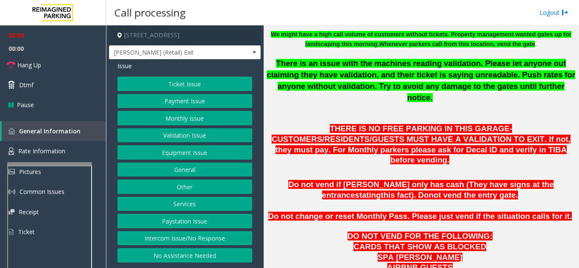
click at [175, 96] on button "Payment Issue" at bounding box center [184, 101] width 135 height 14
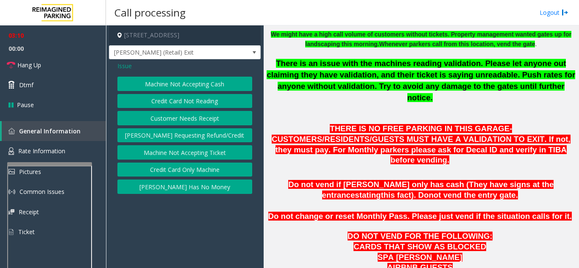
click at [178, 105] on button "Credit Card Not Reading" at bounding box center [184, 101] width 135 height 14
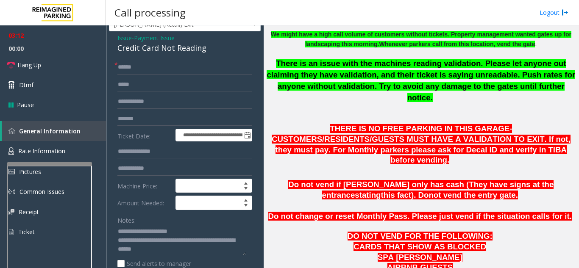
scroll to position [42, 0]
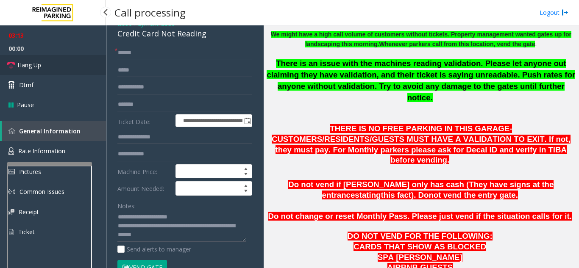
click at [49, 67] on link "Hang Up" at bounding box center [53, 65] width 106 height 20
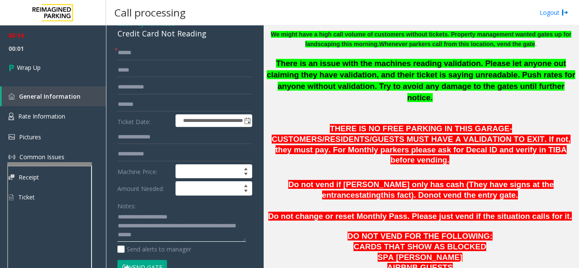
click at [182, 242] on textarea at bounding box center [181, 227] width 128 height 32
click at [188, 242] on textarea at bounding box center [181, 227] width 128 height 32
click at [197, 225] on textarea at bounding box center [181, 227] width 128 height 32
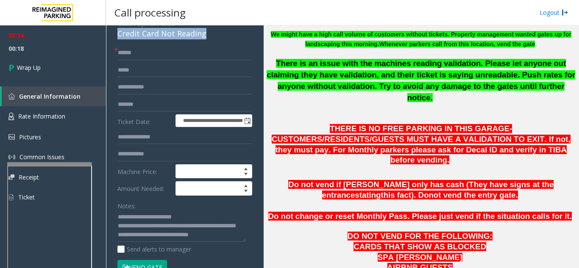
drag, startPoint x: 114, startPoint y: 42, endPoint x: 210, endPoint y: 42, distance: 95.7
click at [210, 42] on div "**********" at bounding box center [185, 210] width 152 height 386
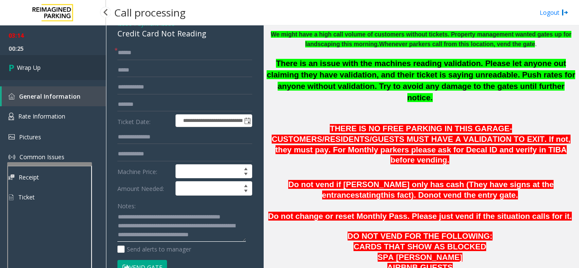
type textarea "**********"
click at [60, 75] on link "Wrap Up" at bounding box center [53, 67] width 106 height 25
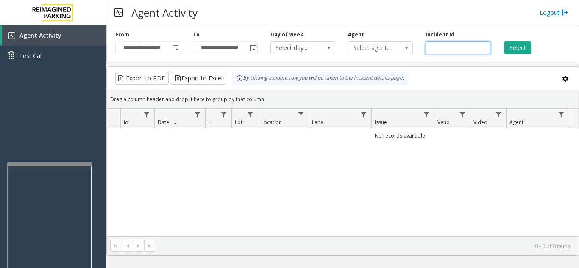
click at [444, 47] on input "number" at bounding box center [457, 48] width 65 height 13
paste input "*******"
type input "*******"
click at [503, 53] on div "Select" at bounding box center [536, 42] width 78 height 23
click at [517, 49] on button "Select" at bounding box center [517, 48] width 27 height 13
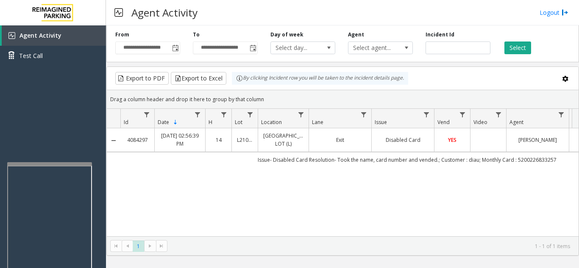
click at [490, 136] on td "Data table" at bounding box center [488, 139] width 36 height 23
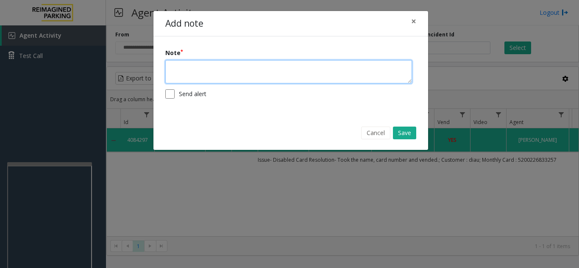
click at [306, 69] on textarea at bounding box center [288, 71] width 247 height 23
type textarea "**********"
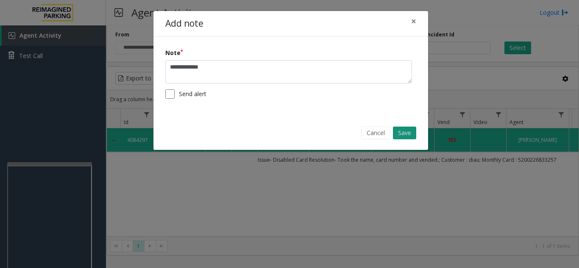
click at [400, 133] on button "Save" at bounding box center [404, 133] width 23 height 13
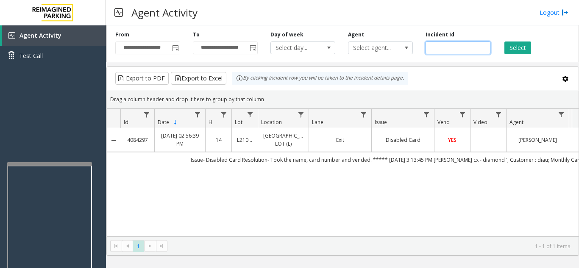
drag, startPoint x: 458, startPoint y: 50, endPoint x: 427, endPoint y: 54, distance: 31.3
click at [427, 54] on div "**********" at bounding box center [342, 42] width 472 height 40
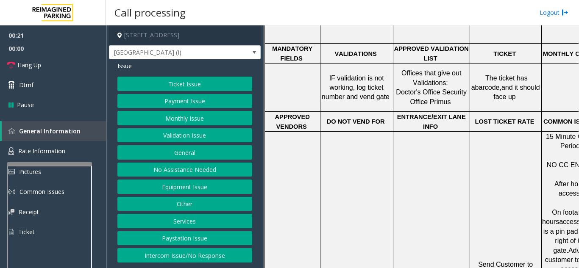
scroll to position [593, 0]
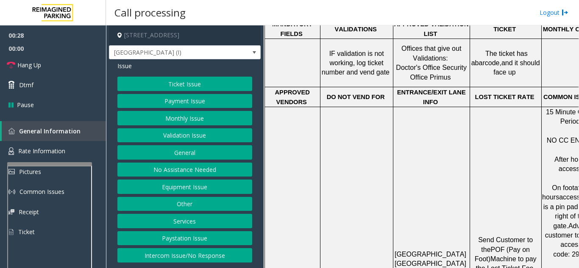
click at [167, 78] on button "Ticket Issue" at bounding box center [184, 84] width 135 height 14
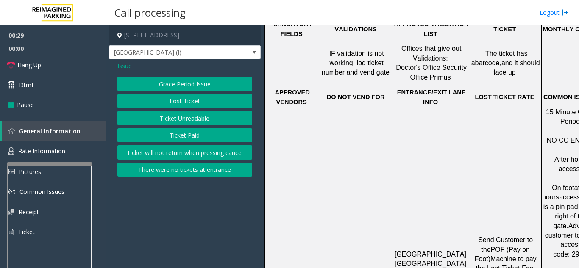
click at [172, 104] on button "Lost Ticket" at bounding box center [184, 101] width 135 height 14
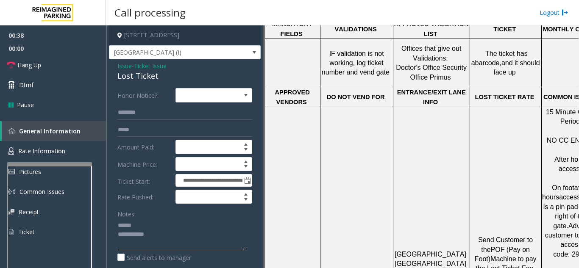
click at [147, 228] on textarea at bounding box center [181, 235] width 128 height 32
drag, startPoint x: 113, startPoint y: 79, endPoint x: 163, endPoint y: 80, distance: 50.4
click at [163, 80] on div "**********" at bounding box center [185, 211] width 152 height 305
click at [164, 236] on textarea at bounding box center [181, 235] width 128 height 32
click at [42, 65] on link "Hang Up" at bounding box center [53, 65] width 106 height 20
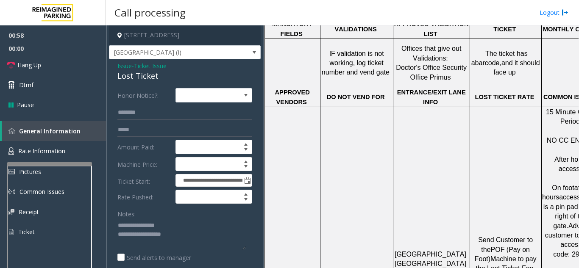
click at [187, 237] on textarea at bounding box center [181, 235] width 128 height 32
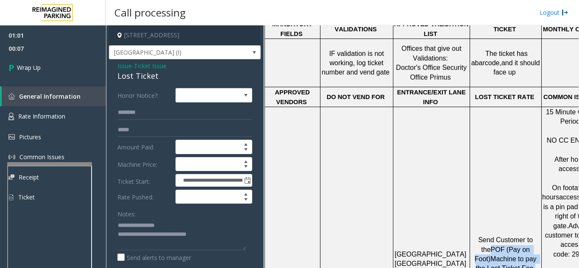
drag, startPoint x: 480, startPoint y: 178, endPoint x: 523, endPoint y: 198, distance: 47.0
click at [523, 236] on p "Send Customer to the POF (Pay on Foot) Machine to pay the Lost Ticket Fee $20.00" at bounding box center [505, 264] width 70 height 57
copy p "POF (Pay on Foot) Machine to pay the Lost Ticket Fee"
click at [227, 237] on textarea at bounding box center [181, 235] width 128 height 32
paste textarea "**********"
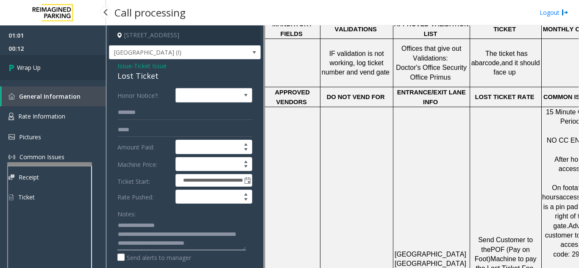
type textarea "**********"
click at [58, 79] on link "Wrap Up" at bounding box center [53, 67] width 106 height 25
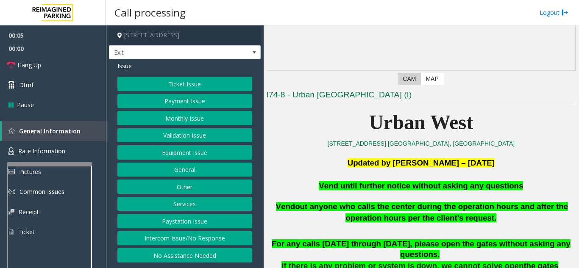
scroll to position [127, 0]
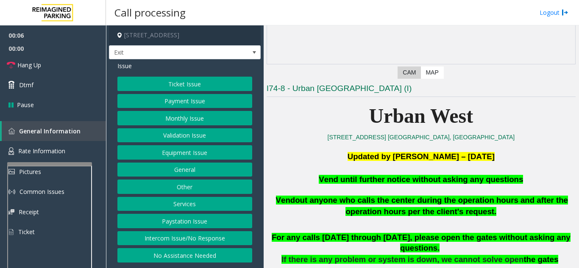
click at [194, 152] on button "Equipment Issue" at bounding box center [184, 152] width 135 height 14
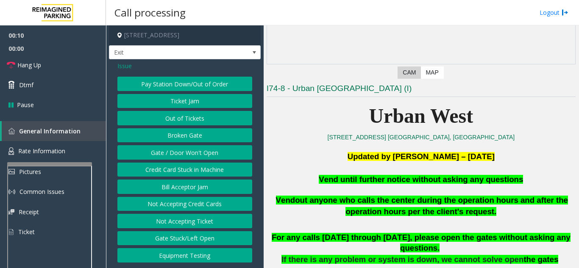
click at [183, 152] on button "Gate / Door Won't Open" at bounding box center [184, 152] width 135 height 14
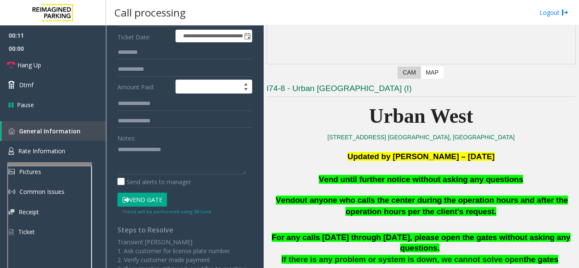
click at [148, 195] on button "Vend Gate" at bounding box center [142, 200] width 50 height 14
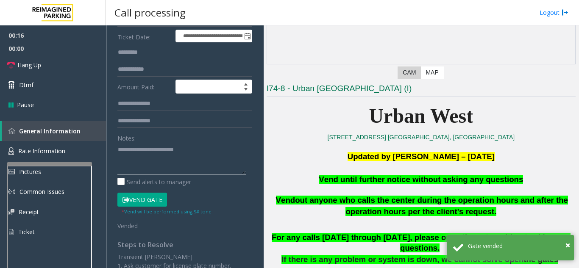
click at [223, 151] on textarea at bounding box center [181, 159] width 128 height 32
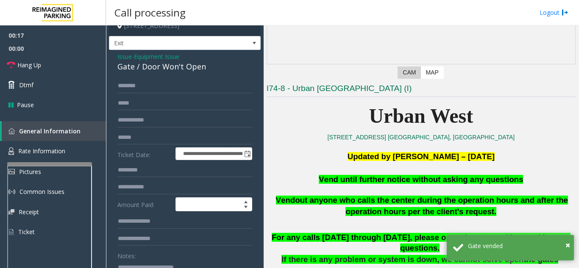
scroll to position [0, 0]
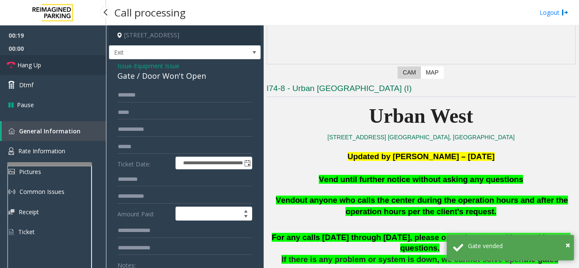
type textarea "**********"
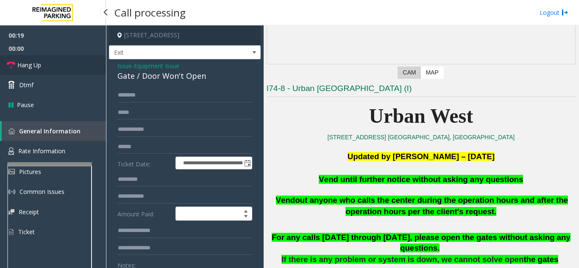
click at [56, 71] on link "Hang Up" at bounding box center [53, 65] width 106 height 20
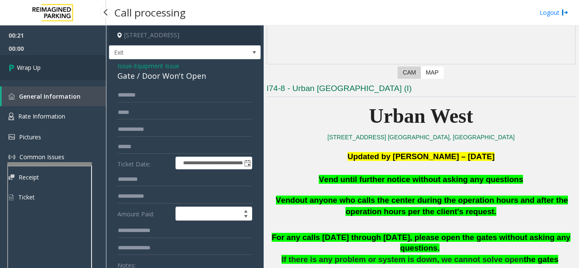
click at [55, 70] on link "Wrap Up" at bounding box center [53, 67] width 106 height 25
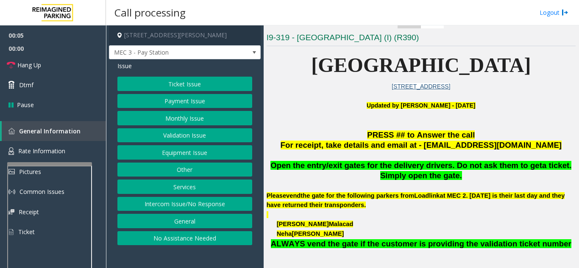
scroll to position [169, 0]
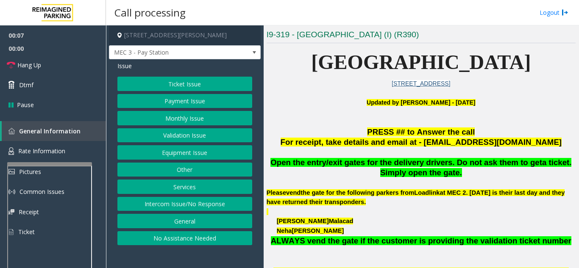
click at [197, 85] on button "Ticket Issue" at bounding box center [184, 84] width 135 height 14
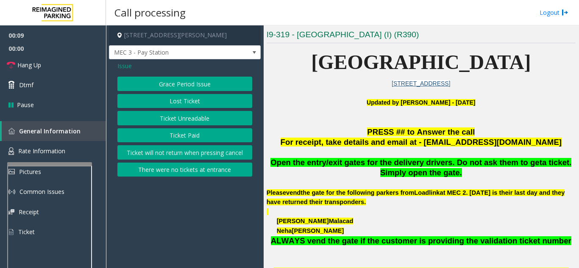
click at [207, 120] on button "Ticket Unreadable" at bounding box center [184, 118] width 135 height 14
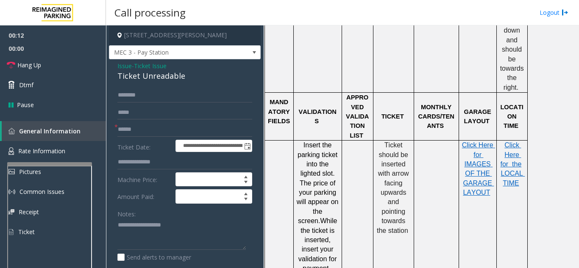
scroll to position [763, 0]
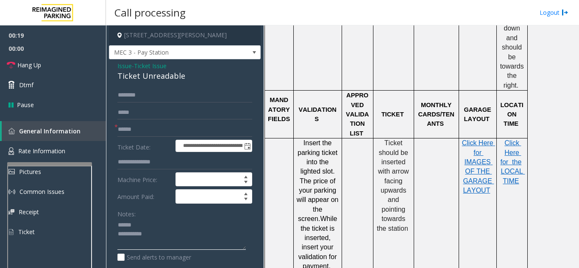
click at [155, 226] on textarea at bounding box center [181, 235] width 128 height 32
drag, startPoint x: 115, startPoint y: 75, endPoint x: 188, endPoint y: 75, distance: 72.9
click at [188, 75] on div "**********" at bounding box center [185, 265] width 152 height 413
type textarea "**********"
click at [173, 133] on input "text" at bounding box center [184, 129] width 135 height 14
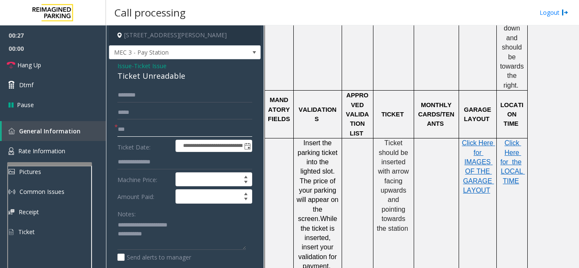
type input "**"
click at [175, 240] on textarea at bounding box center [181, 235] width 128 height 32
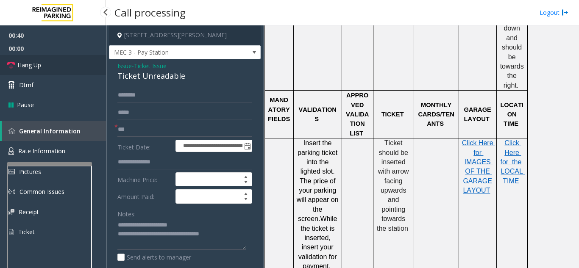
click at [36, 62] on span "Hang Up" at bounding box center [29, 65] width 24 height 9
click at [237, 238] on textarea at bounding box center [181, 235] width 128 height 32
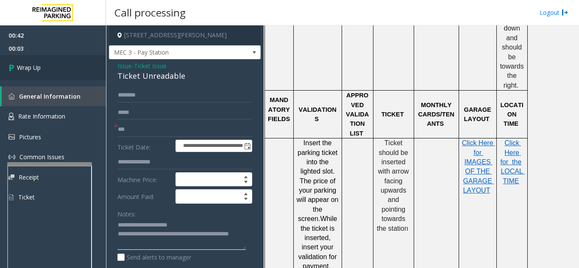
type textarea "**********"
click at [37, 57] on link "Wrap Up" at bounding box center [53, 67] width 106 height 25
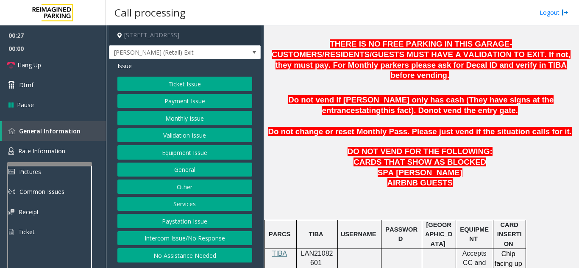
scroll to position [424, 0]
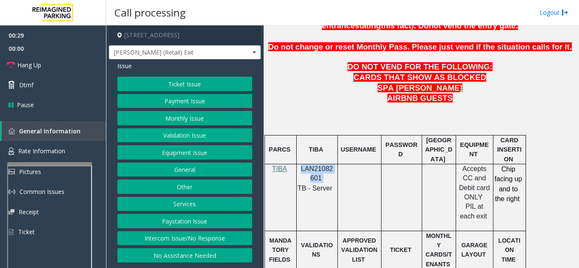
drag, startPoint x: 328, startPoint y: 160, endPoint x: 302, endPoint y: 146, distance: 29.8
click at [302, 164] on p "LAN21082601" at bounding box center [317, 173] width 35 height 19
click at [201, 136] on button "Validation Issue" at bounding box center [184, 135] width 135 height 14
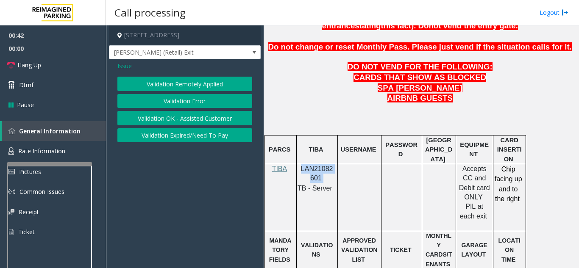
click at [181, 101] on button "Validation Error" at bounding box center [184, 101] width 135 height 14
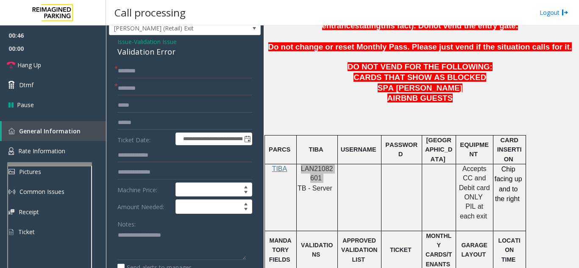
scroll to position [39, 0]
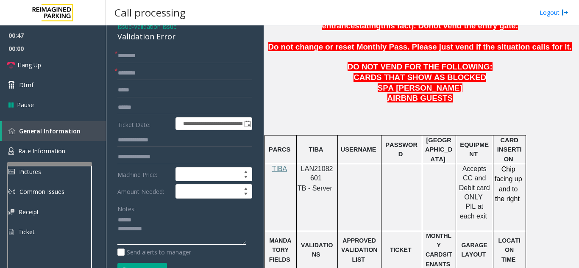
click at [150, 225] on textarea at bounding box center [181, 230] width 128 height 32
drag, startPoint x: 114, startPoint y: 43, endPoint x: 175, endPoint y: 45, distance: 61.5
type textarea "**********"
click at [153, 80] on input "text" at bounding box center [184, 73] width 135 height 14
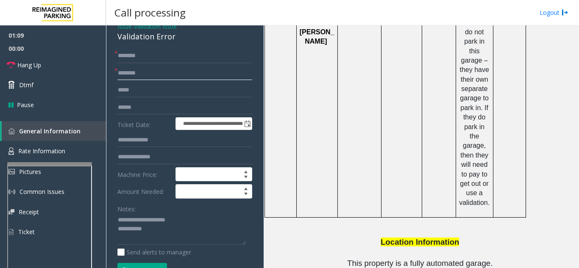
scroll to position [1126, 0]
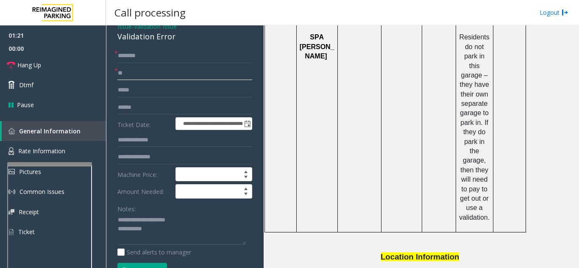
type input "**"
click at [170, 63] on input "text" at bounding box center [184, 56] width 135 height 14
type input "**"
click at [66, 66] on link "Hang Up" at bounding box center [53, 65] width 106 height 20
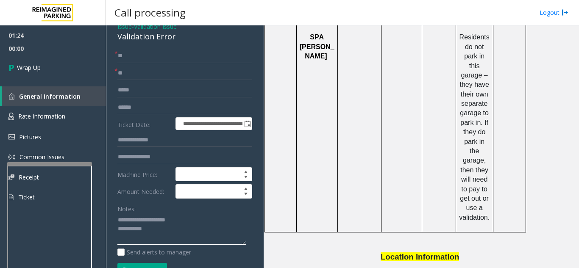
click at [171, 236] on textarea at bounding box center [181, 230] width 128 height 32
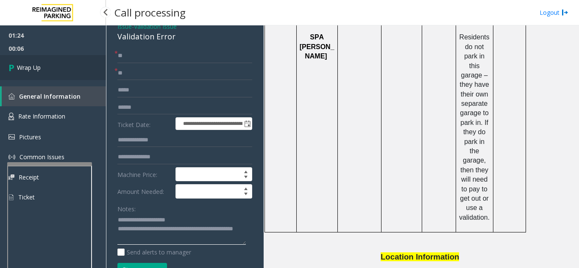
type textarea "**********"
click at [51, 71] on link "Wrap Up" at bounding box center [53, 67] width 106 height 25
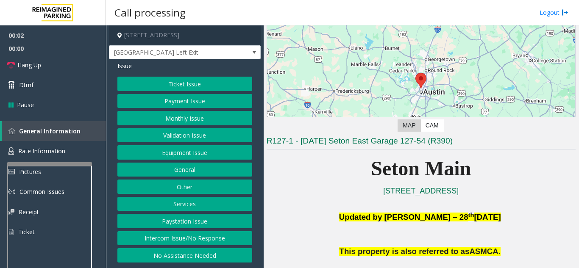
scroll to position [169, 0]
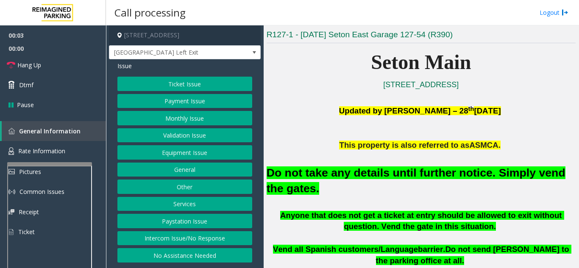
click at [184, 149] on button "Equipment Issue" at bounding box center [184, 152] width 135 height 14
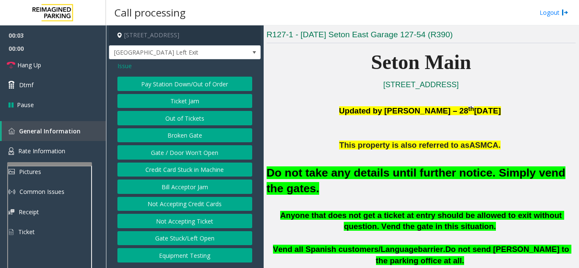
click at [184, 149] on button "Gate / Door Won't Open" at bounding box center [184, 152] width 135 height 14
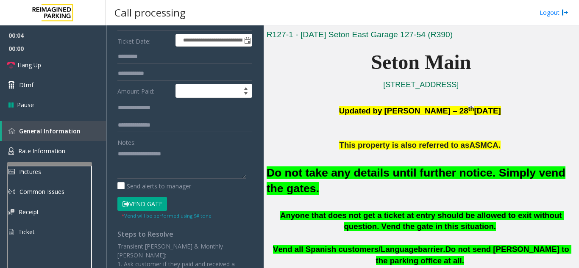
scroll to position [127, 0]
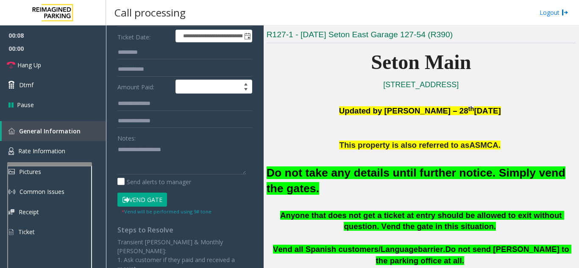
click at [150, 198] on button "Vend Gate" at bounding box center [142, 200] width 50 height 14
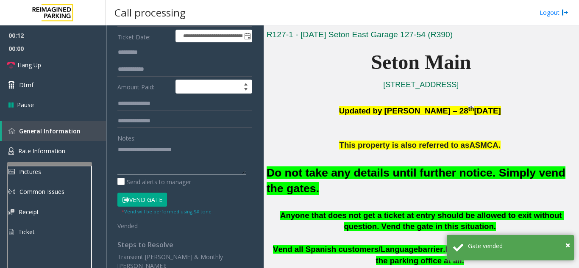
click at [208, 149] on textarea at bounding box center [181, 159] width 128 height 32
type textarea "**********"
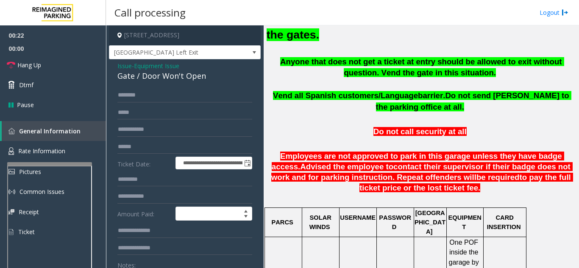
scroll to position [297, 0]
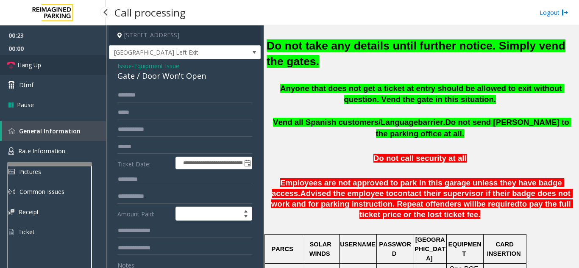
click at [30, 69] on link "Hang Up" at bounding box center [53, 65] width 106 height 20
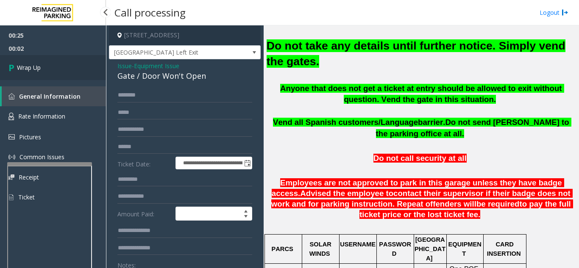
click at [30, 69] on span "Wrap Up" at bounding box center [29, 67] width 24 height 9
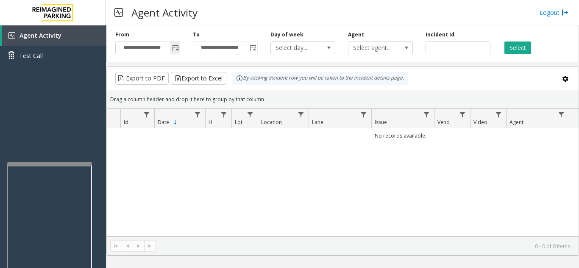
click at [174, 49] on span "Toggle popup" at bounding box center [175, 48] width 7 height 7
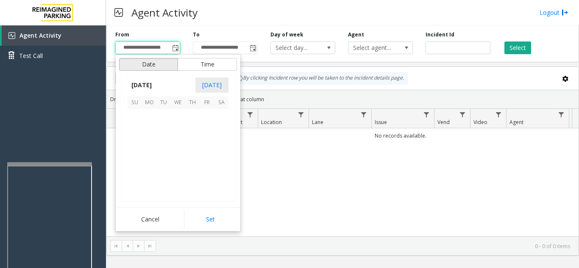
scroll to position [152050, 0]
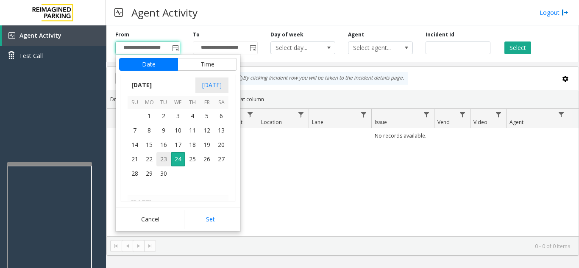
click at [160, 156] on span "23" at bounding box center [163, 159] width 14 height 14
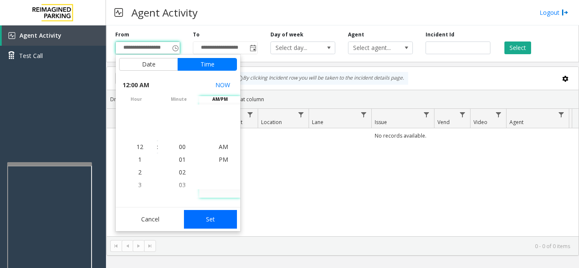
click at [221, 223] on button "Set" at bounding box center [210, 219] width 53 height 19
type input "**********"
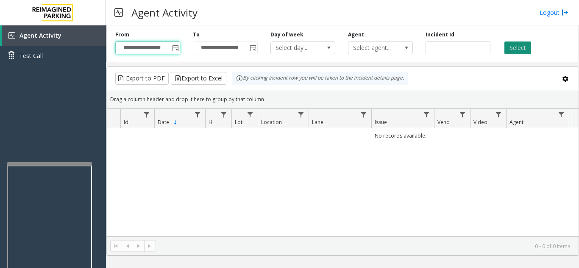
click at [517, 50] on button "Select" at bounding box center [517, 48] width 27 height 13
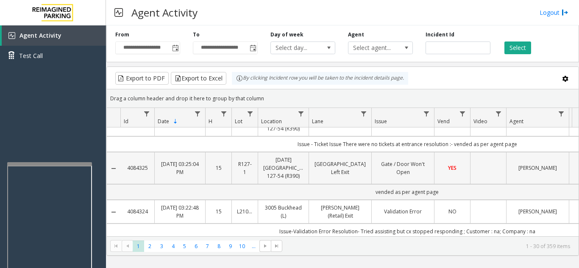
scroll to position [0, 0]
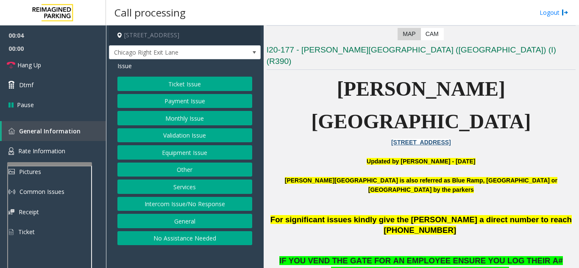
scroll to position [169, 0]
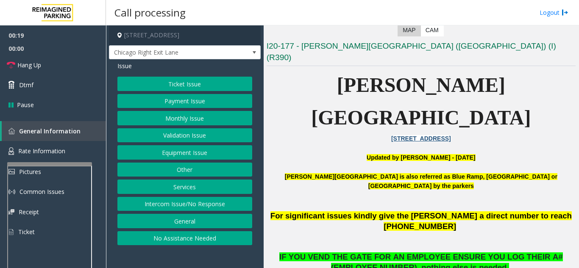
click at [183, 153] on button "Equipment Issue" at bounding box center [184, 152] width 135 height 14
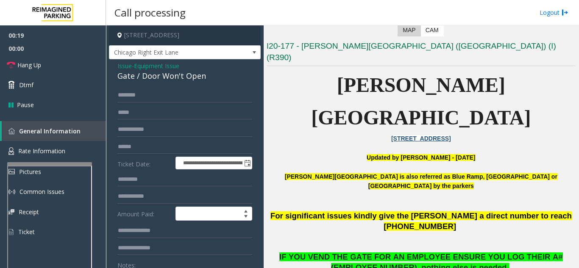
scroll to position [127, 0]
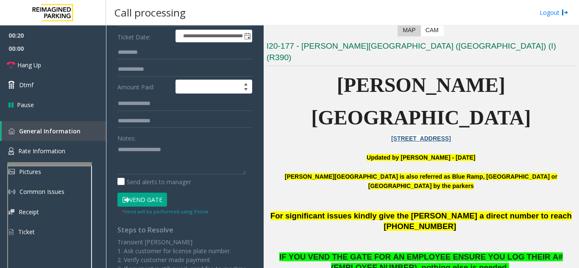
click at [141, 197] on button "Vend Gate" at bounding box center [142, 200] width 50 height 14
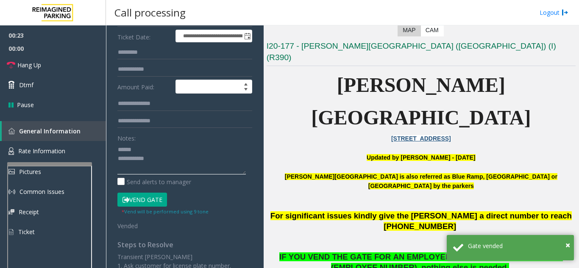
click at [142, 150] on textarea at bounding box center [181, 159] width 128 height 32
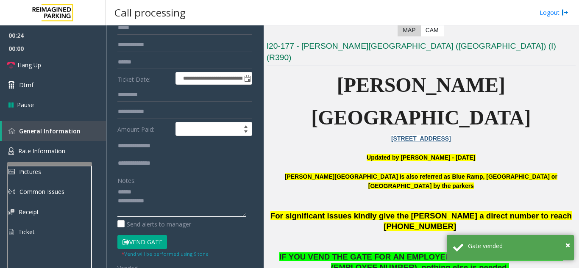
scroll to position [42, 0]
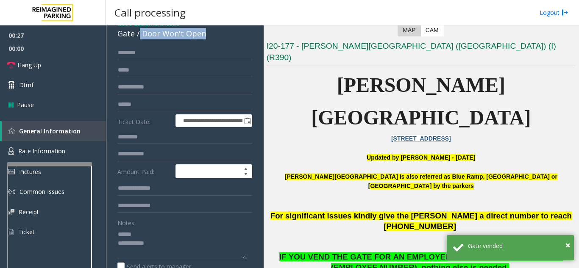
drag, startPoint x: 139, startPoint y: 35, endPoint x: 208, endPoint y: 34, distance: 69.9
click at [208, 34] on div "Gate / Door Won't Open" at bounding box center [184, 33] width 135 height 11
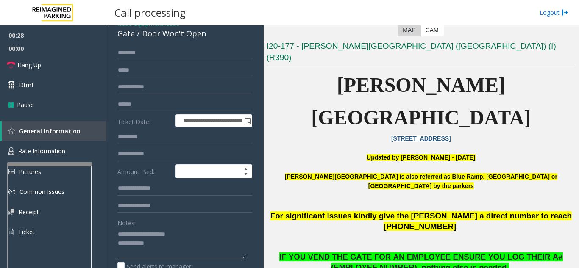
click at [198, 244] on textarea at bounding box center [181, 244] width 128 height 32
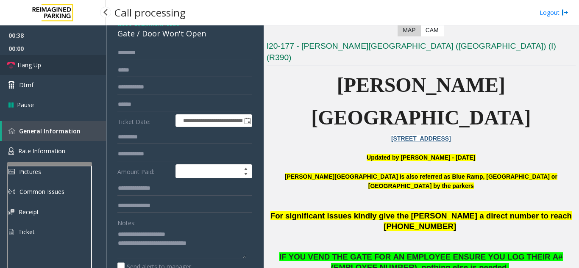
click at [44, 64] on link "Hang Up" at bounding box center [53, 65] width 106 height 20
click at [204, 242] on textarea at bounding box center [181, 244] width 128 height 32
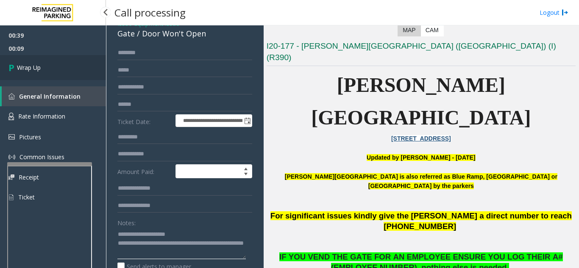
type textarea "**********"
click at [55, 74] on link "Wrap Up" at bounding box center [53, 67] width 106 height 25
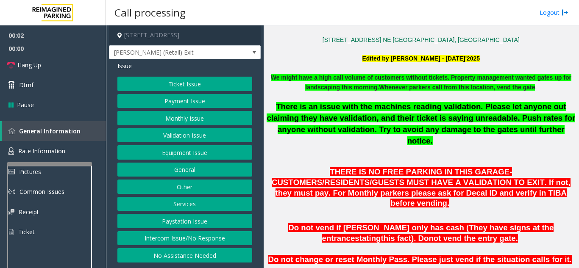
scroll to position [212, 0]
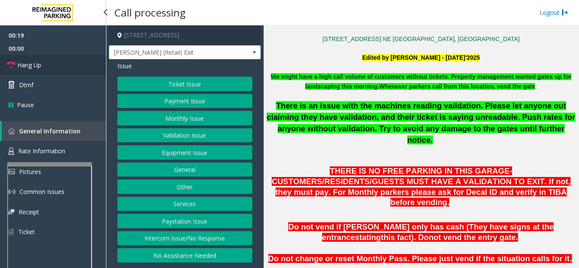
click at [39, 64] on span "Hang Up" at bounding box center [29, 65] width 24 height 9
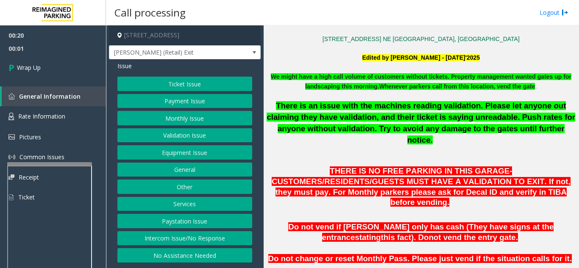
click at [201, 241] on button "Intercom Issue/No Response" at bounding box center [184, 238] width 135 height 14
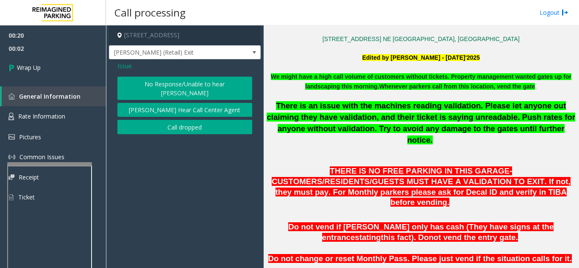
click at [171, 85] on button "No Response/Unable to hear [PERSON_NAME]" at bounding box center [184, 88] width 135 height 23
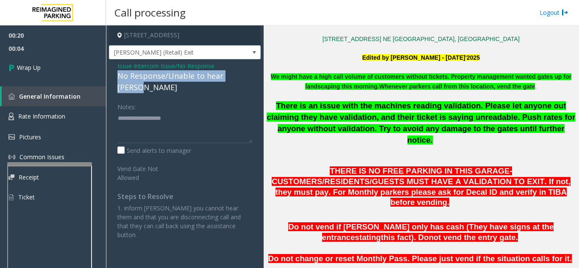
drag, startPoint x: 114, startPoint y: 75, endPoint x: 250, endPoint y: 78, distance: 136.0
click at [250, 78] on div "Issue - Intercom Issue/No Response No Response/Unable to hear [PERSON_NAME] Not…" at bounding box center [185, 153] width 152 height 189
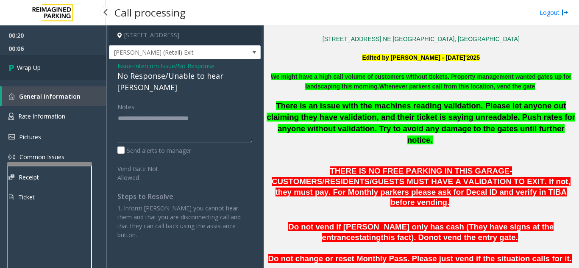
type textarea "**********"
click at [42, 65] on link "Wrap Up" at bounding box center [53, 67] width 106 height 25
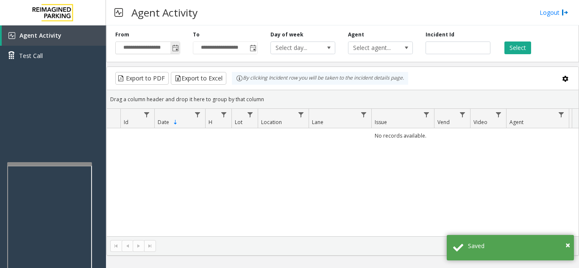
click at [176, 52] on span "Toggle popup" at bounding box center [174, 48] width 9 height 14
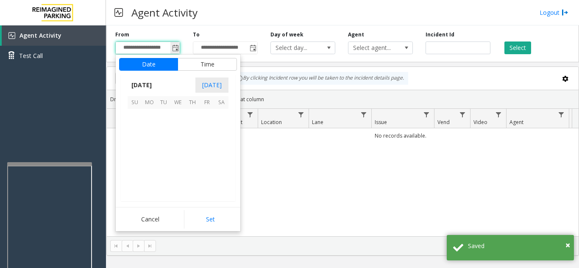
scroll to position [152050, 0]
click at [166, 156] on span "23" at bounding box center [163, 159] width 14 height 14
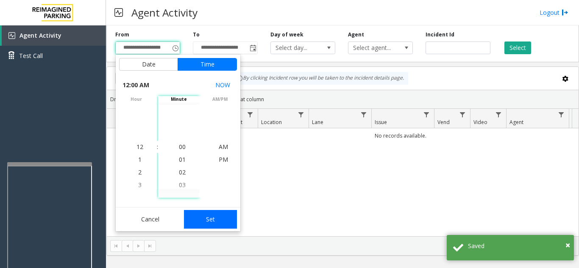
click at [201, 221] on button "Set" at bounding box center [210, 219] width 53 height 19
type input "**********"
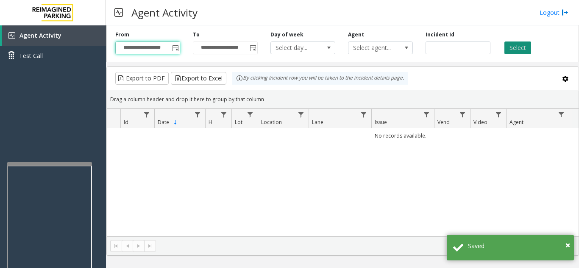
click at [522, 45] on button "Select" at bounding box center [517, 48] width 27 height 13
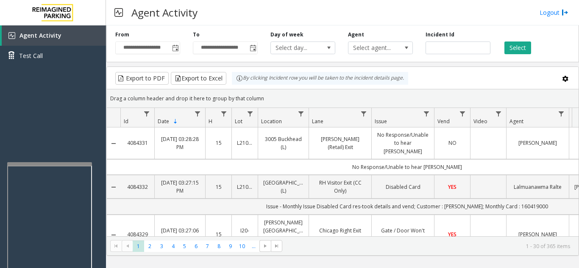
drag, startPoint x: 123, startPoint y: 131, endPoint x: 147, endPoint y: 141, distance: 26.4
click at [147, 141] on td "4084331" at bounding box center [137, 144] width 34 height 32
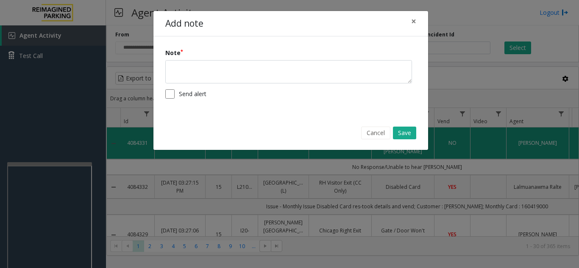
copy link "4084331"
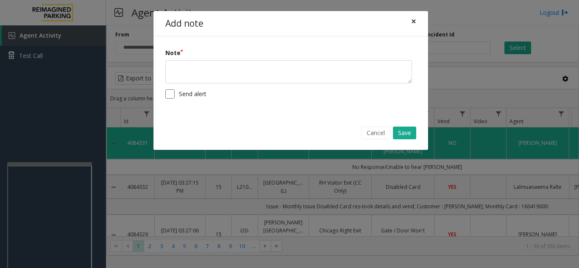
click at [412, 19] on span "×" at bounding box center [413, 21] width 5 height 12
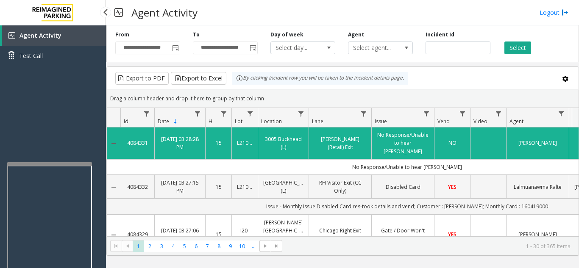
click at [56, 126] on div "Agent Activity Test Call" at bounding box center [53, 159] width 106 height 268
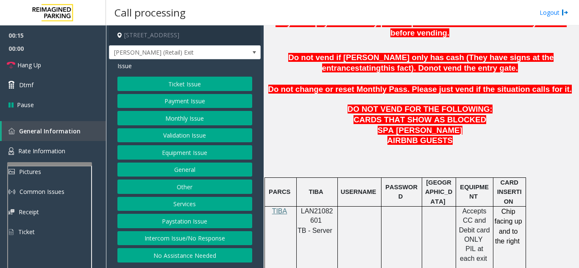
scroll to position [466, 0]
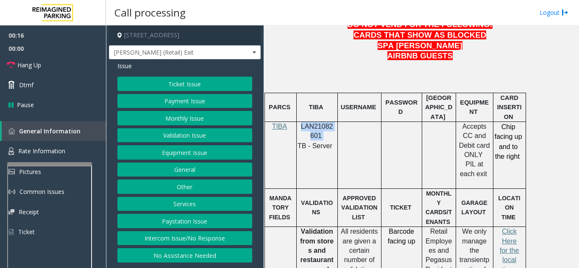
drag, startPoint x: 333, startPoint y: 115, endPoint x: 300, endPoint y: 108, distance: 34.6
click at [300, 122] on p "LAN21082601" at bounding box center [317, 131] width 35 height 19
copy p "LAN21082601"
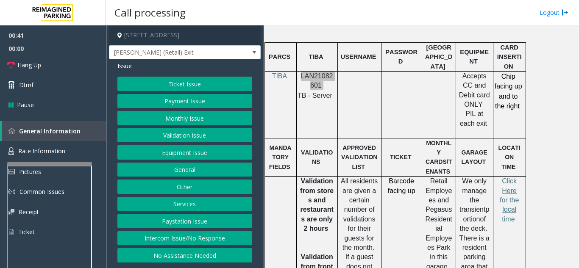
scroll to position [551, 0]
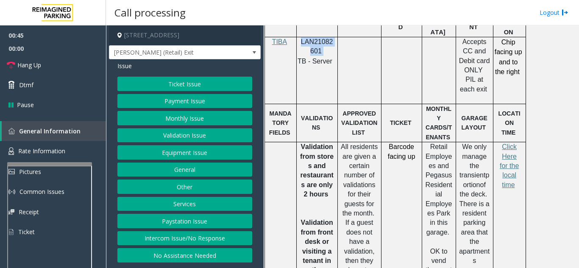
click at [182, 137] on button "Validation Issue" at bounding box center [184, 135] width 135 height 14
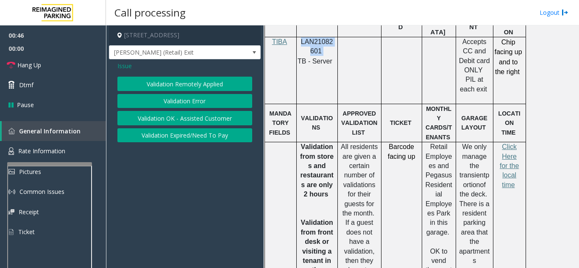
click at [186, 106] on button "Validation Error" at bounding box center [184, 101] width 135 height 14
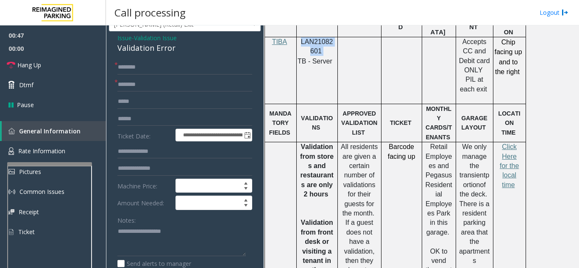
scroll to position [42, 0]
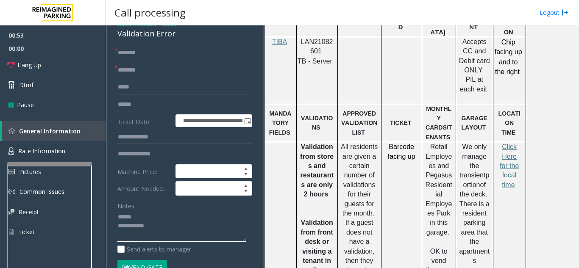
click at [148, 226] on textarea at bounding box center [181, 227] width 128 height 32
drag, startPoint x: 115, startPoint y: 42, endPoint x: 188, endPoint y: 43, distance: 72.9
type textarea "**********"
click at [170, 78] on input "text" at bounding box center [184, 70] width 135 height 14
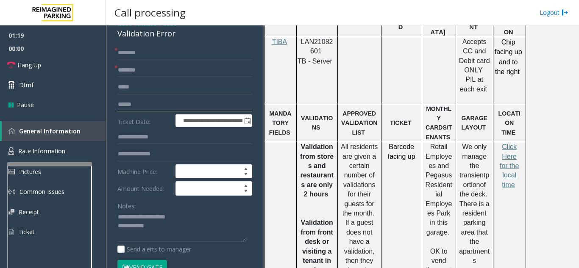
click at [135, 106] on input "text" at bounding box center [184, 104] width 135 height 14
click at [144, 111] on input "text" at bounding box center [184, 104] width 135 height 14
type input "*******"
click at [512, 143] on span "Click Here for the local time" at bounding box center [508, 165] width 19 height 45
click at [147, 161] on input "text" at bounding box center [184, 154] width 135 height 14
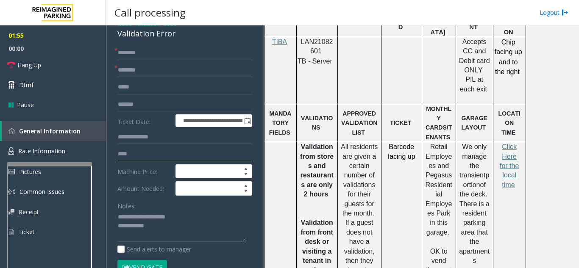
type input "***"
click at [150, 60] on input "text" at bounding box center [184, 53] width 135 height 14
click at [133, 57] on input "text" at bounding box center [184, 53] width 135 height 14
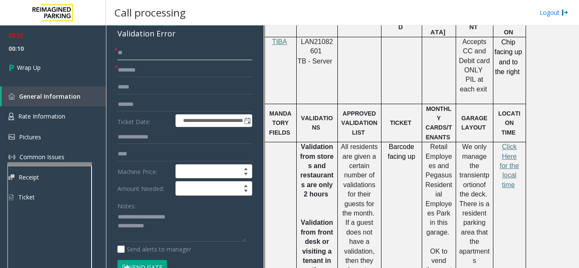
type input "*"
type input "**"
click at [151, 78] on input "text" at bounding box center [184, 70] width 135 height 14
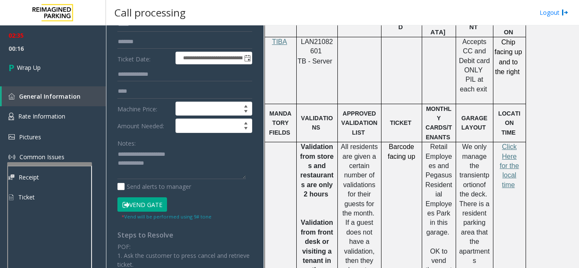
scroll to position [127, 0]
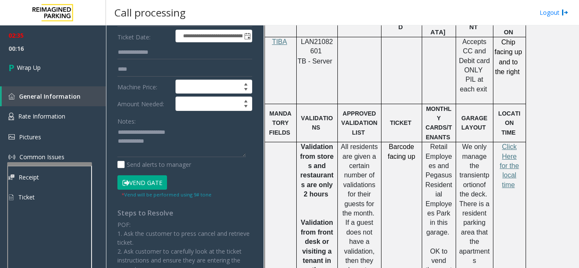
type input "**"
click at [161, 145] on textarea at bounding box center [181, 142] width 128 height 32
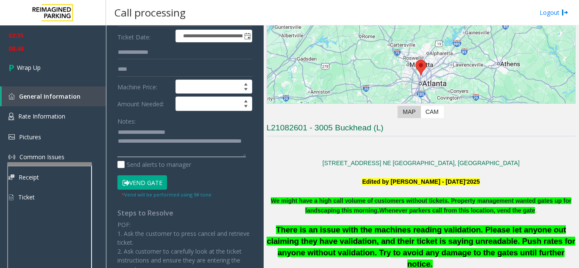
scroll to position [85, 0]
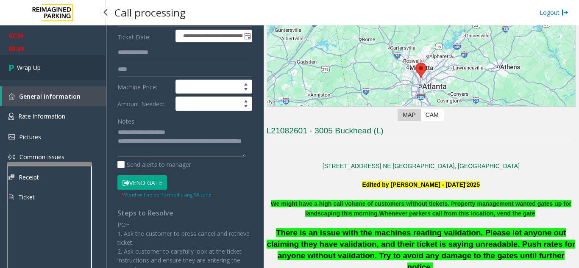
type textarea "**********"
click at [64, 69] on link "Wrap Up" at bounding box center [53, 67] width 106 height 25
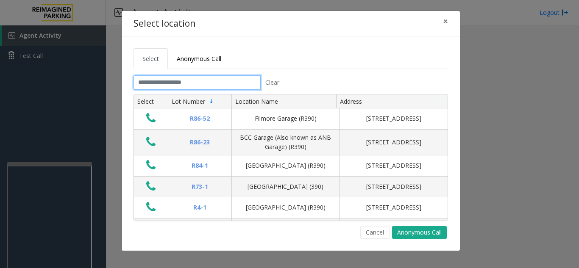
click at [229, 79] on input "text" at bounding box center [196, 82] width 127 height 14
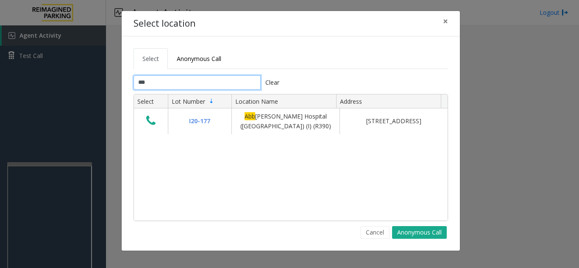
type input "***"
click at [443, 19] on span "×" at bounding box center [445, 21] width 5 height 12
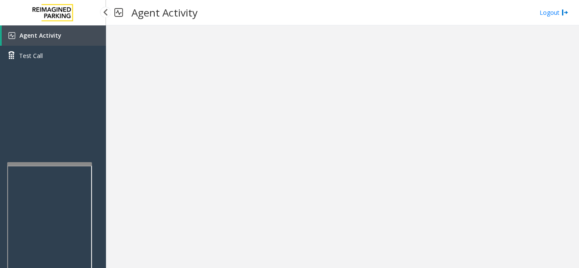
click at [56, 33] on span "Agent Activity" at bounding box center [40, 35] width 42 height 8
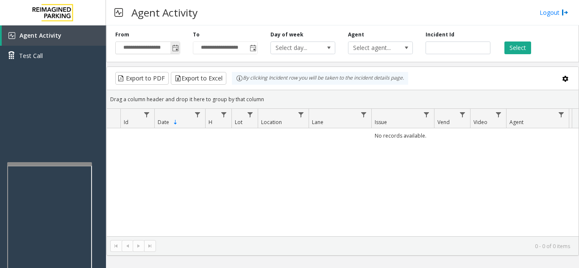
click at [178, 48] on span "Toggle popup" at bounding box center [175, 48] width 7 height 7
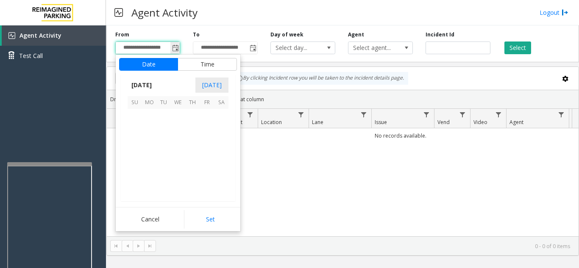
scroll to position [152050, 0]
click at [161, 161] on span "23" at bounding box center [163, 159] width 14 height 14
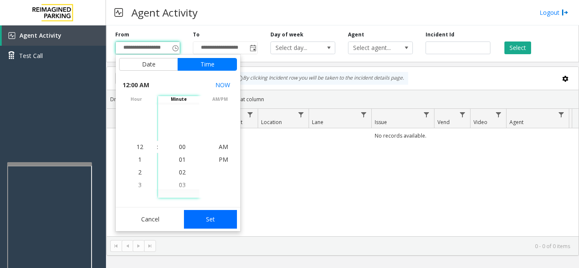
click at [213, 223] on button "Set" at bounding box center [210, 219] width 53 height 19
type input "**********"
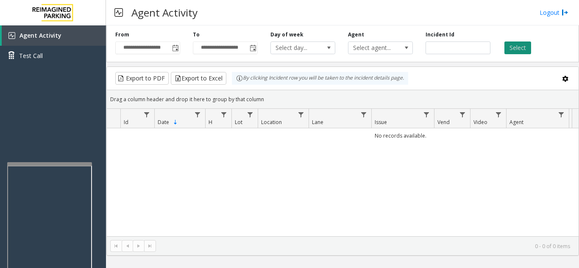
click at [514, 51] on button "Select" at bounding box center [517, 48] width 27 height 13
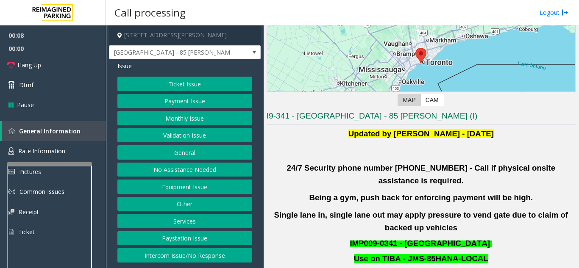
scroll to position [169, 0]
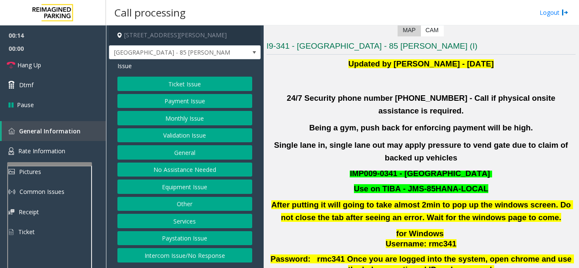
click at [178, 137] on button "Validation Issue" at bounding box center [184, 135] width 135 height 14
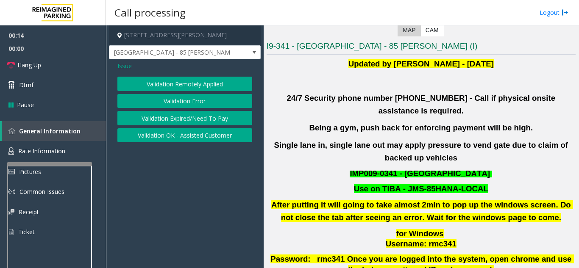
click at [183, 87] on button "Validation Remotely Applied" at bounding box center [184, 84] width 135 height 14
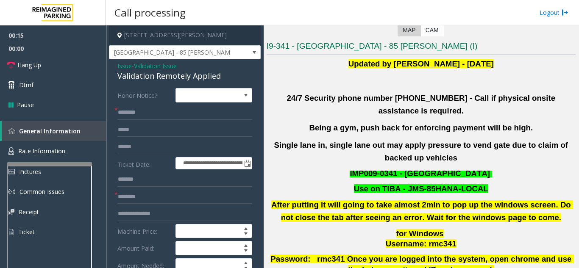
click at [120, 67] on span "Issue" at bounding box center [124, 65] width 14 height 9
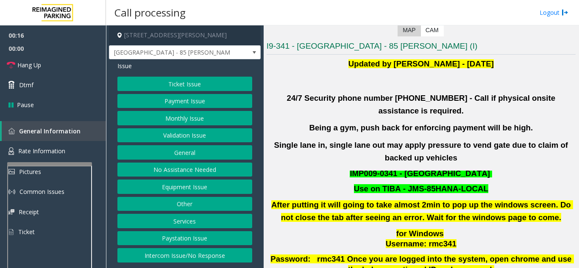
click at [199, 135] on button "Validation Issue" at bounding box center [184, 135] width 135 height 14
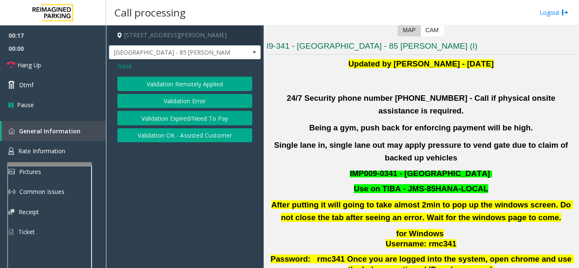
click at [189, 98] on button "Validation Error" at bounding box center [184, 101] width 135 height 14
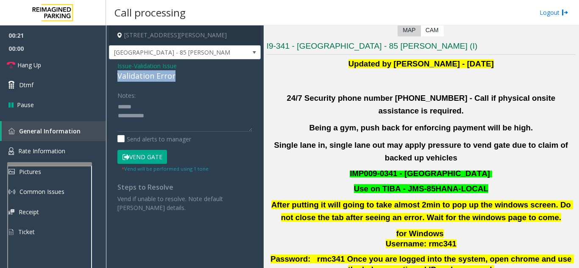
drag, startPoint x: 117, startPoint y: 76, endPoint x: 182, endPoint y: 78, distance: 65.3
click at [182, 78] on div "Issue - Validation Issue Validation Error Notes: Send alerts to manager Vend Ga…" at bounding box center [185, 139] width 152 height 161
click at [170, 118] on textarea at bounding box center [184, 116] width 135 height 32
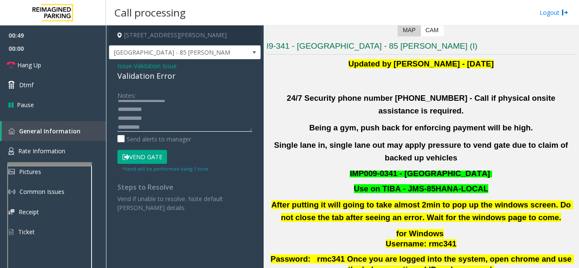
scroll to position [15, 0]
click at [144, 125] on textarea at bounding box center [184, 116] width 135 height 32
click at [149, 127] on textarea at bounding box center [184, 116] width 135 height 32
click at [137, 153] on button "Vend Gate" at bounding box center [142, 157] width 50 height 14
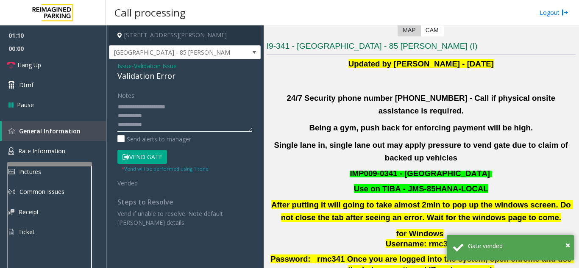
click at [194, 111] on textarea at bounding box center [184, 116] width 135 height 32
click at [174, 114] on textarea at bounding box center [184, 116] width 135 height 32
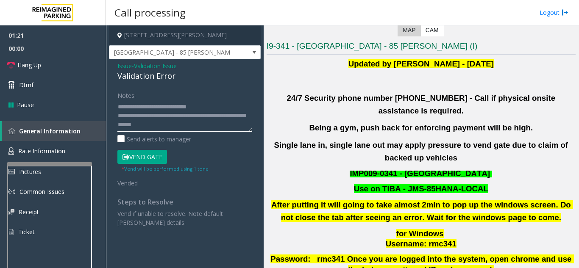
type textarea "**********"
click at [160, 161] on button "Vend Gate" at bounding box center [142, 157] width 50 height 14
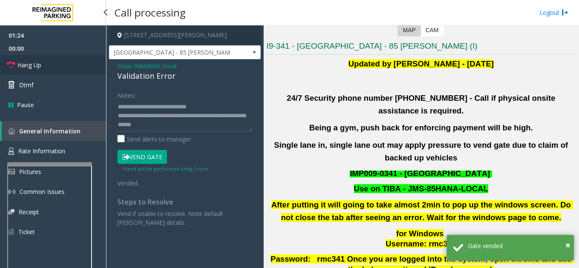
click at [86, 65] on link "Hang Up" at bounding box center [53, 65] width 106 height 20
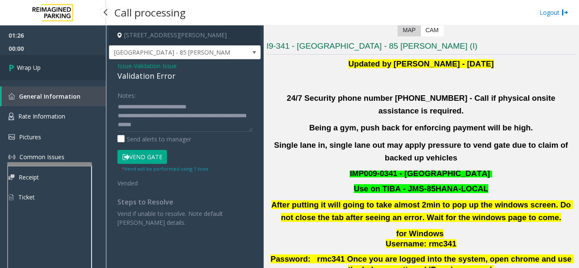
click at [86, 65] on link "Wrap Up" at bounding box center [53, 67] width 106 height 25
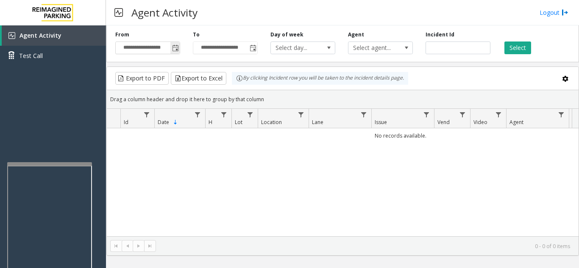
click at [174, 48] on span "Toggle popup" at bounding box center [175, 48] width 7 height 7
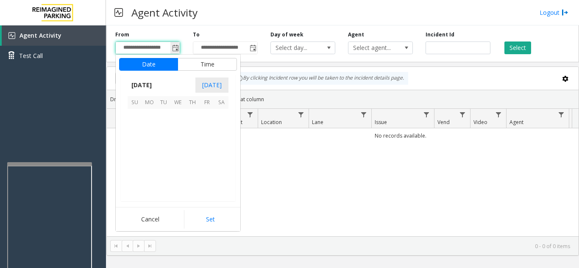
scroll to position [152050, 0]
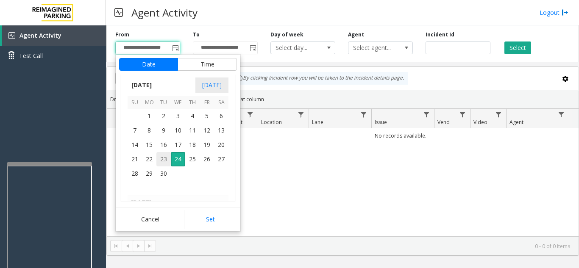
click at [163, 156] on span "23" at bounding box center [163, 159] width 14 height 14
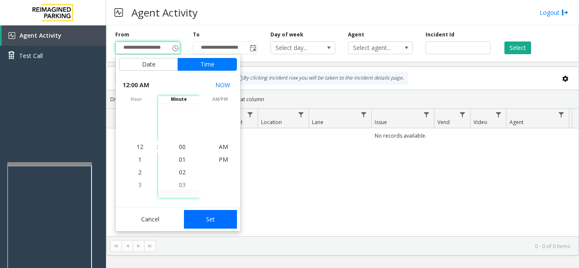
click at [210, 219] on button "Set" at bounding box center [210, 219] width 53 height 19
type input "**********"
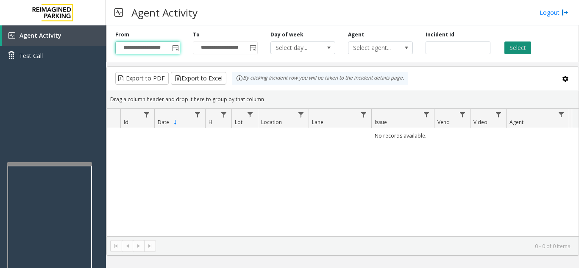
click at [515, 42] on button "Select" at bounding box center [517, 48] width 27 height 13
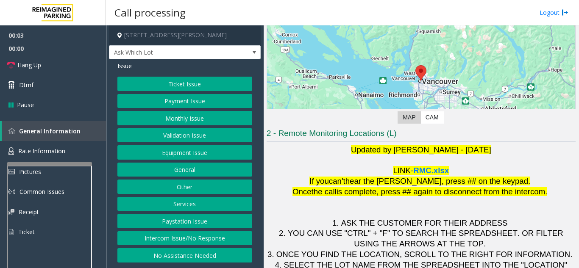
scroll to position [125, 0]
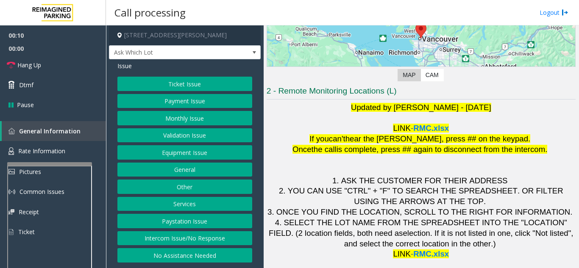
click at [180, 102] on button "Payment Issue" at bounding box center [184, 101] width 135 height 14
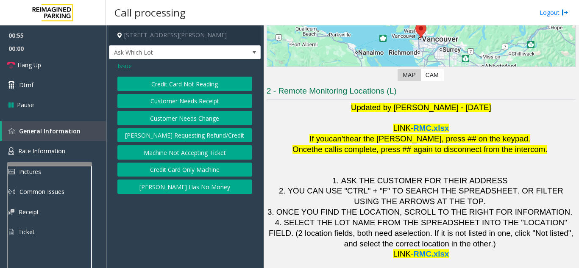
click at [170, 91] on button "Credit Card Not Reading" at bounding box center [184, 84] width 135 height 14
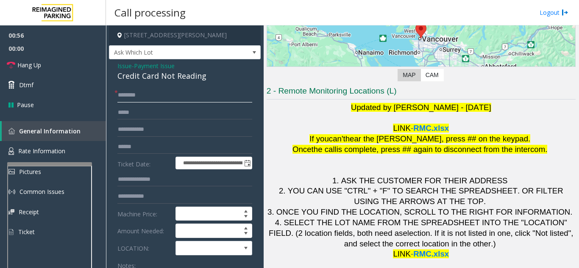
click at [158, 98] on input "text" at bounding box center [184, 95] width 135 height 14
type input "***"
click at [122, 66] on span "Issue" at bounding box center [124, 65] width 14 height 9
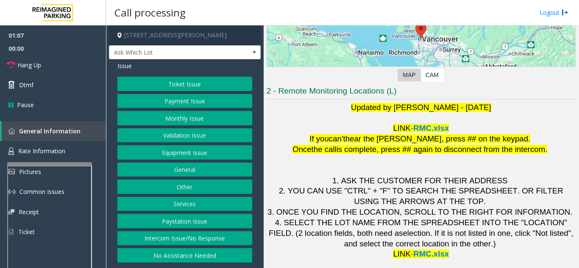
click at [173, 150] on button "Equipment Issue" at bounding box center [184, 152] width 135 height 14
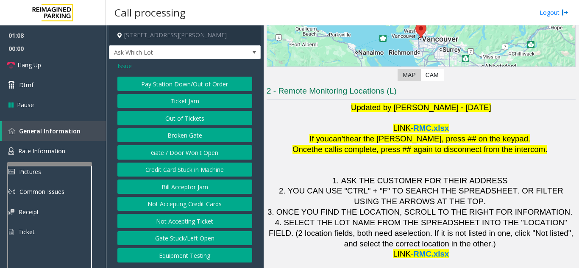
click at [173, 150] on button "Gate / Door Won't Open" at bounding box center [184, 152] width 135 height 14
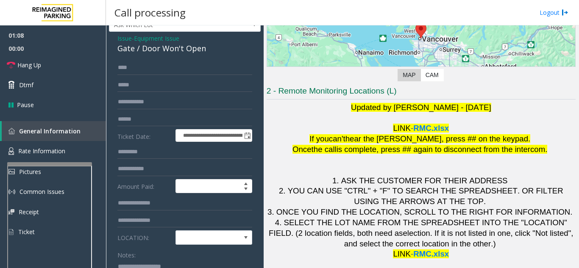
scroll to position [42, 0]
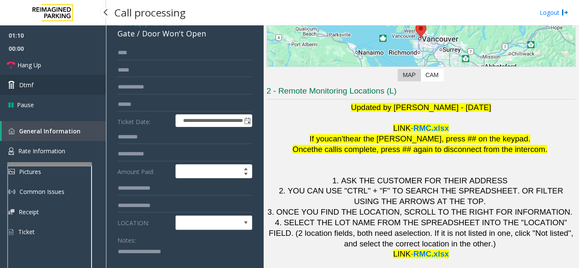
click at [46, 76] on link "Dtmf" at bounding box center [53, 85] width 106 height 20
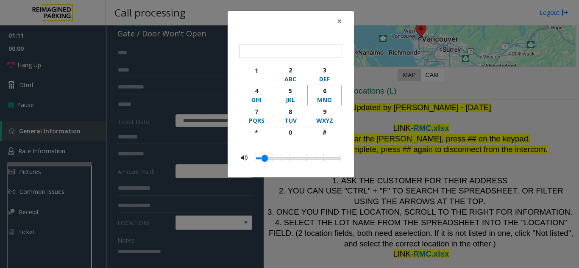
click at [331, 94] on div "6" at bounding box center [324, 90] width 23 height 9
type input "*"
click at [336, 22] on button "×" at bounding box center [339, 21] width 17 height 21
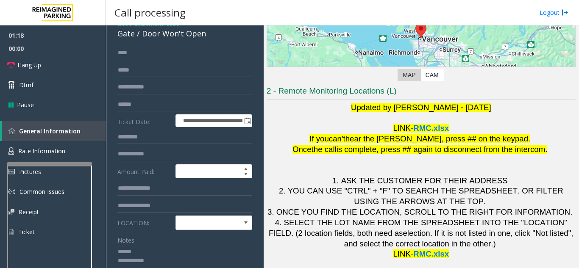
click at [145, 250] on textarea at bounding box center [181, 261] width 128 height 32
drag, startPoint x: 140, startPoint y: 35, endPoint x: 215, endPoint y: 35, distance: 74.6
click at [215, 35] on div "Gate / Door Won't Open" at bounding box center [184, 33] width 135 height 11
type textarea "**********"
click at [214, 231] on form "**********" at bounding box center [184, 186] width 135 height 281
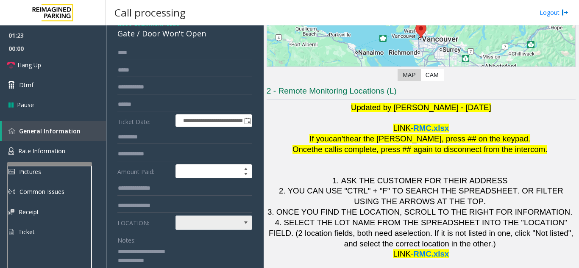
click at [215, 226] on span at bounding box center [206, 223] width 61 height 14
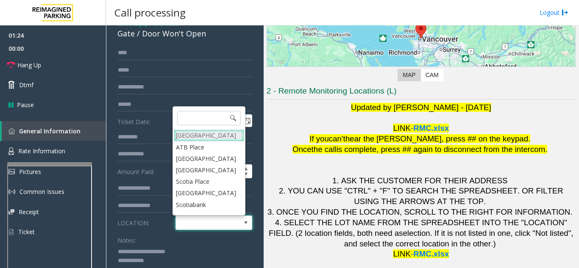
click at [212, 133] on Village "[GEOGRAPHIC_DATA]" at bounding box center [209, 135] width 70 height 11
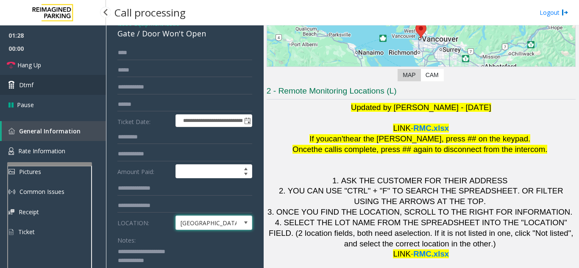
click at [38, 89] on link "Dtmf" at bounding box center [53, 85] width 106 height 20
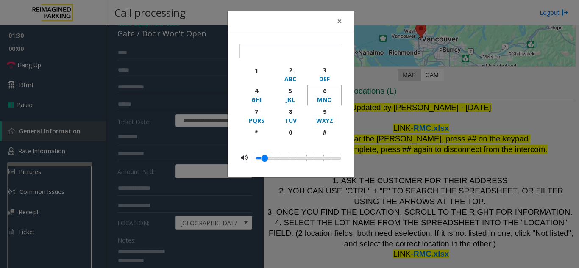
click at [319, 97] on div "MNO" at bounding box center [324, 99] width 23 height 9
type input "*"
click at [338, 22] on span "×" at bounding box center [339, 21] width 5 height 12
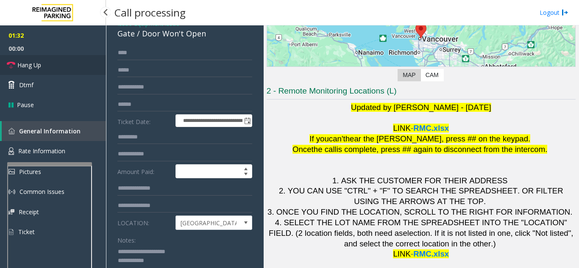
click at [53, 57] on link "Hang Up" at bounding box center [53, 65] width 106 height 20
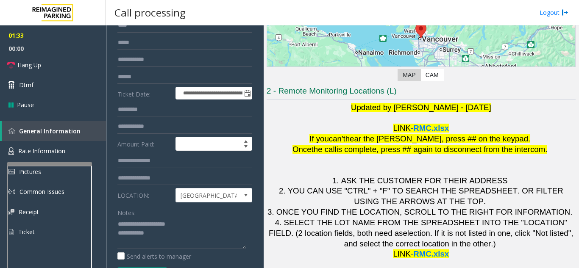
scroll to position [85, 0]
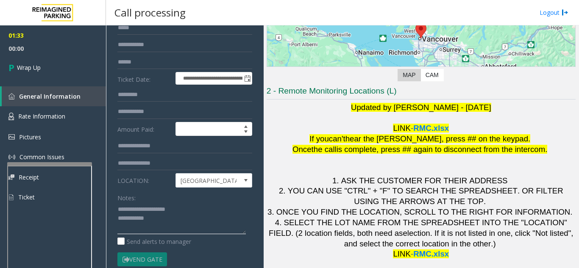
click at [185, 218] on textarea at bounding box center [181, 219] width 128 height 32
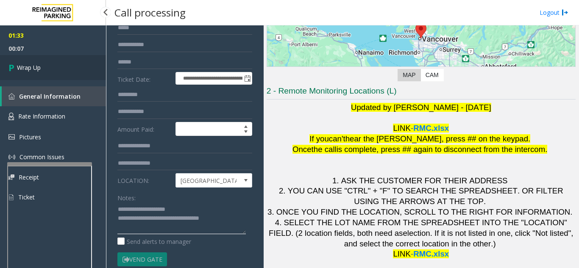
type textarea "**********"
click at [57, 72] on link "Wrap Up" at bounding box center [53, 67] width 106 height 25
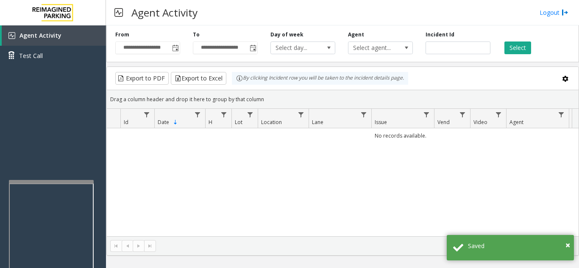
click at [59, 180] on div at bounding box center [51, 181] width 85 height 3
click at [174, 50] on span "Toggle popup" at bounding box center [175, 48] width 7 height 7
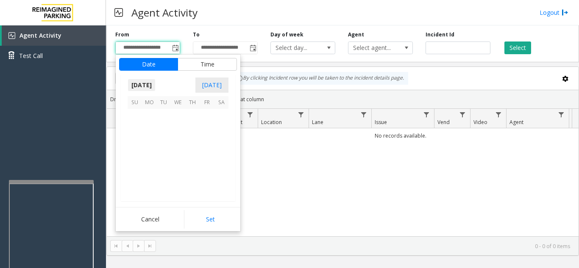
scroll to position [152050, 0]
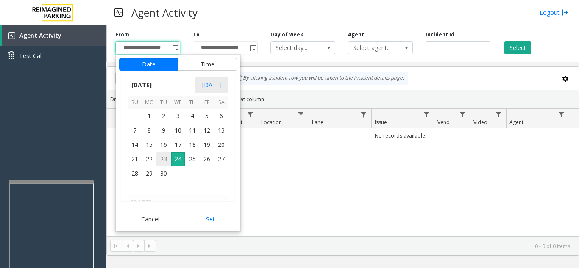
click at [163, 158] on span "23" at bounding box center [163, 159] width 14 height 14
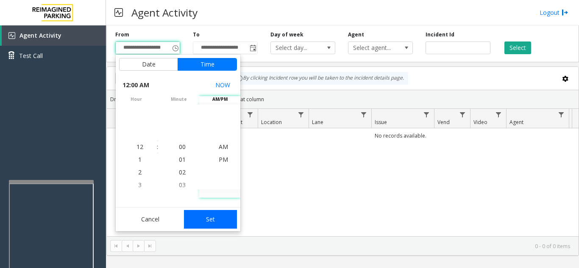
click at [219, 219] on button "Set" at bounding box center [210, 219] width 53 height 19
type input "**********"
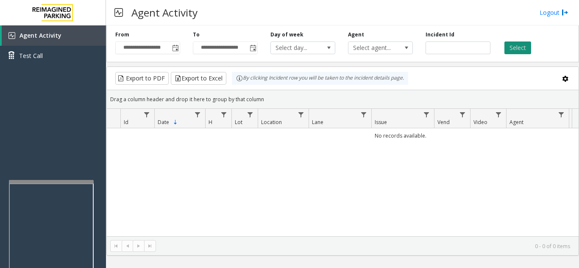
click at [516, 50] on button "Select" at bounding box center [517, 48] width 27 height 13
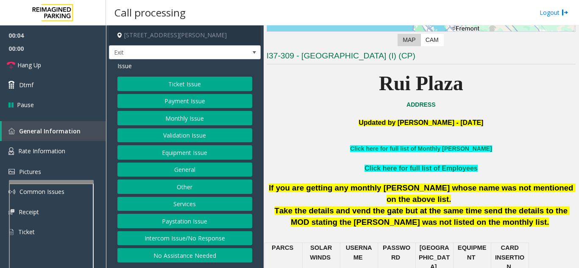
scroll to position [169, 0]
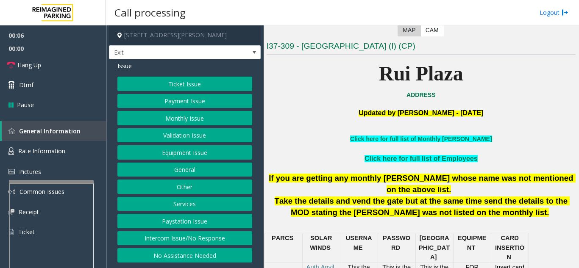
click at [190, 119] on button "Monthly Issue" at bounding box center [184, 118] width 135 height 14
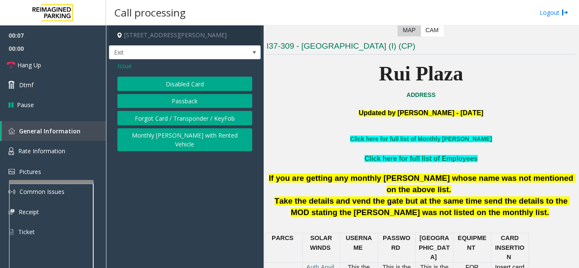
click at [193, 86] on button "Disabled Card" at bounding box center [184, 84] width 135 height 14
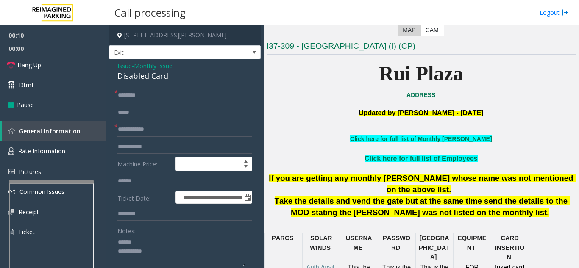
click at [132, 239] on textarea at bounding box center [181, 252] width 128 height 32
click at [139, 243] on textarea at bounding box center [181, 252] width 128 height 32
drag, startPoint x: 115, startPoint y: 78, endPoint x: 174, endPoint y: 80, distance: 58.9
type textarea "**********"
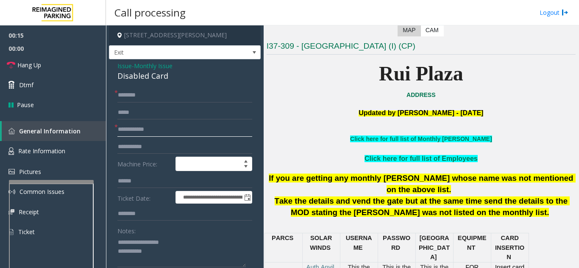
click at [186, 129] on input "text" at bounding box center [184, 129] width 135 height 14
type input "****"
click at [445, 158] on link "Click here for full list of Employees" at bounding box center [420, 158] width 113 height 7
click at [441, 141] on link "Click here for full list of Monthly [PERSON_NAME]" at bounding box center [420, 139] width 141 height 7
click at [159, 93] on input "text" at bounding box center [184, 95] width 135 height 14
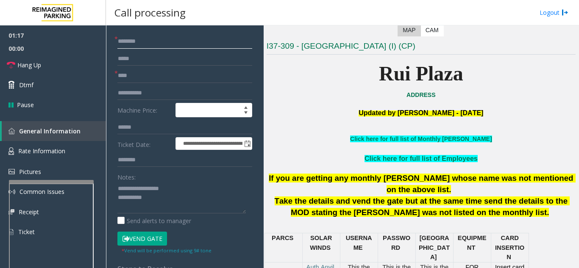
scroll to position [85, 0]
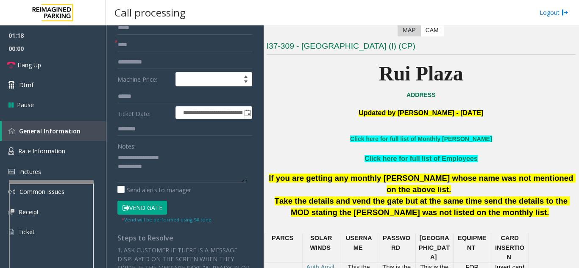
type input "******"
click at [147, 209] on button "Vend Gate" at bounding box center [142, 208] width 50 height 14
click at [174, 165] on textarea at bounding box center [181, 167] width 128 height 32
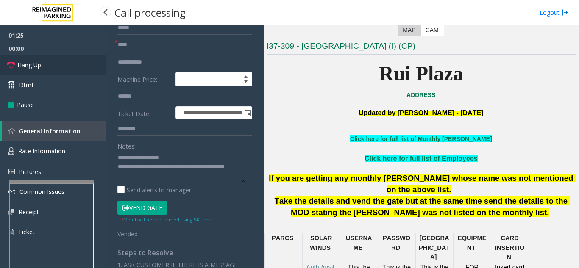
type textarea "**********"
click at [64, 71] on link "Hang Up" at bounding box center [53, 65] width 106 height 20
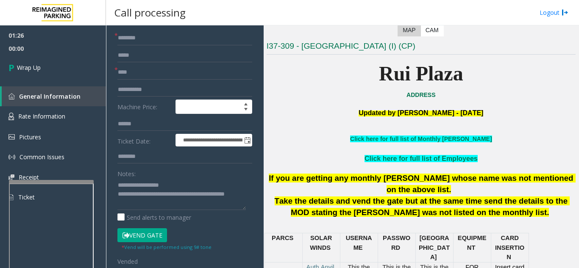
scroll to position [42, 0]
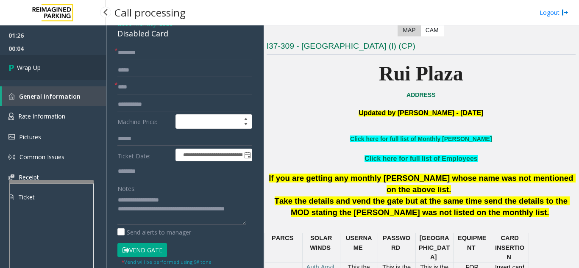
click at [72, 75] on link "Wrap Up" at bounding box center [53, 67] width 106 height 25
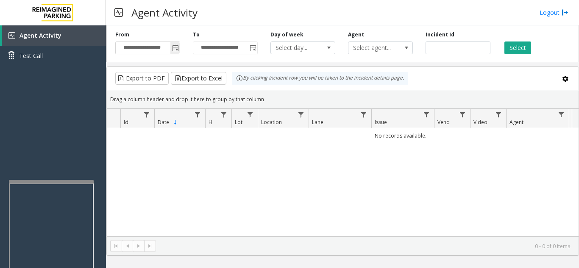
click at [172, 47] on span "Toggle popup" at bounding box center [174, 48] width 9 height 14
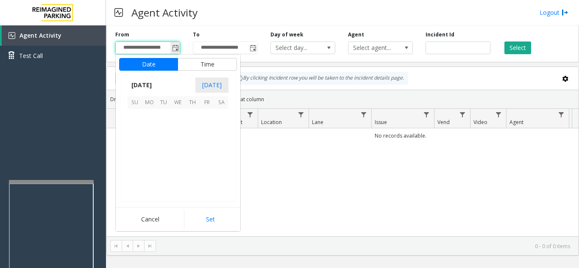
scroll to position [152050, 0]
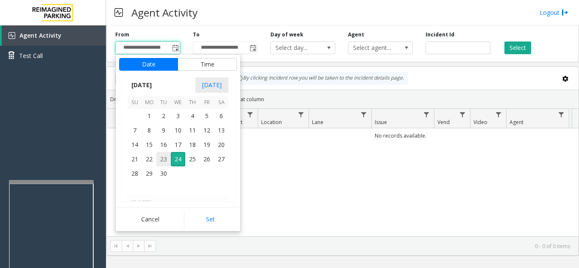
click at [164, 162] on span "23" at bounding box center [163, 159] width 14 height 14
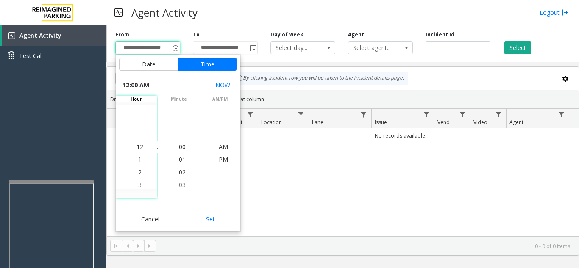
click at [206, 230] on div "Cancel Set" at bounding box center [178, 219] width 125 height 24
click at [208, 219] on button "Set" at bounding box center [210, 219] width 53 height 19
type input "**********"
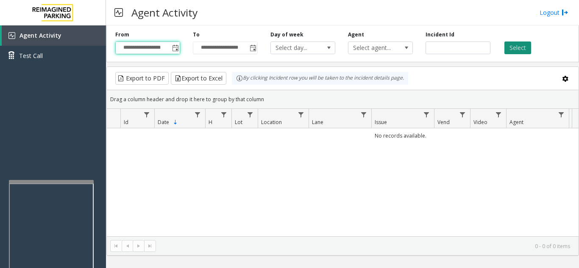
click at [526, 44] on button "Select" at bounding box center [517, 48] width 27 height 13
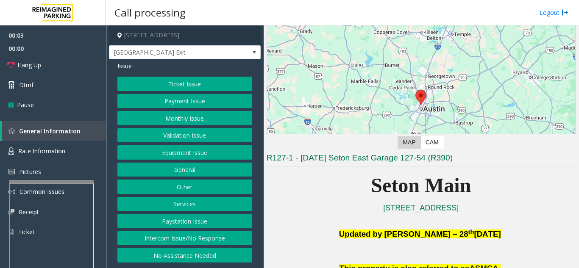
scroll to position [127, 0]
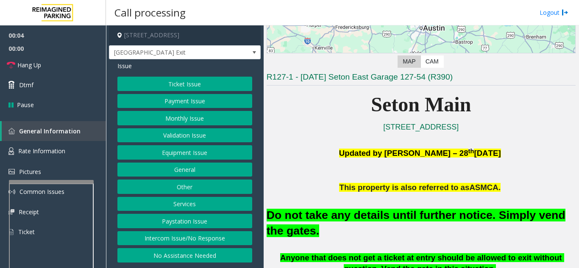
click at [200, 152] on button "Equipment Issue" at bounding box center [184, 152] width 135 height 14
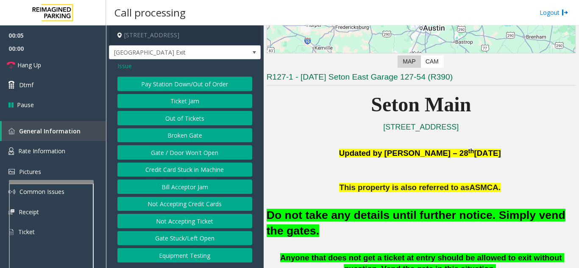
click at [200, 152] on button "Gate / Door Won't Open" at bounding box center [184, 152] width 135 height 14
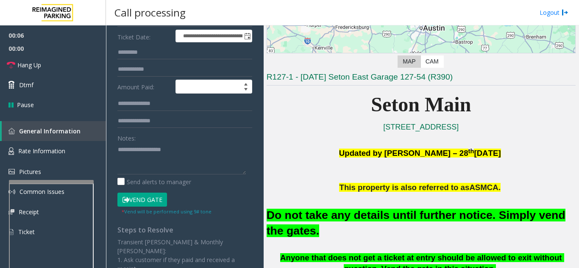
click at [150, 204] on button "Vend Gate" at bounding box center [142, 200] width 50 height 14
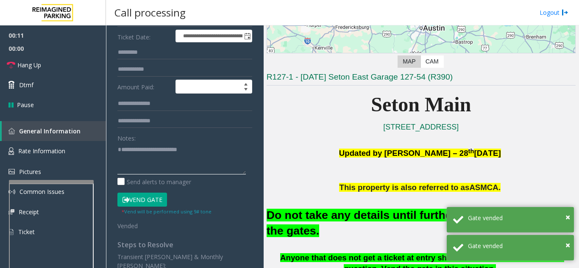
click at [220, 150] on textarea at bounding box center [181, 159] width 128 height 32
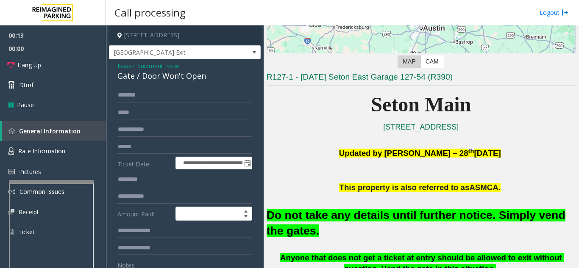
type textarea "**********"
click at [53, 70] on link "Hang Up" at bounding box center [53, 65] width 106 height 20
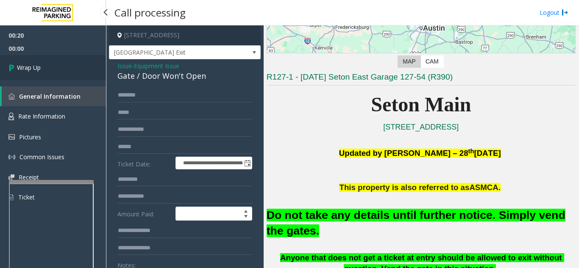
click at [53, 70] on link "Wrap Up" at bounding box center [53, 67] width 106 height 25
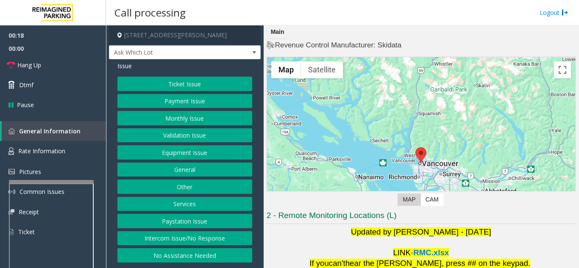
click at [191, 84] on button "Ticket Issue" at bounding box center [184, 84] width 135 height 14
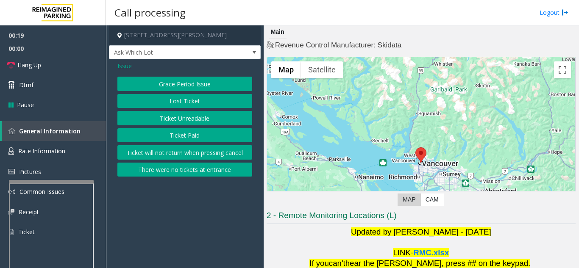
click at [196, 121] on button "Ticket Unreadable" at bounding box center [184, 118] width 135 height 14
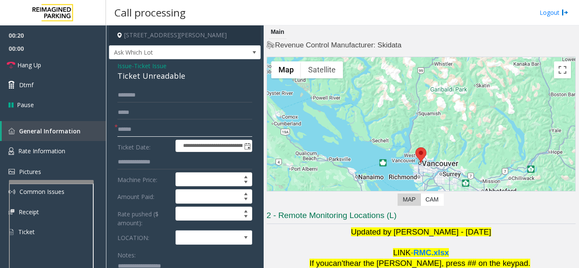
click at [178, 133] on input "text" at bounding box center [184, 129] width 135 height 14
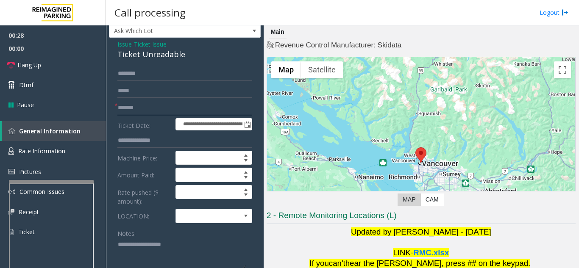
scroll to position [42, 0]
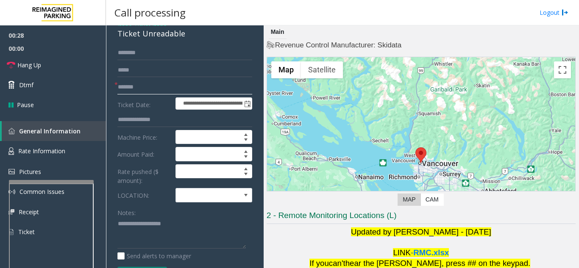
type input "*******"
click at [222, 198] on span at bounding box center [206, 196] width 61 height 14
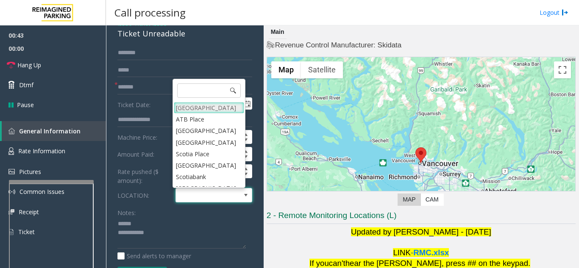
click at [219, 110] on Village "[GEOGRAPHIC_DATA]" at bounding box center [209, 107] width 70 height 11
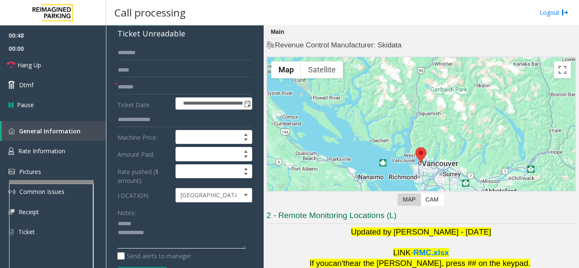
click at [145, 221] on textarea at bounding box center [181, 233] width 128 height 32
drag, startPoint x: 111, startPoint y: 34, endPoint x: 189, endPoint y: 40, distance: 77.8
click at [189, 40] on div "**********" at bounding box center [185, 235] width 152 height 437
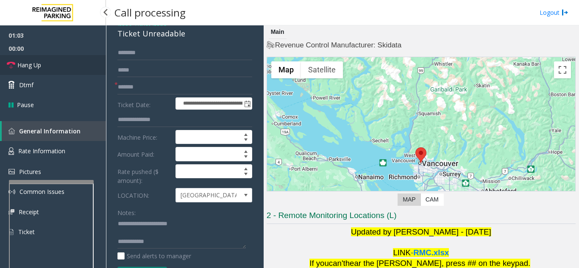
click at [47, 62] on link "Hang Up" at bounding box center [53, 65] width 106 height 20
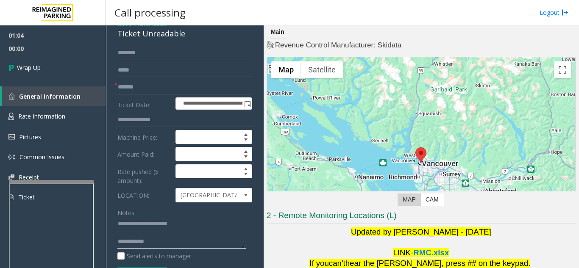
click at [190, 244] on textarea at bounding box center [181, 233] width 128 height 32
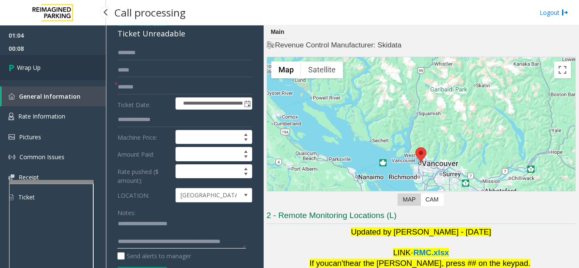
type textarea "**********"
click at [76, 75] on link "Wrap Up" at bounding box center [53, 67] width 106 height 25
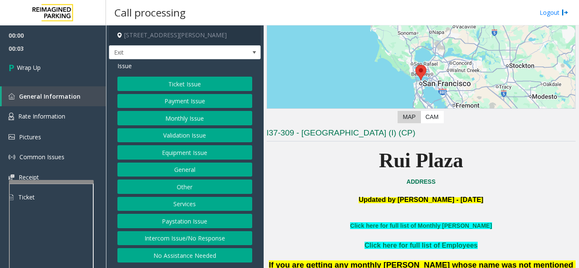
scroll to position [85, 0]
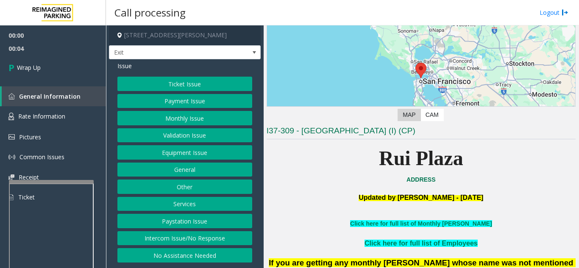
click at [216, 234] on button "Intercom Issue/No Response" at bounding box center [184, 238] width 135 height 14
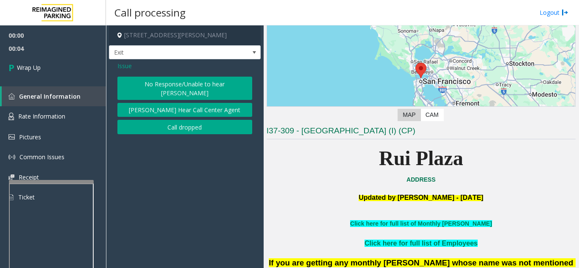
click at [186, 120] on button "Call dropped" at bounding box center [184, 127] width 135 height 14
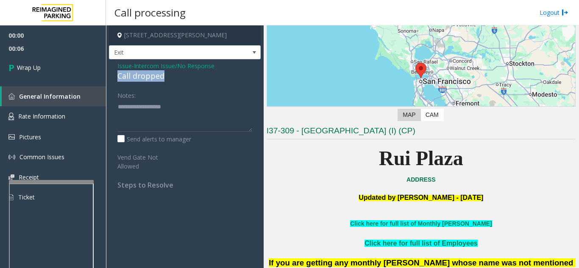
drag, startPoint x: 110, startPoint y: 75, endPoint x: 178, endPoint y: 76, distance: 67.4
click at [178, 76] on div "Issue - Intercom Issue/No Response Call dropped Notes: Send alerts to manager V…" at bounding box center [185, 128] width 152 height 139
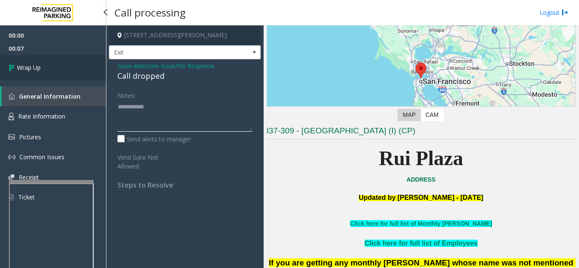
type textarea "**********"
click at [61, 65] on link "Wrap Up" at bounding box center [53, 67] width 106 height 25
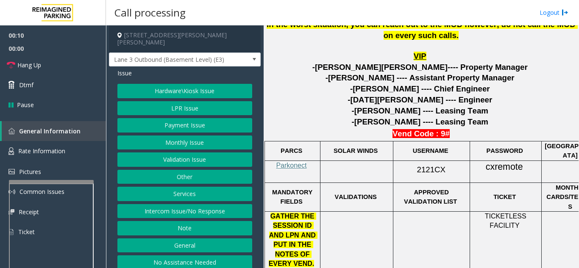
scroll to position [381, 0]
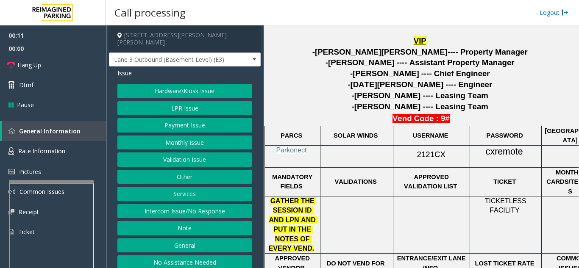
click at [208, 204] on button "Intercom Issue/No Response" at bounding box center [184, 211] width 135 height 14
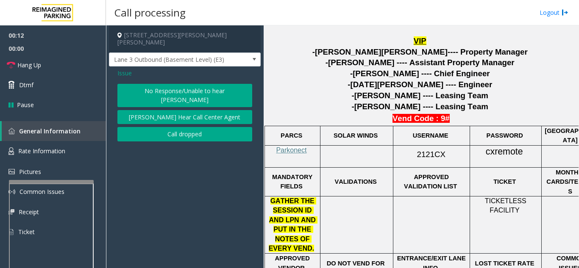
click at [183, 84] on button "No Response/Unable to hear [PERSON_NAME]" at bounding box center [184, 95] width 135 height 23
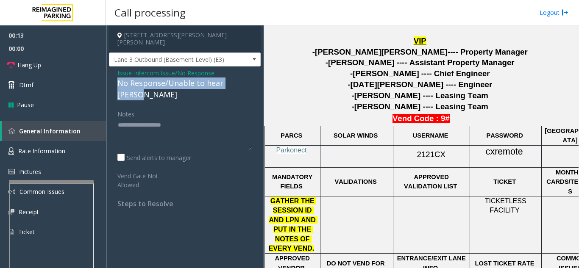
drag, startPoint x: 111, startPoint y: 75, endPoint x: 245, endPoint y: 78, distance: 134.8
click at [245, 78] on div "Issue - Intercom Issue/No Response No Response/Unable to hear [PERSON_NAME] Not…" at bounding box center [185, 142] width 152 height 150
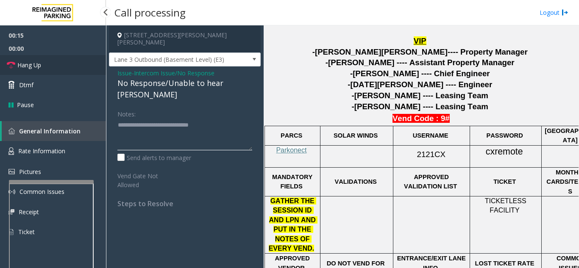
type textarea "**********"
click at [72, 66] on link "Hang Up" at bounding box center [53, 65] width 106 height 20
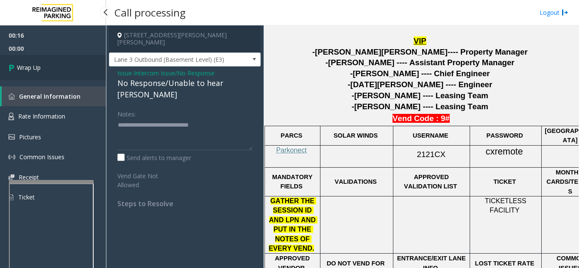
click at [72, 66] on link "Wrap Up" at bounding box center [53, 67] width 106 height 25
